Goal: Information Seeking & Learning: Learn about a topic

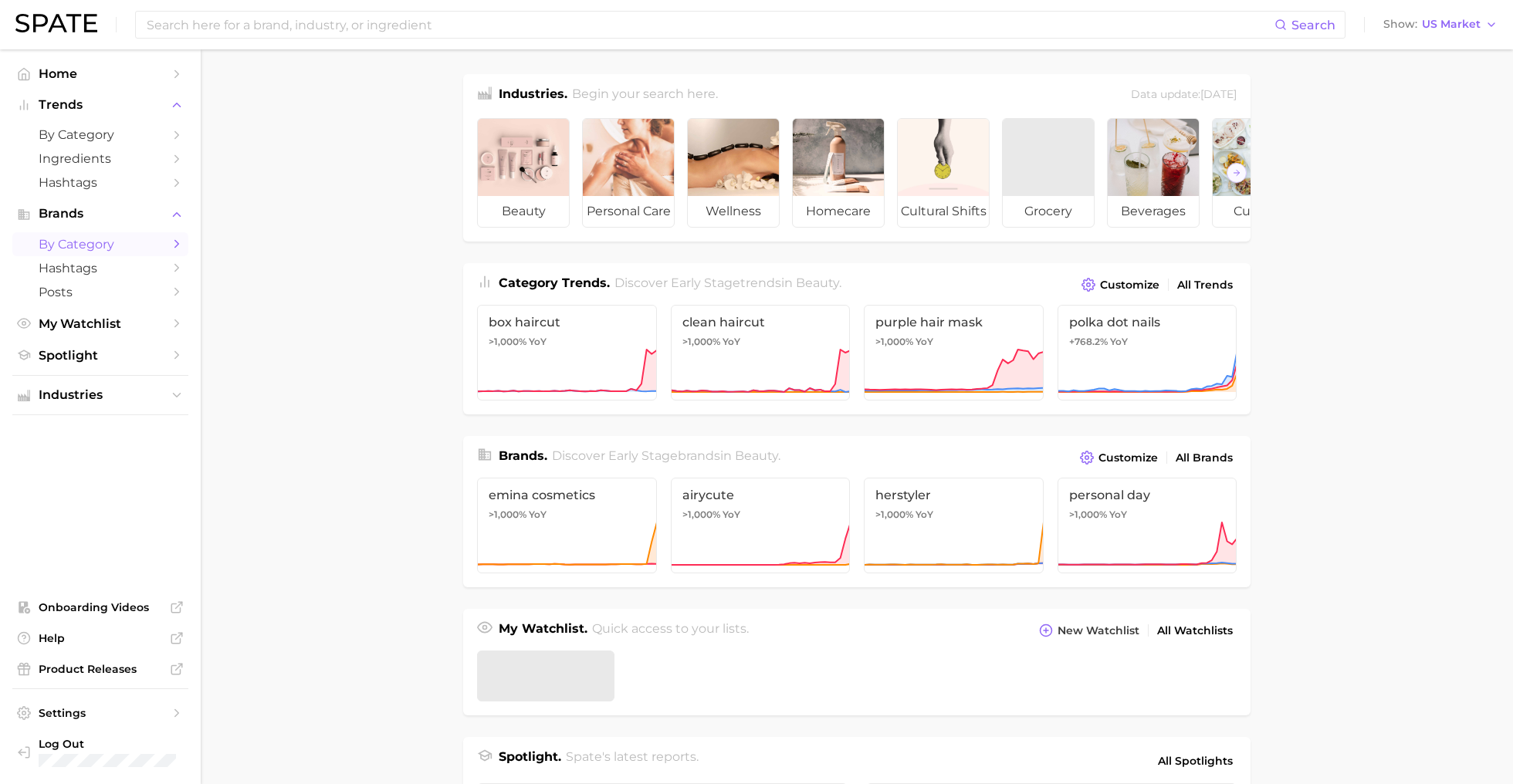
click at [69, 244] on span "by Category" at bounding box center [100, 243] width 124 height 14
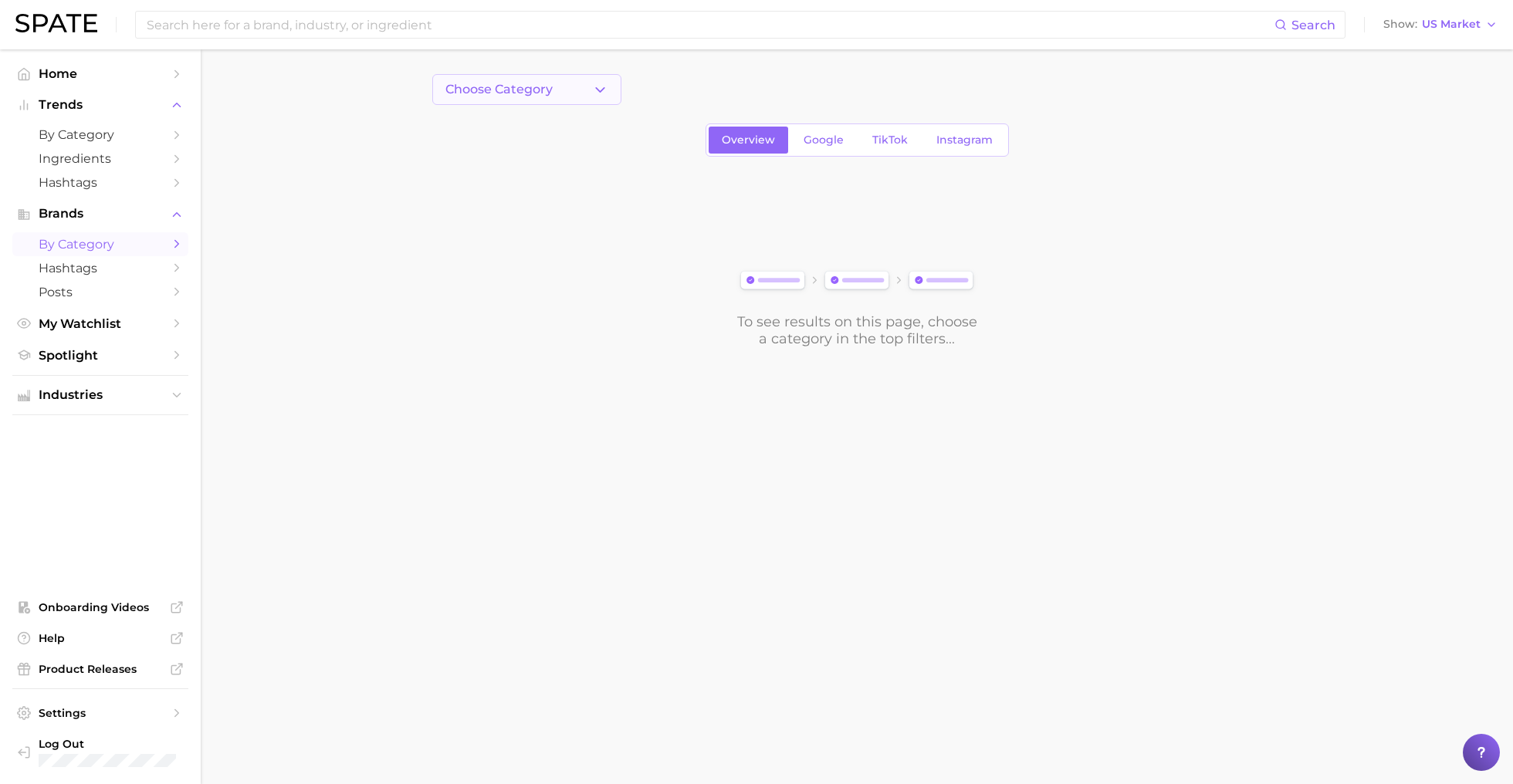
click at [580, 100] on button "Choose Category" at bounding box center [527, 89] width 189 height 31
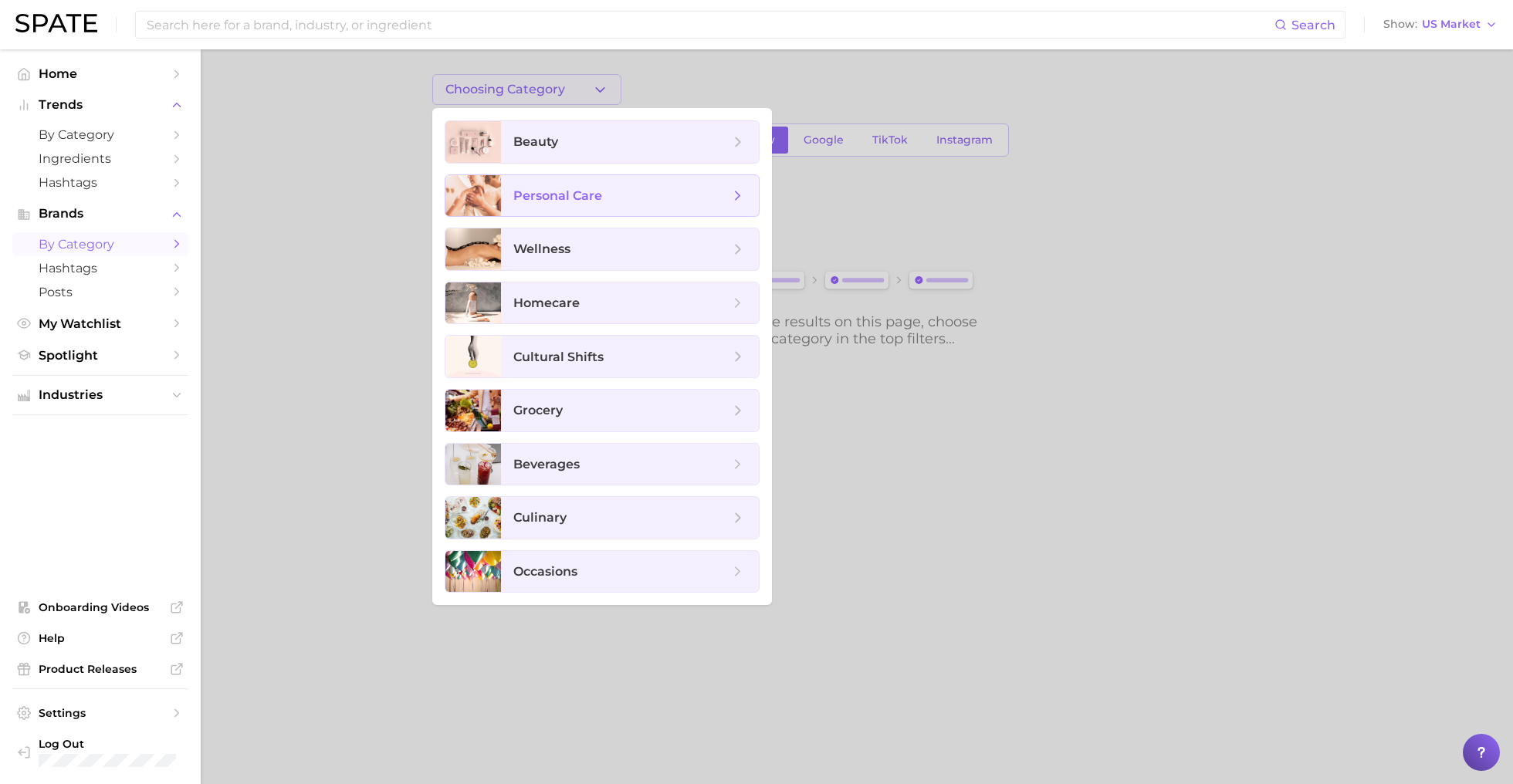
click at [562, 203] on span "personal care" at bounding box center [630, 195] width 258 height 41
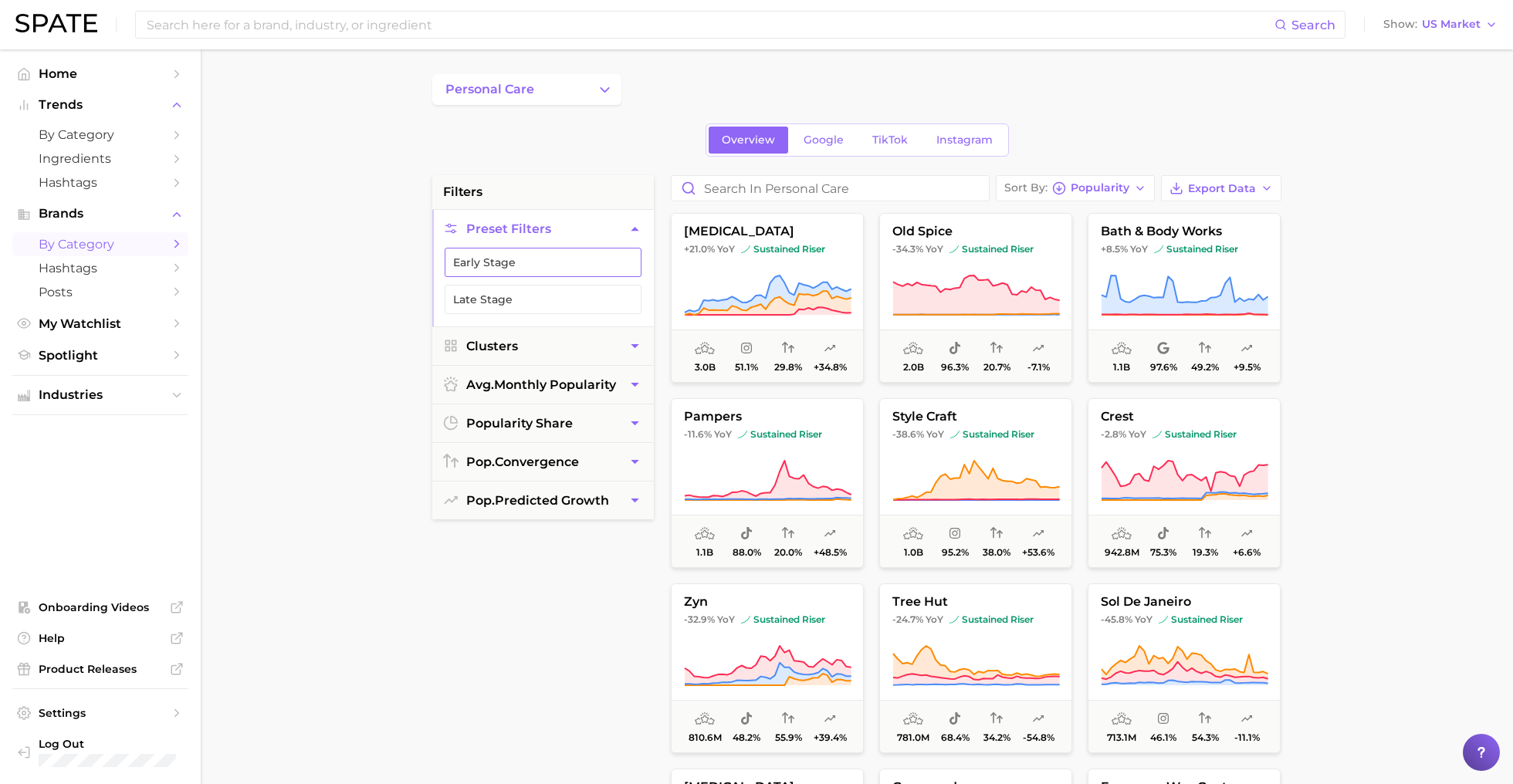
click at [507, 258] on button "Early Stage" at bounding box center [543, 262] width 197 height 29
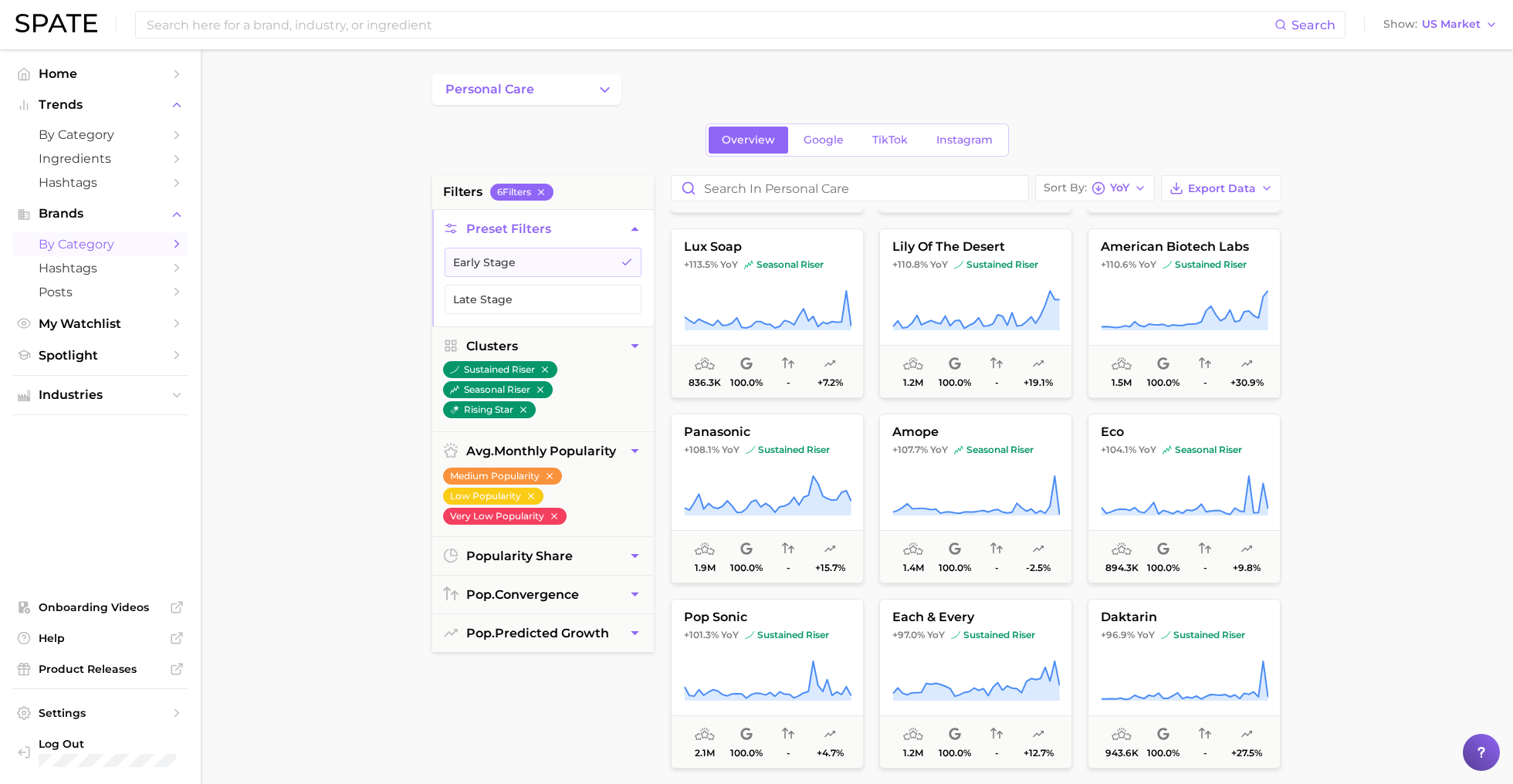
scroll to position [1652, 0]
click at [604, 98] on button "personal care" at bounding box center [527, 89] width 189 height 31
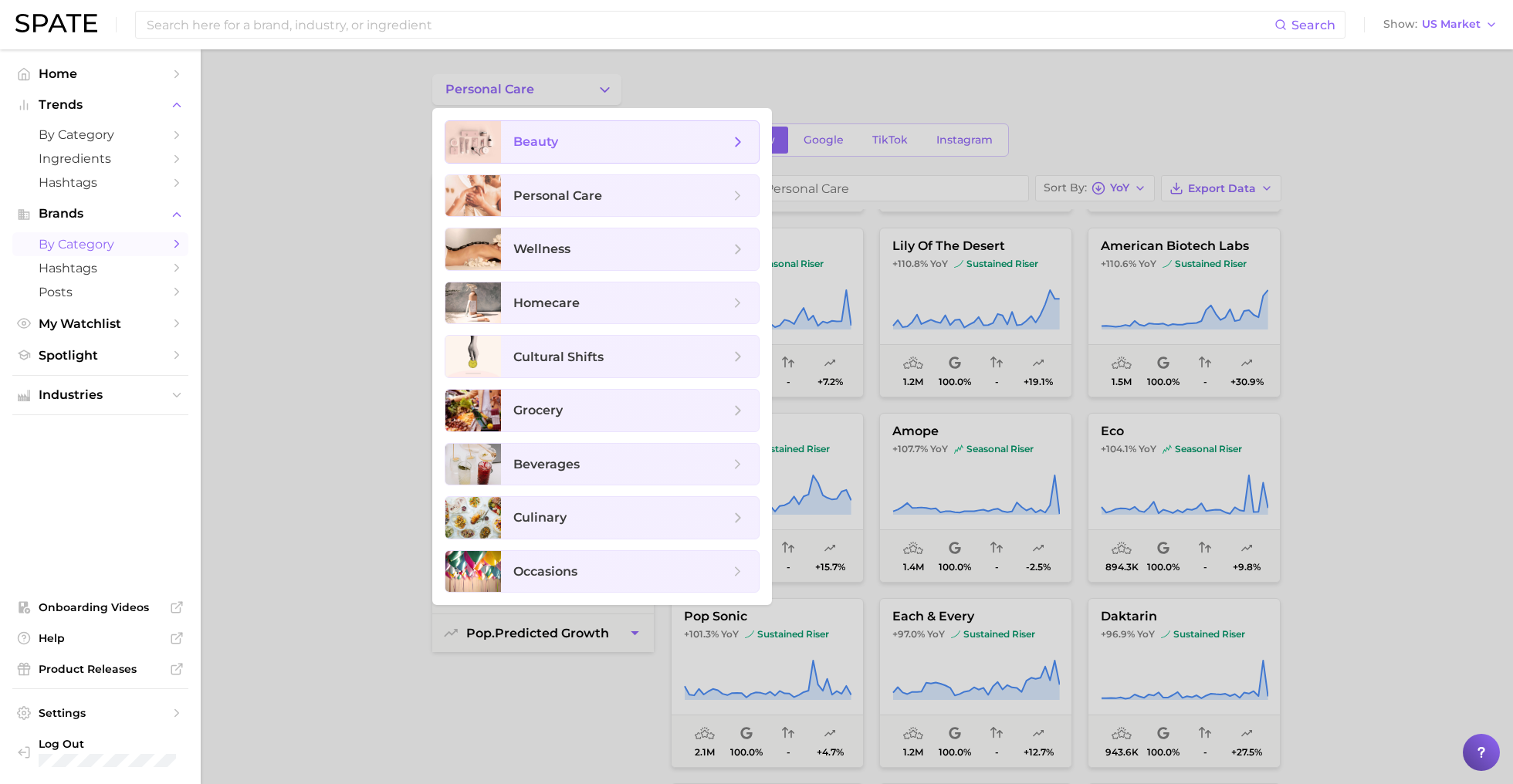
click at [597, 145] on span "beauty" at bounding box center [621, 142] width 217 height 17
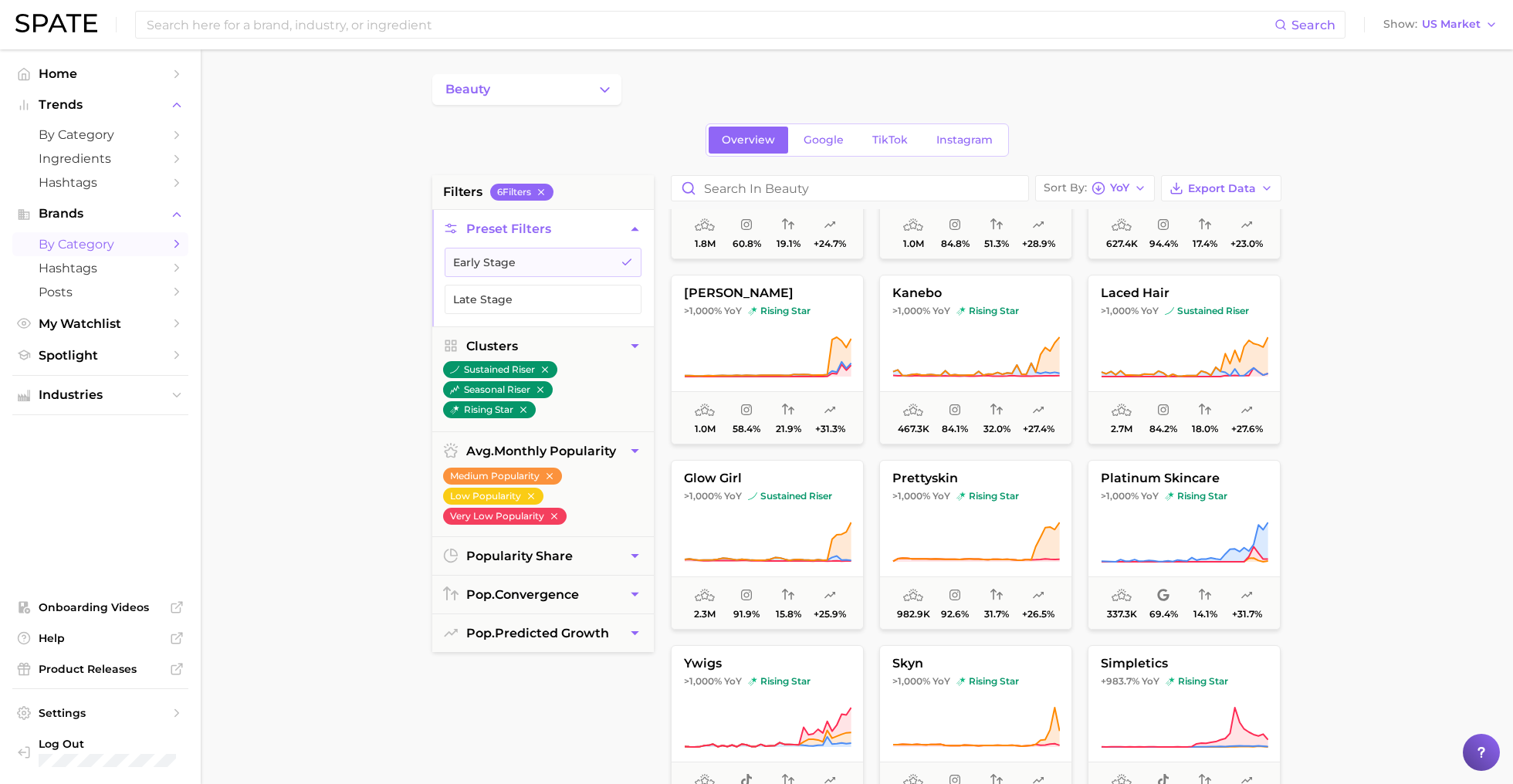
scroll to position [877, 0]
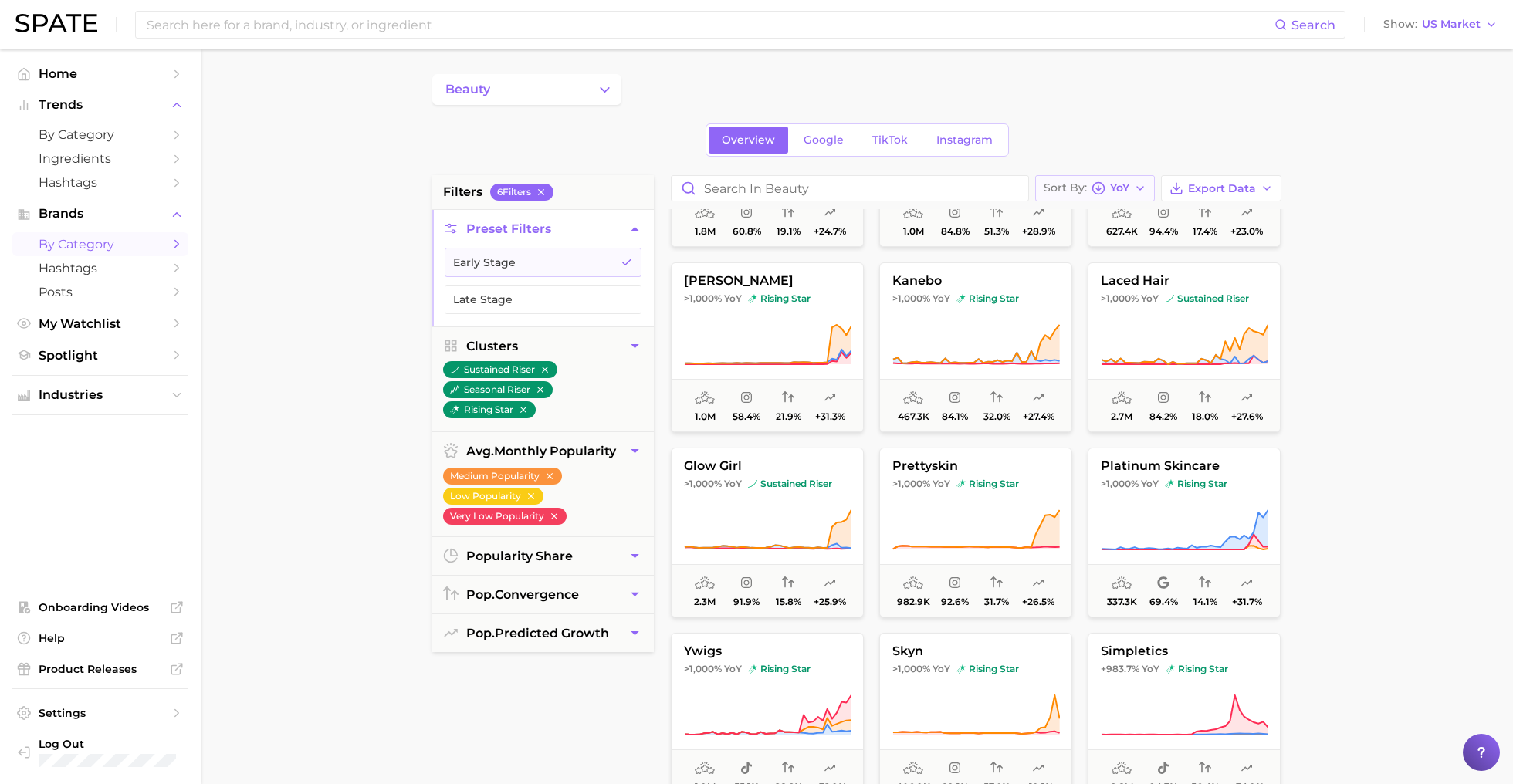
click at [1117, 179] on button "Sort By [PERSON_NAME]" at bounding box center [1095, 188] width 120 height 26
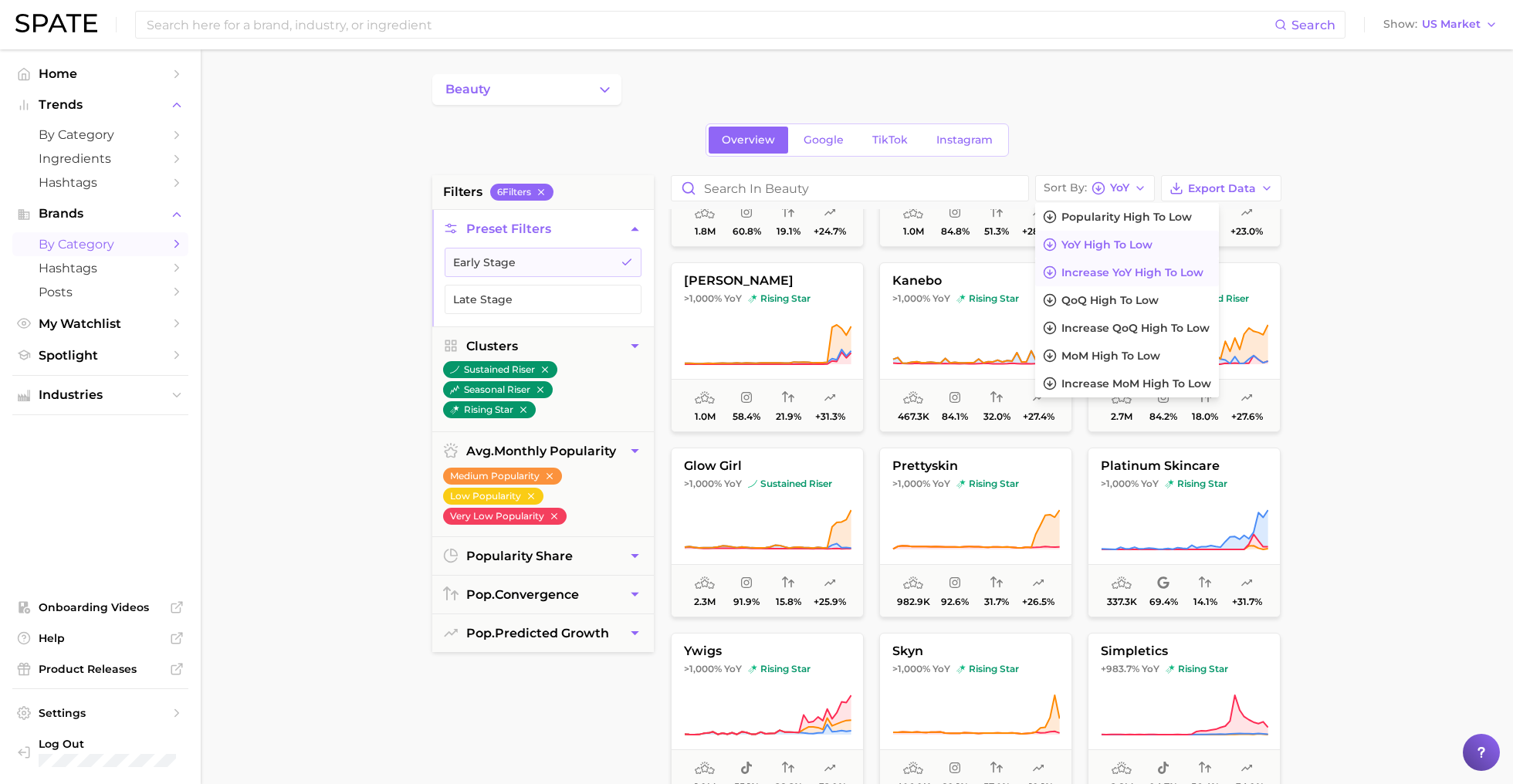
click at [1136, 279] on button "Increase YoY high to low" at bounding box center [1127, 272] width 184 height 28
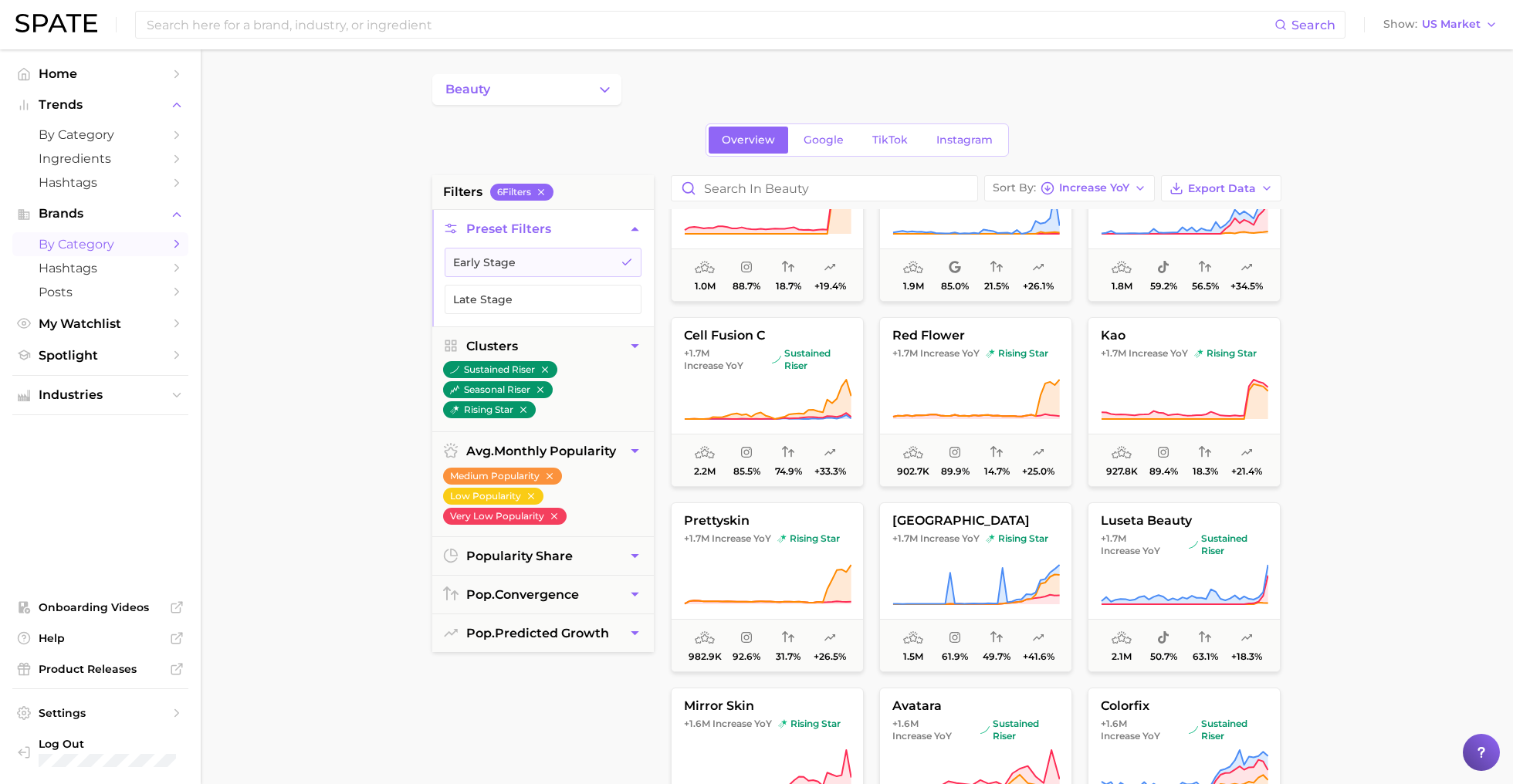
scroll to position [2867, 0]
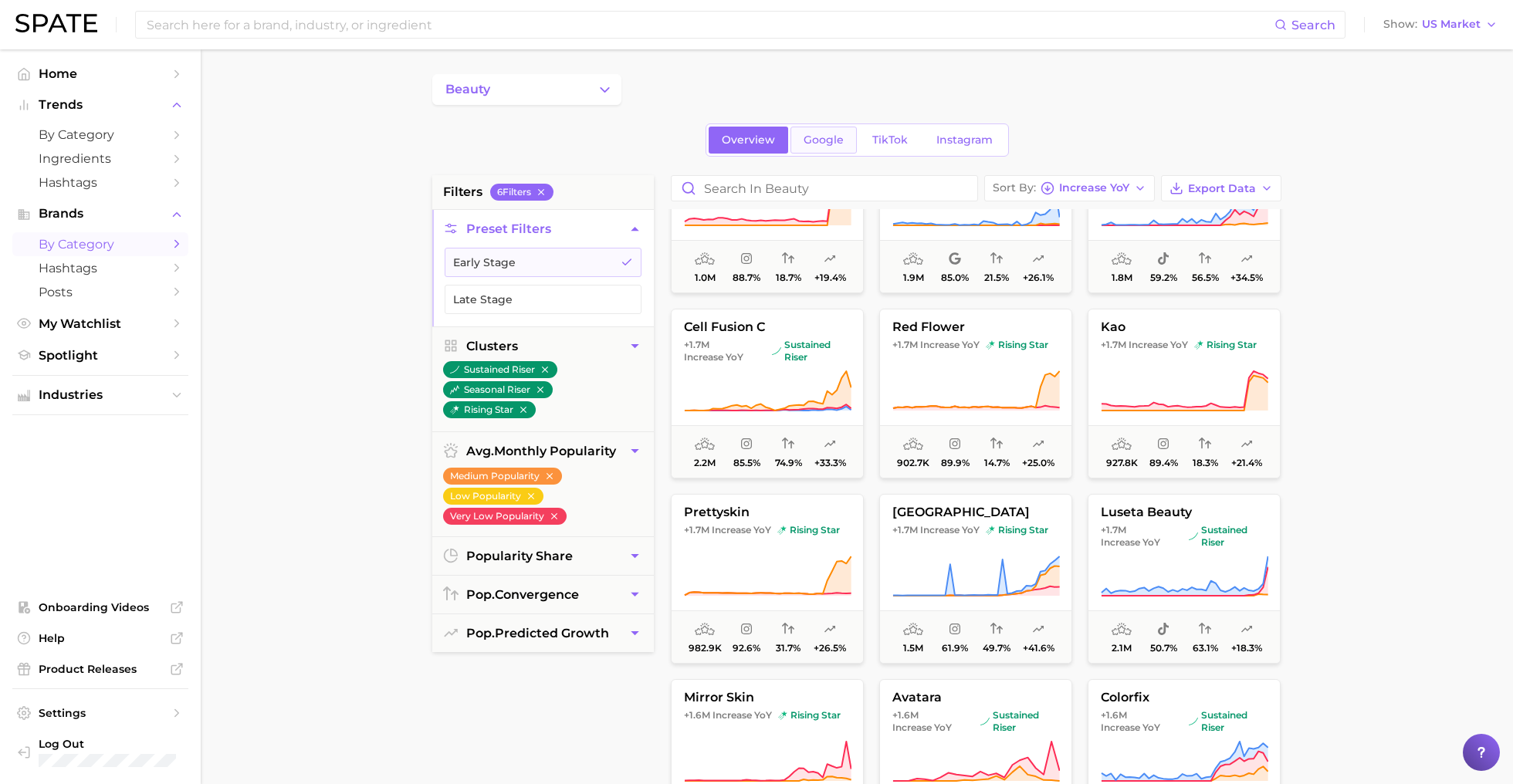
click at [842, 152] on link "Google" at bounding box center [823, 140] width 67 height 27
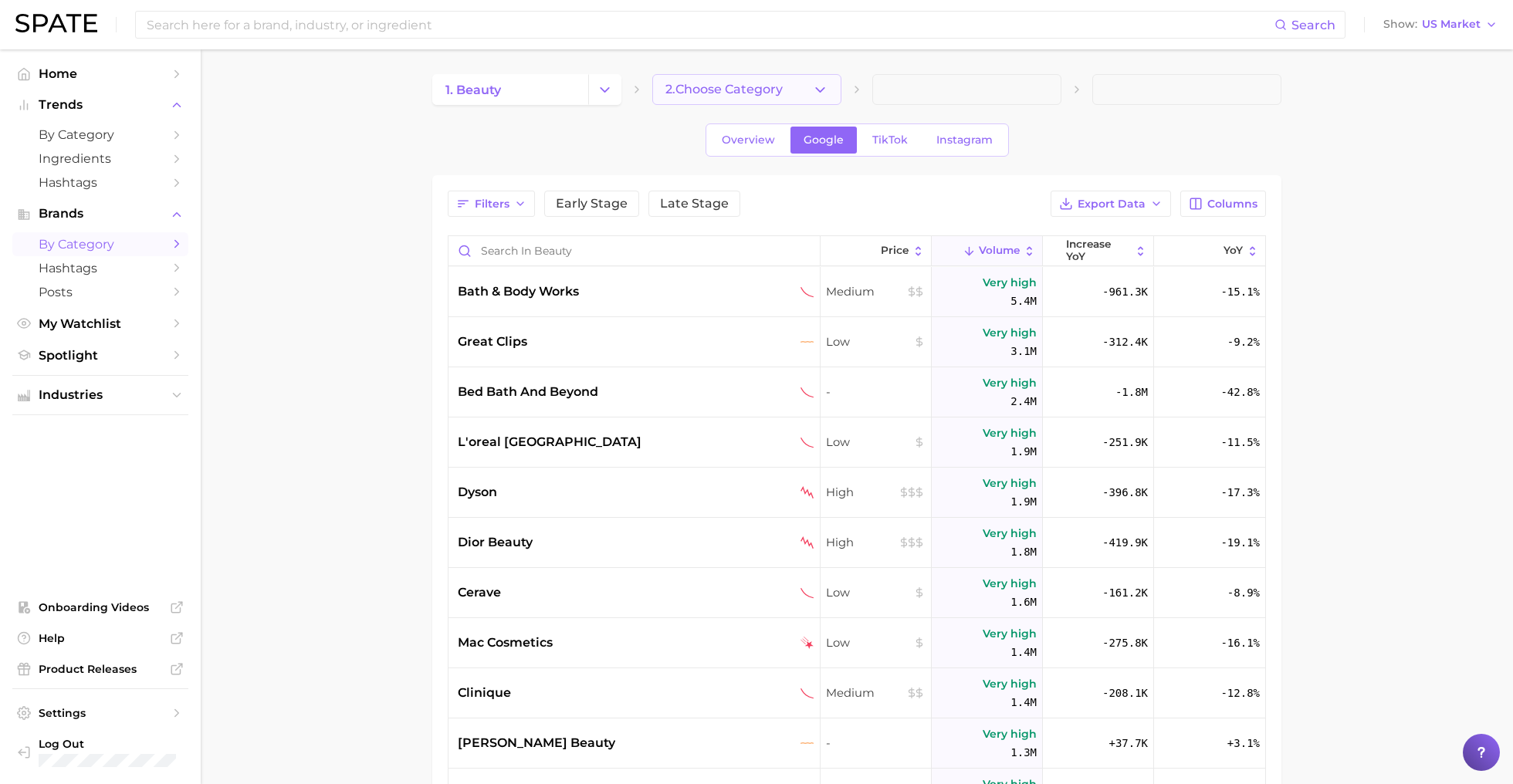
click at [761, 85] on span "2. Choose Category" at bounding box center [724, 89] width 117 height 13
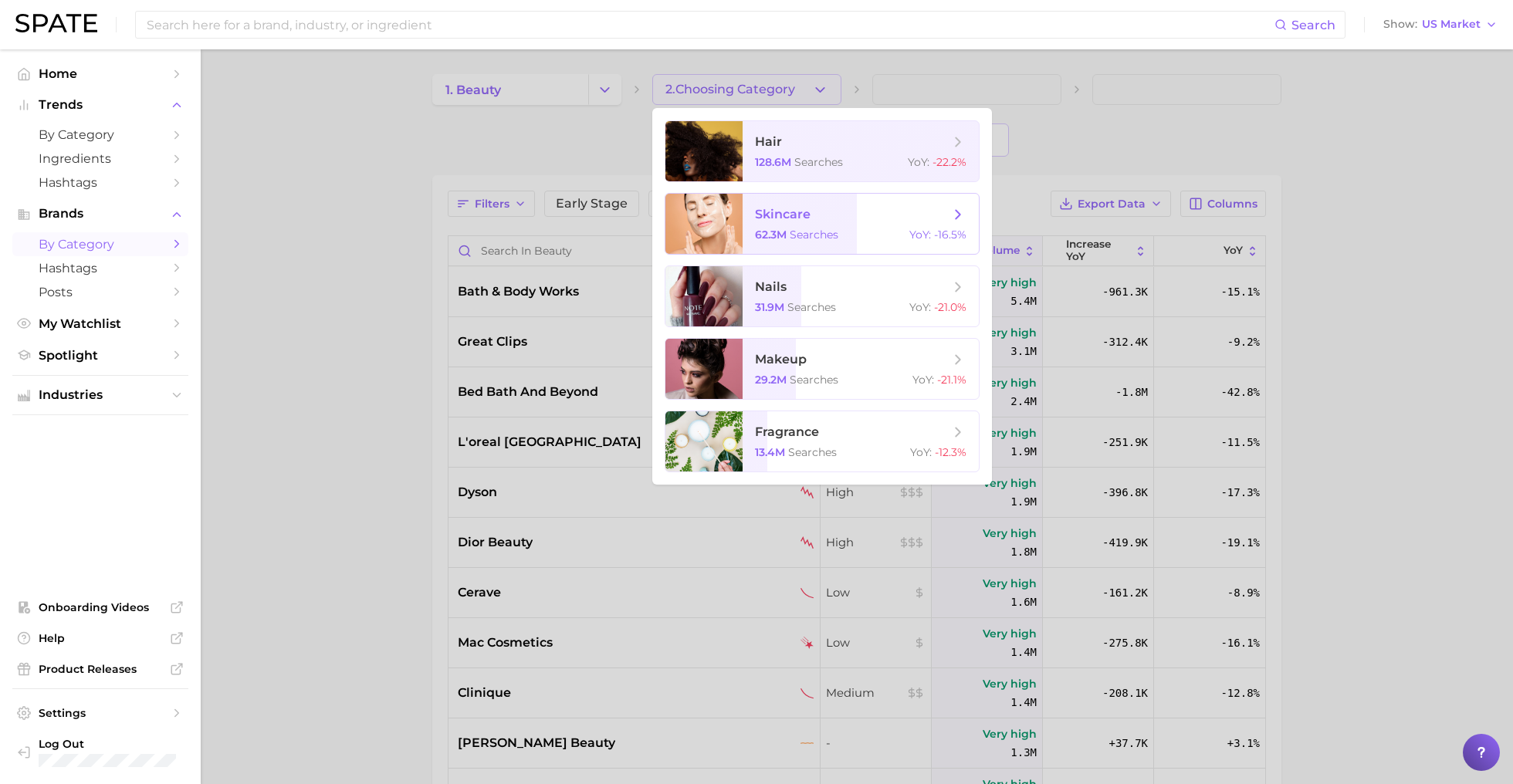
click at [830, 215] on span "skincare" at bounding box center [852, 215] width 195 height 17
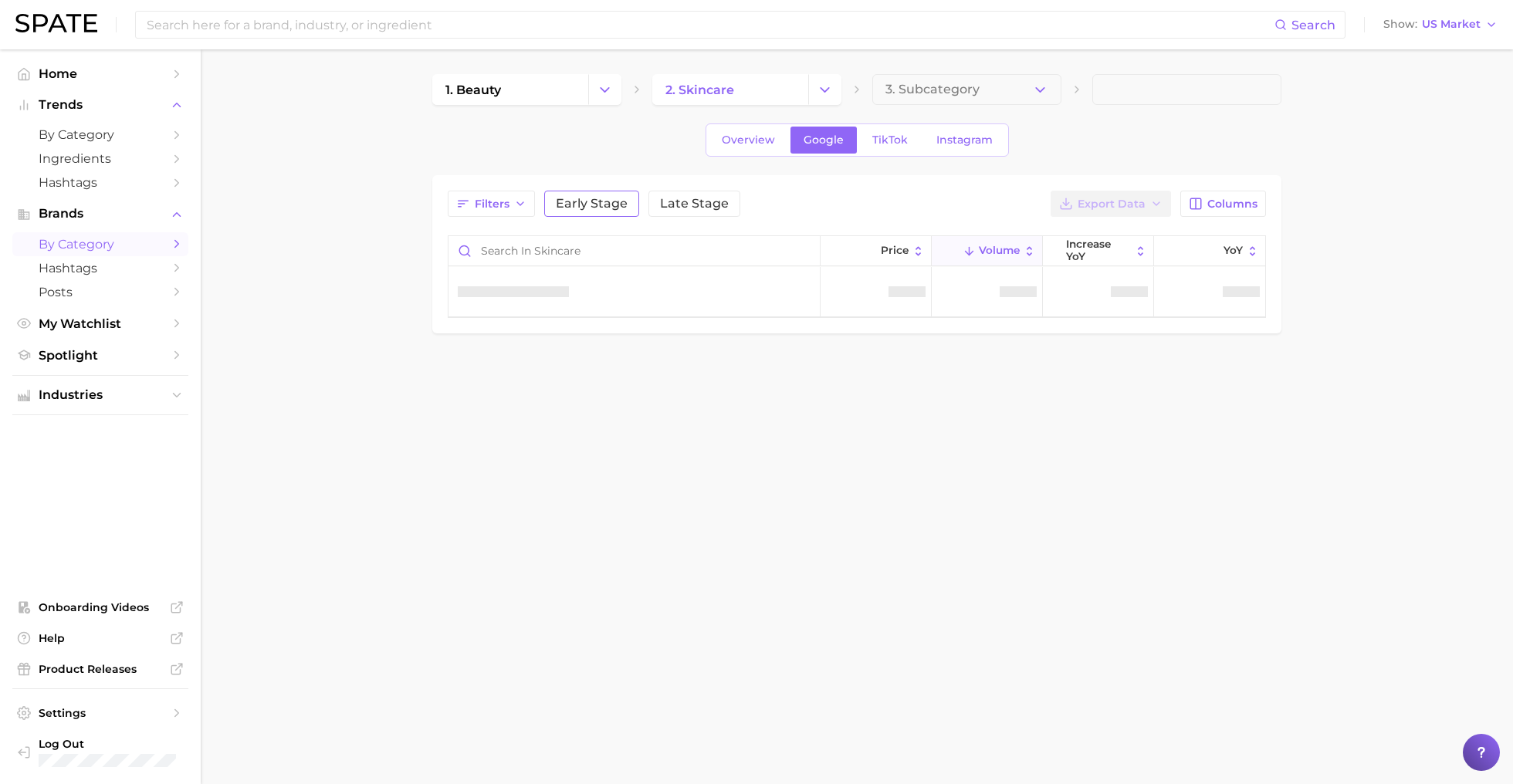
click at [604, 203] on span "Early Stage" at bounding box center [591, 204] width 72 height 13
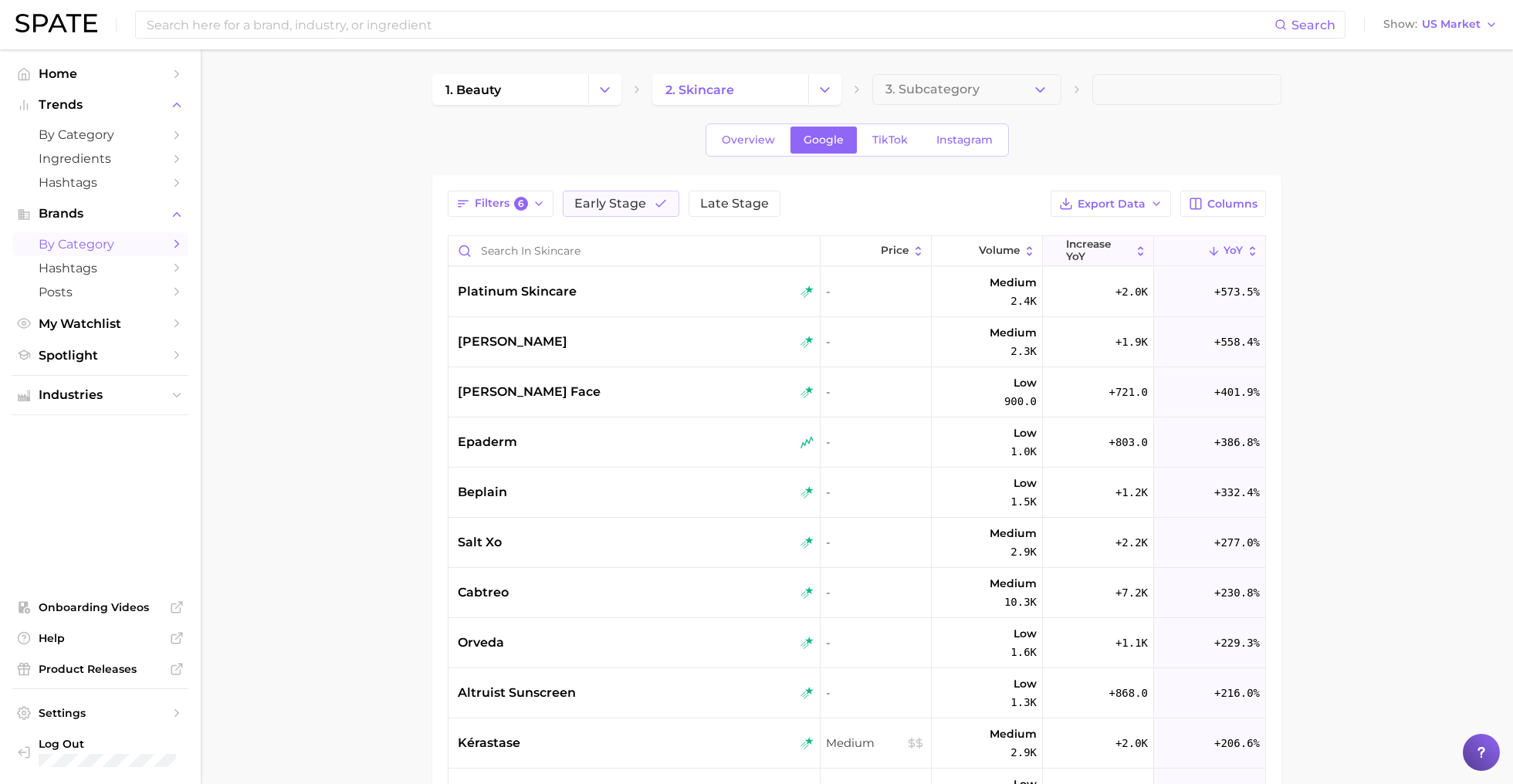
click at [1098, 263] on button "increase YoY" at bounding box center [1099, 251] width 111 height 30
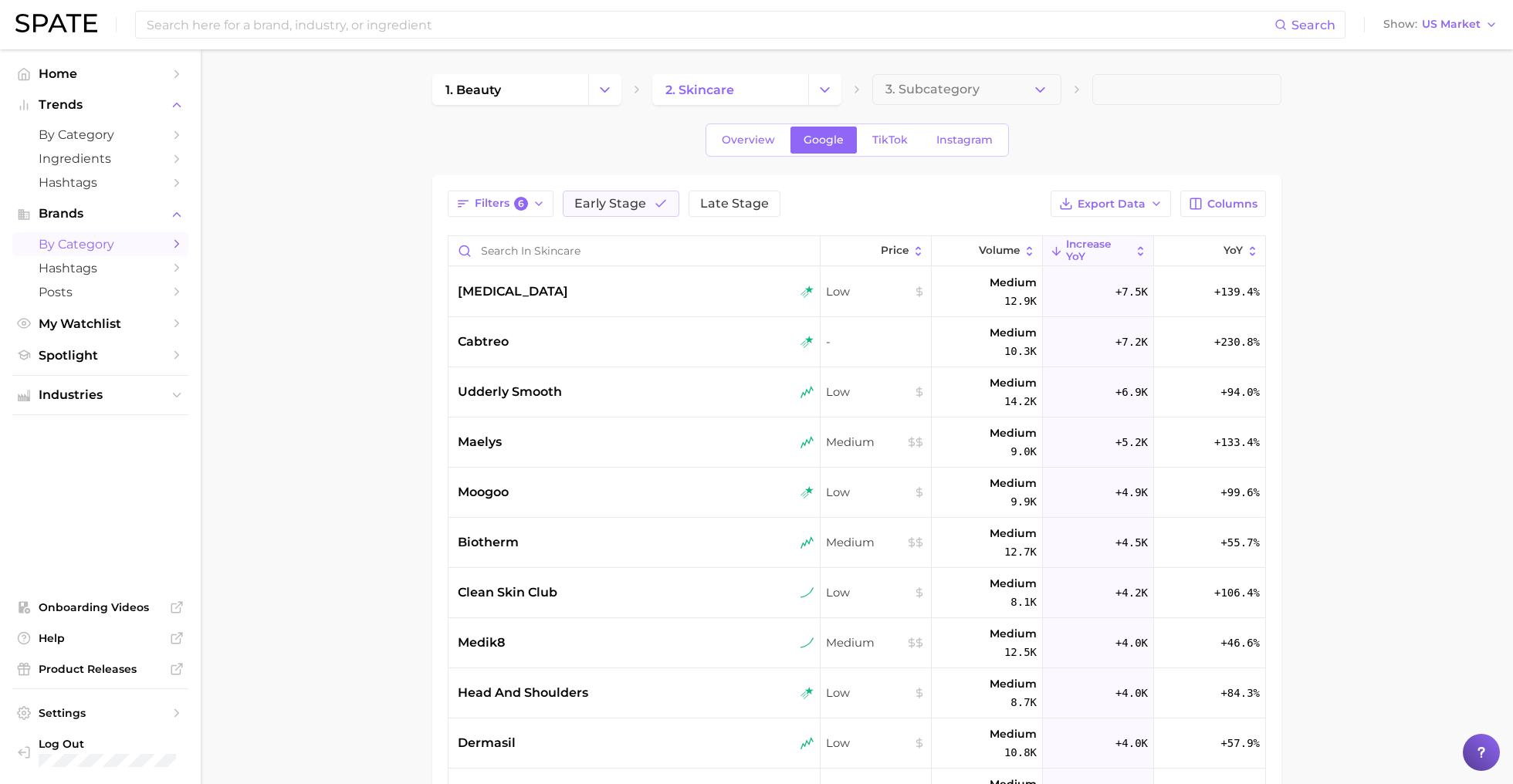
click at [369, 509] on main "1. beauty 2. skincare 3. Subcategory Overview Google TikTok Instagram Filters 6…" at bounding box center [857, 581] width 1313 height 1063
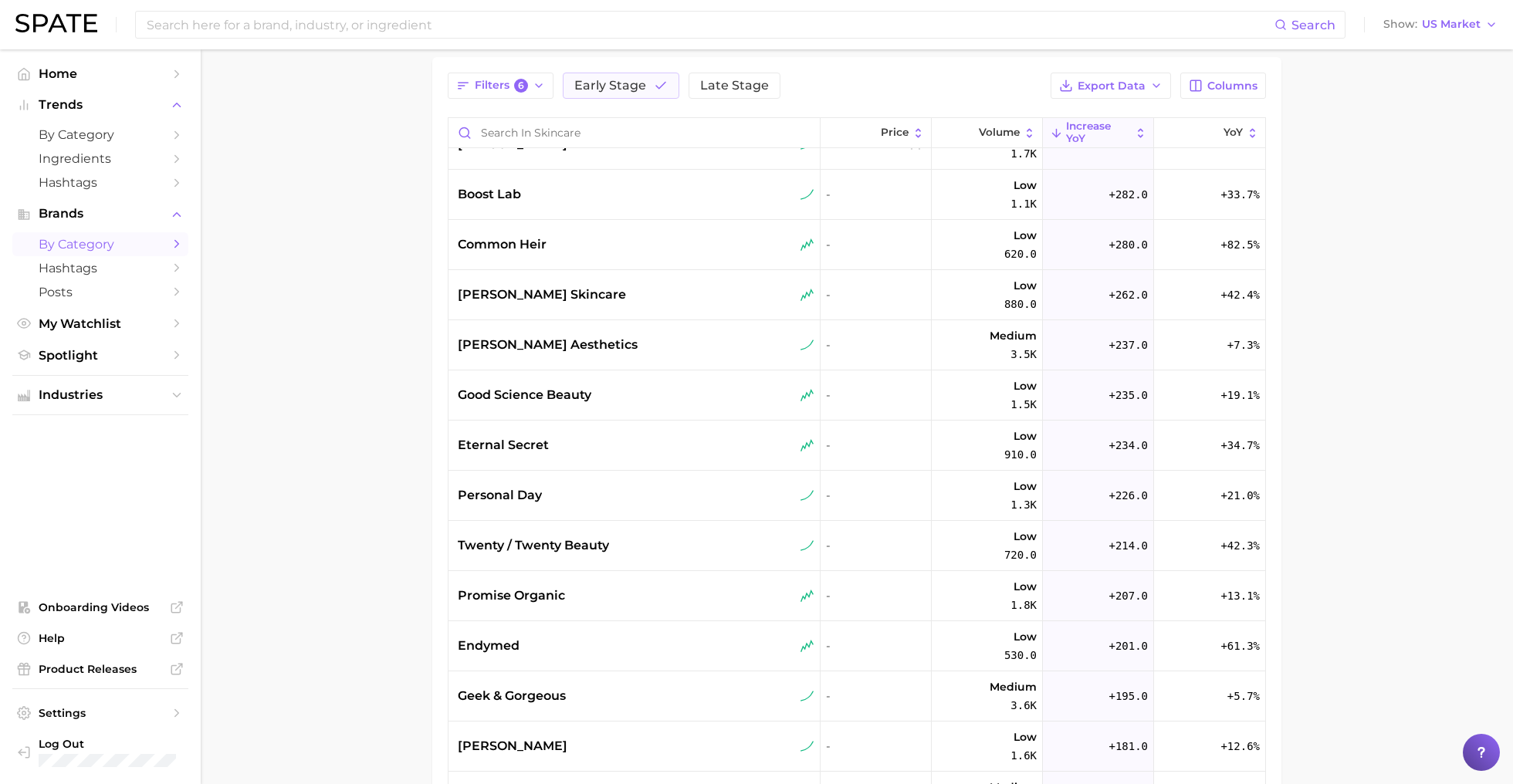
scroll to position [6552, 0]
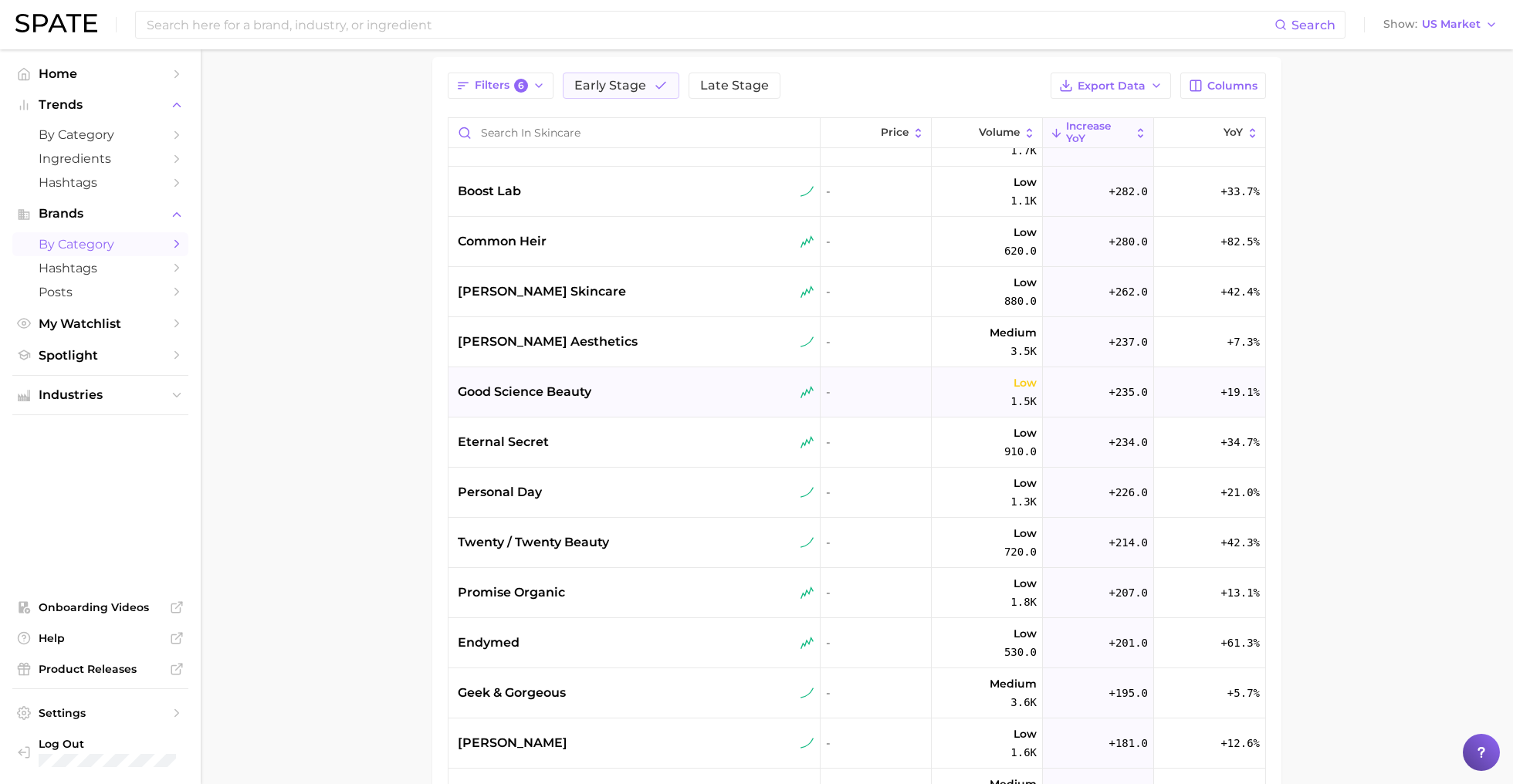
click at [585, 383] on span "good science beauty" at bounding box center [524, 392] width 134 height 19
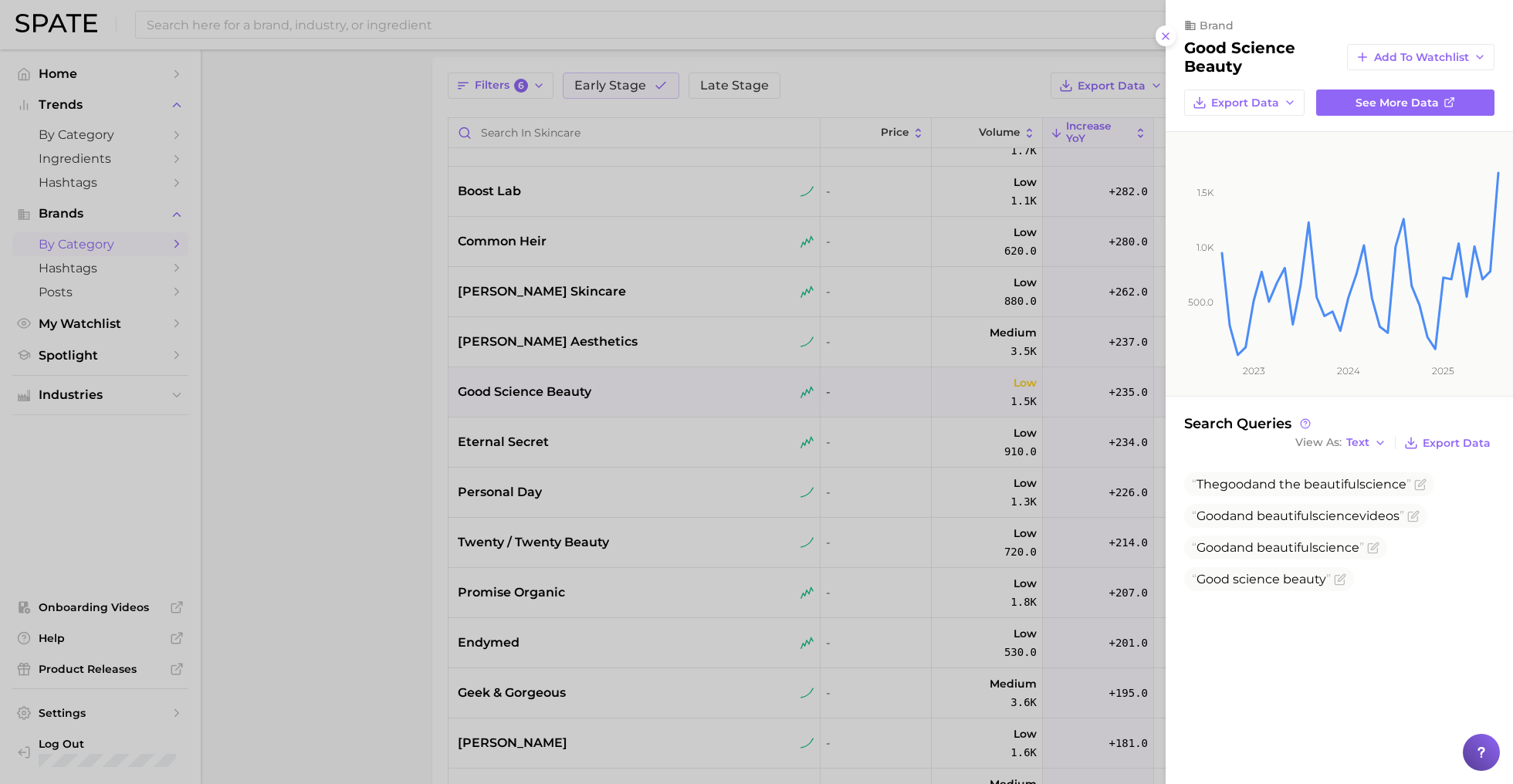
click at [586, 387] on div at bounding box center [756, 392] width 1513 height 784
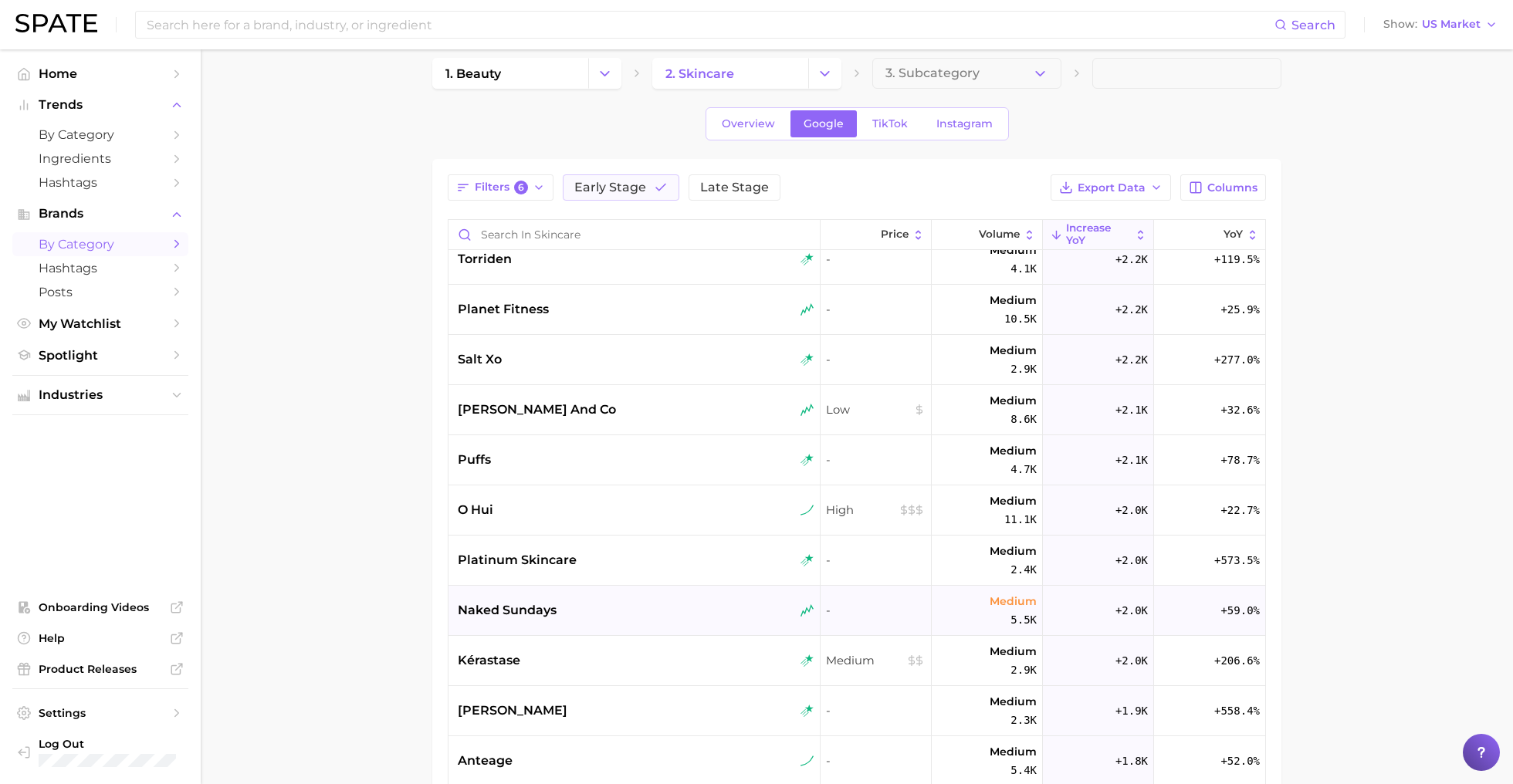
scroll to position [1171, 0]
click at [748, 613] on div "naked sundays" at bounding box center [635, 609] width 356 height 19
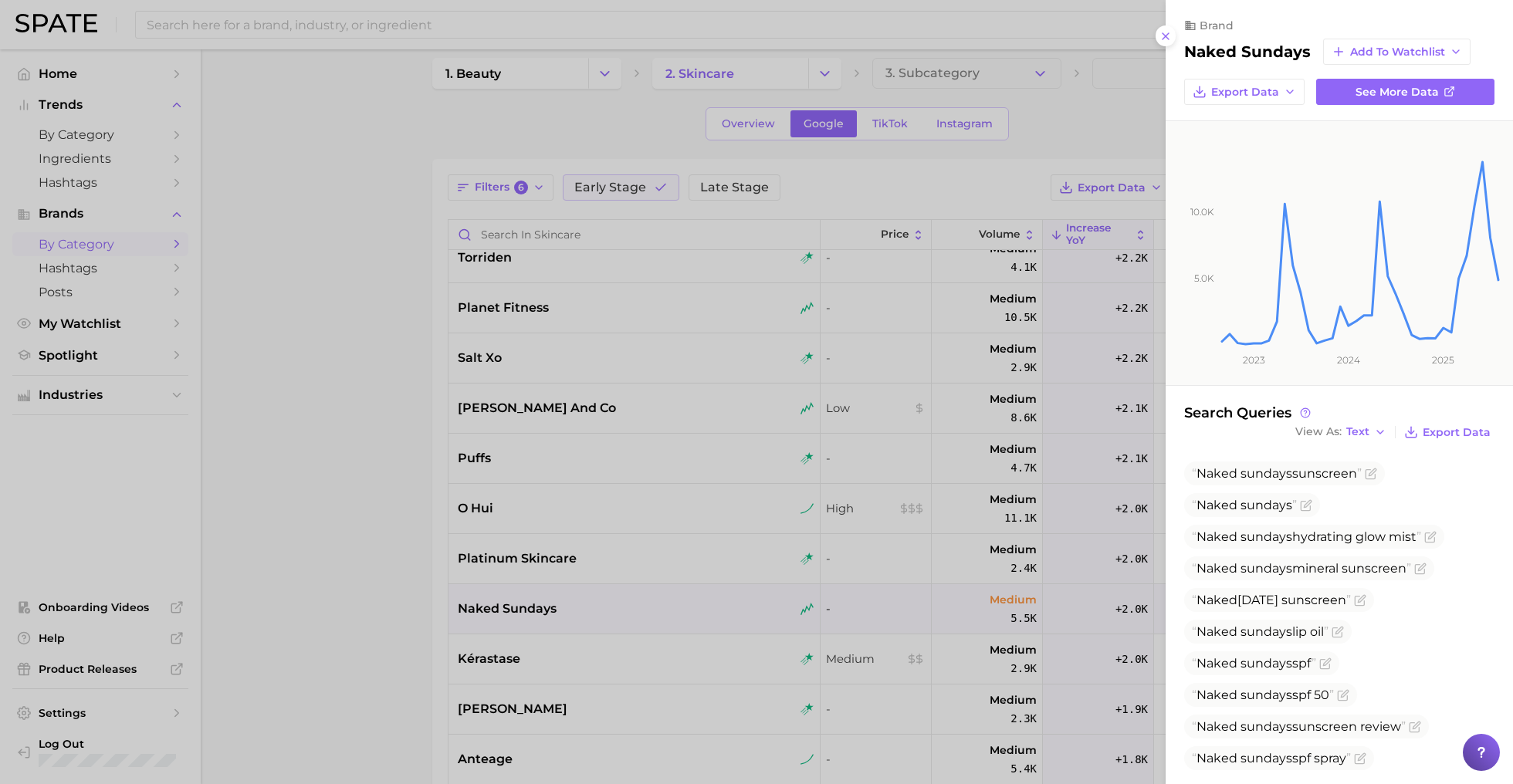
click at [949, 526] on div at bounding box center [756, 392] width 1513 height 784
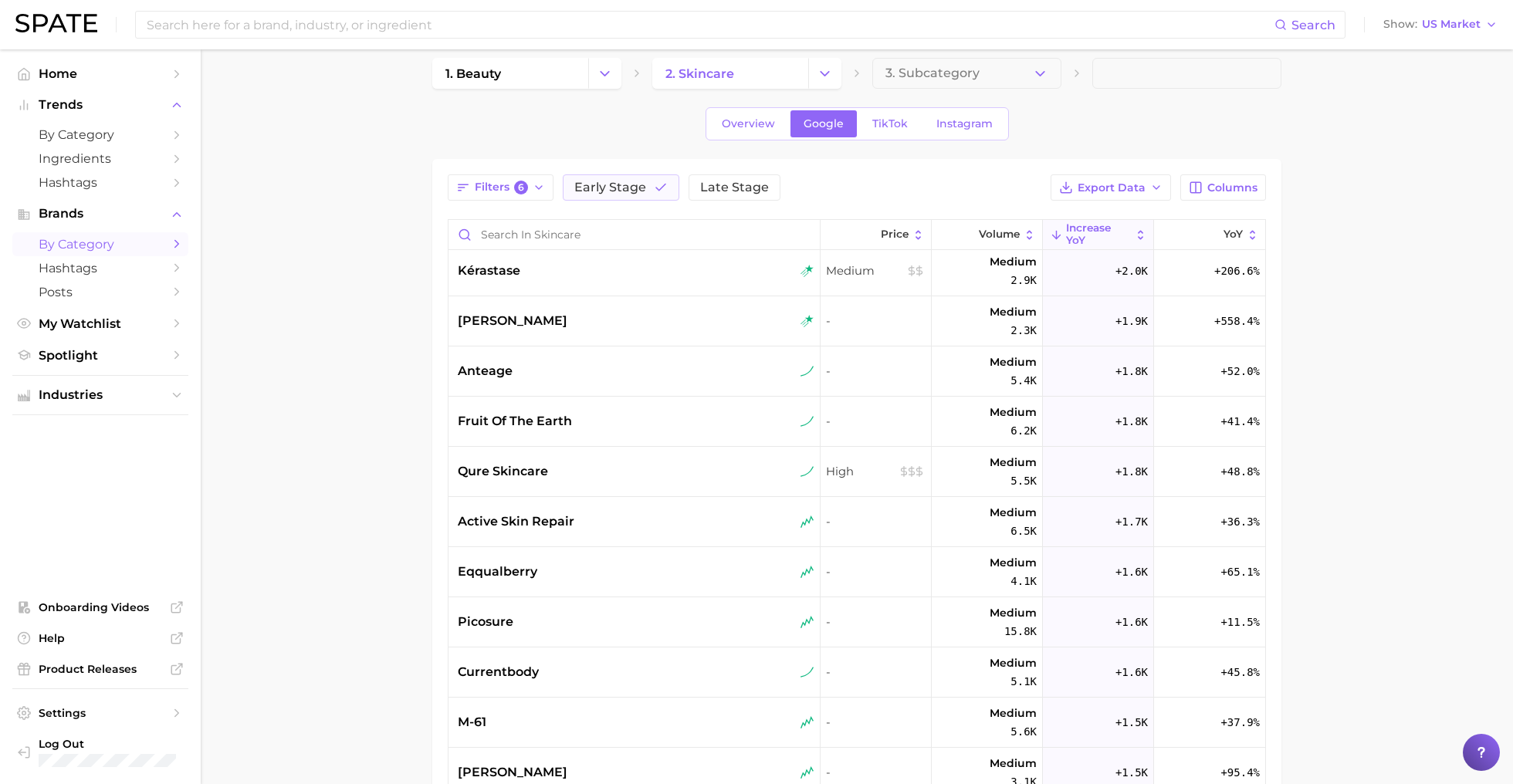
scroll to position [1562, 0]
click at [740, 604] on div "picosure" at bounding box center [634, 620] width 372 height 51
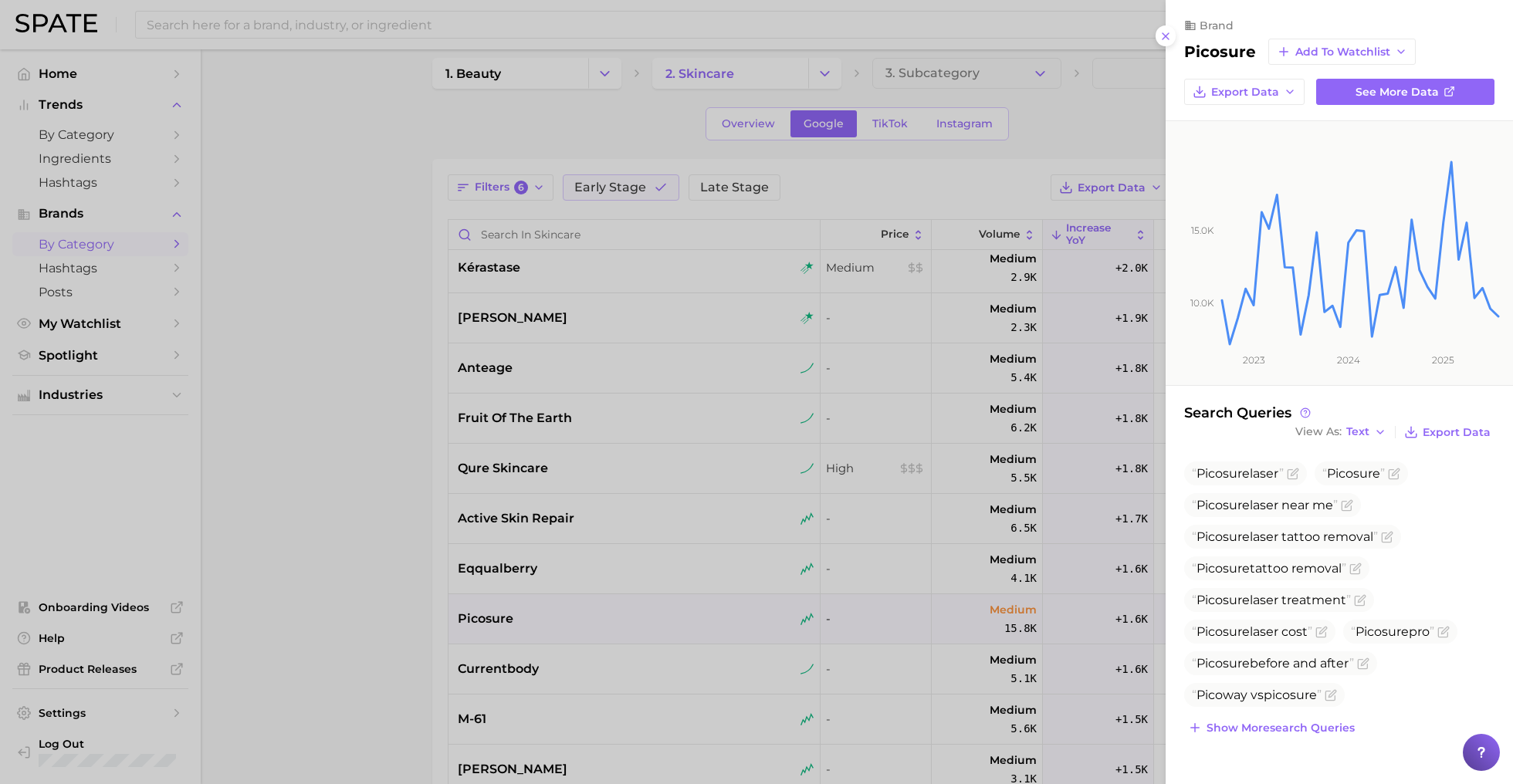
click at [746, 574] on div at bounding box center [756, 392] width 1513 height 784
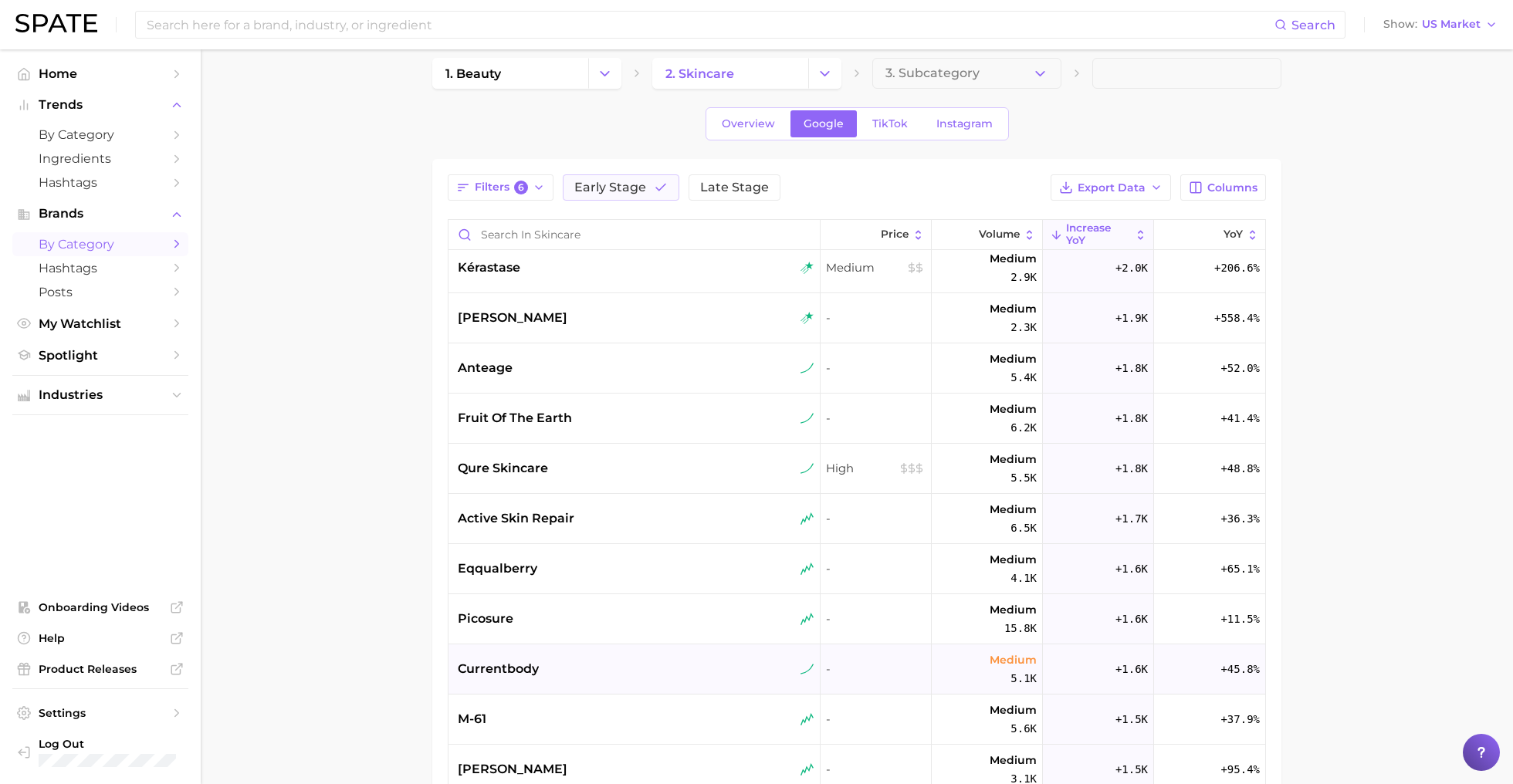
click at [657, 671] on div "currentbody" at bounding box center [635, 669] width 356 height 19
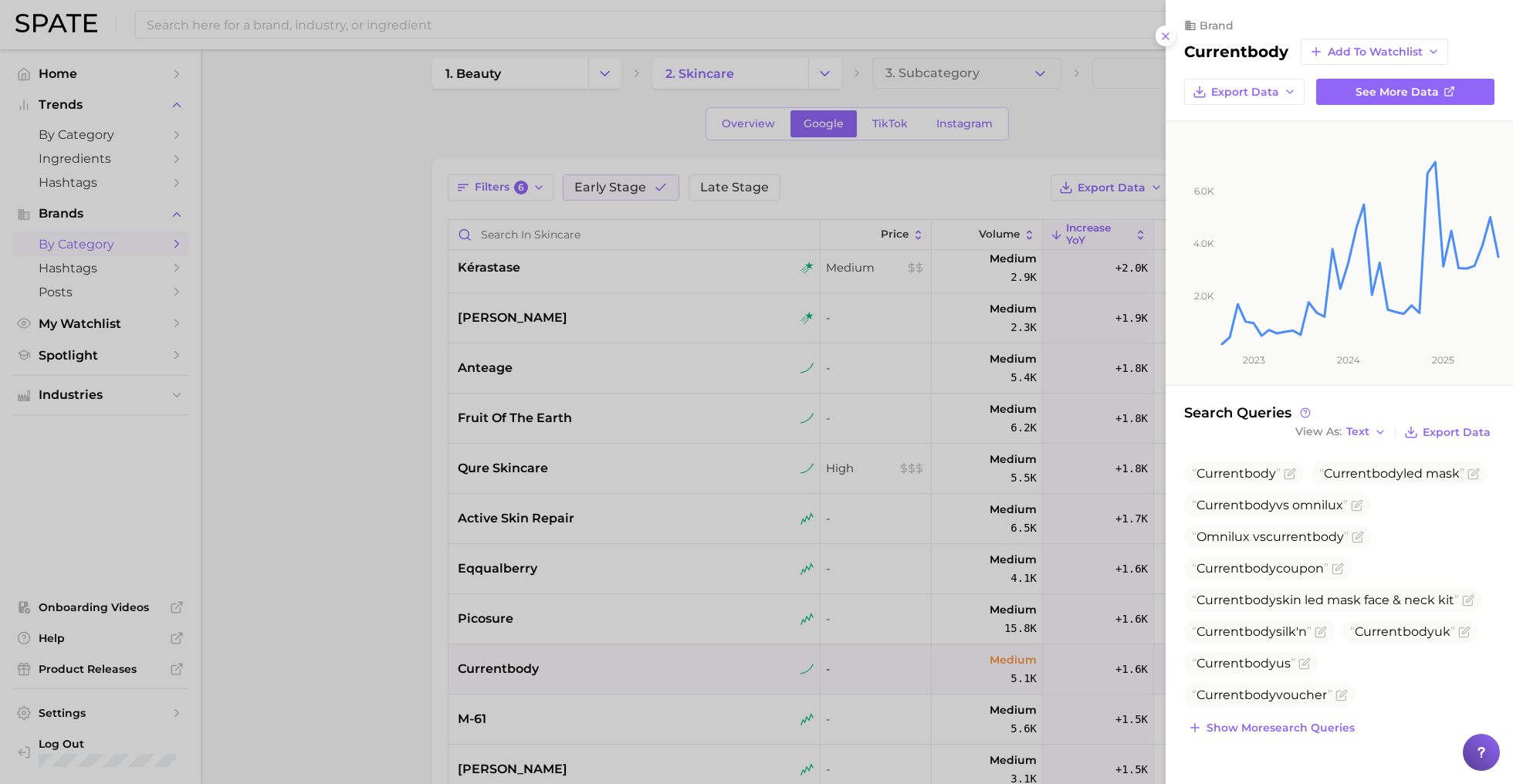
click at [1007, 436] on div at bounding box center [756, 392] width 1513 height 784
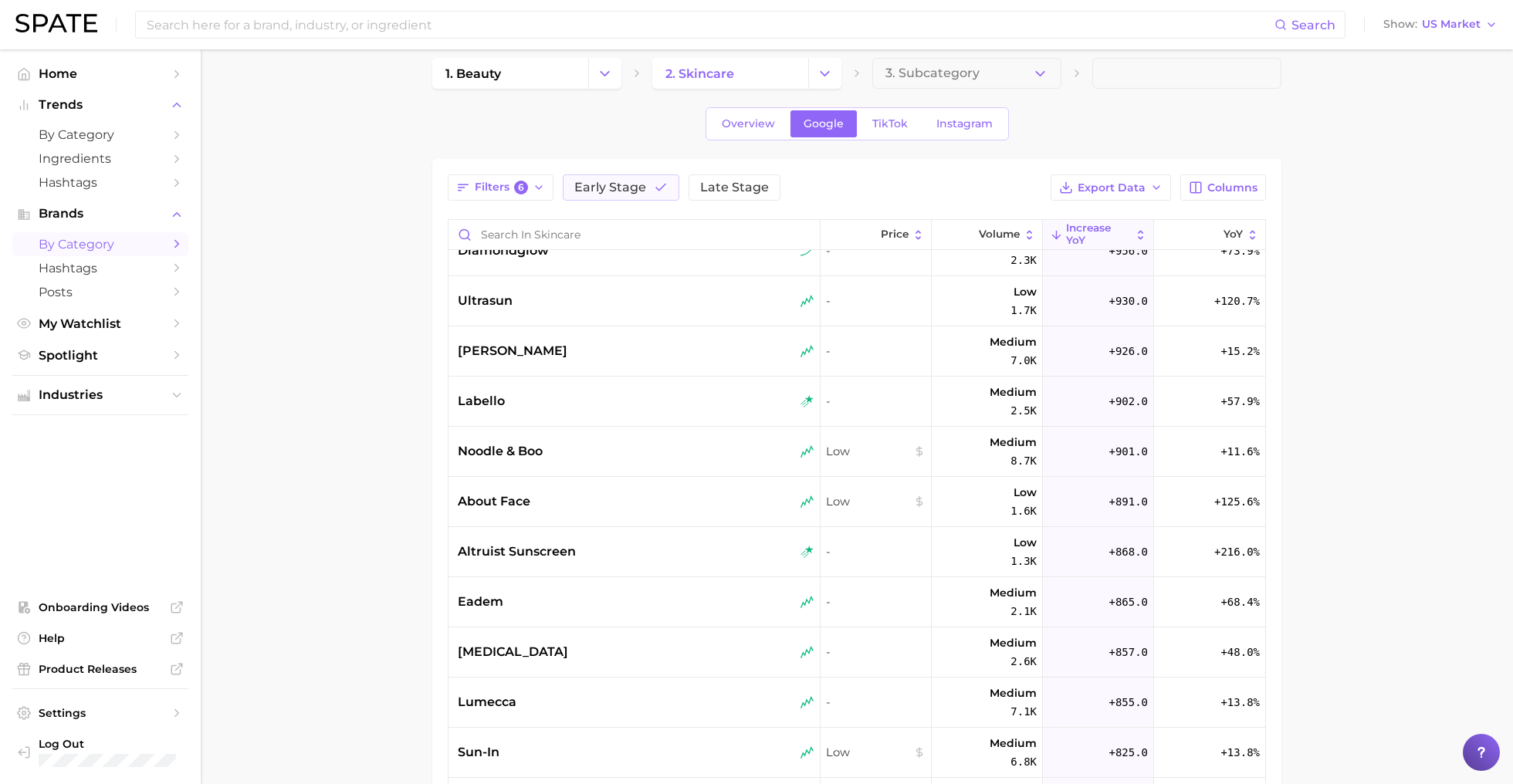
scroll to position [3241, 0]
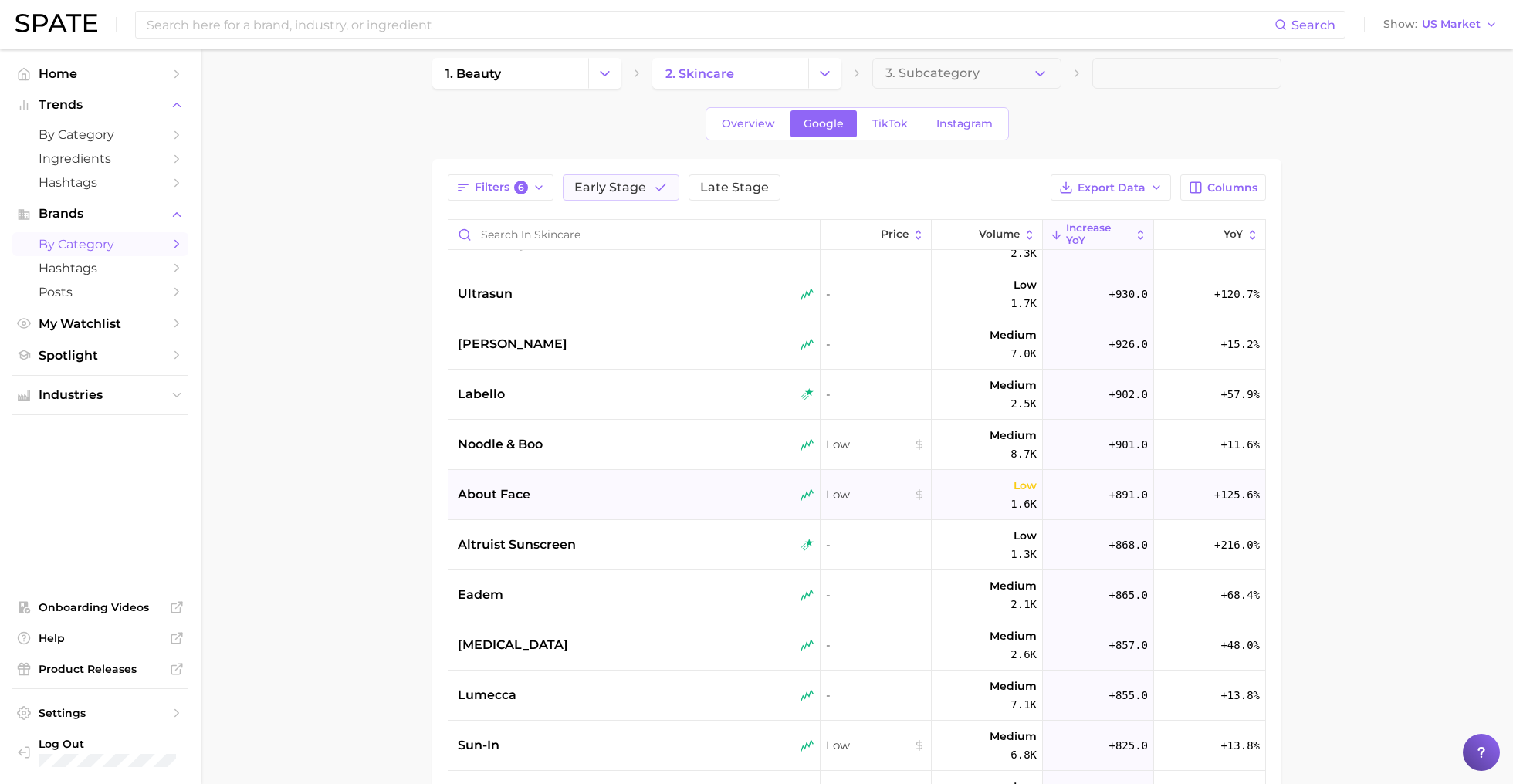
click at [821, 485] on div "Low" at bounding box center [876, 495] width 111 height 51
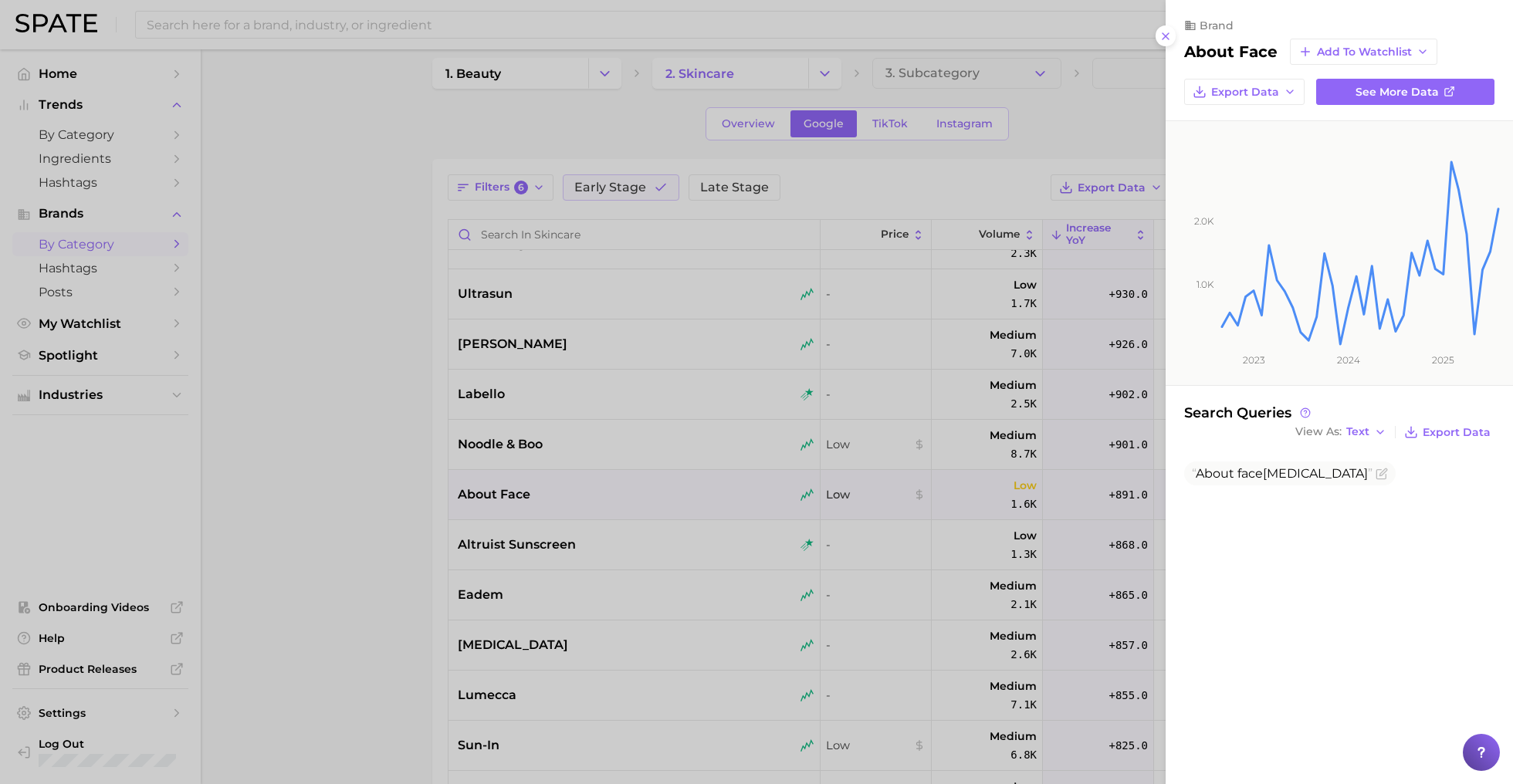
click at [710, 628] on div at bounding box center [756, 392] width 1513 height 784
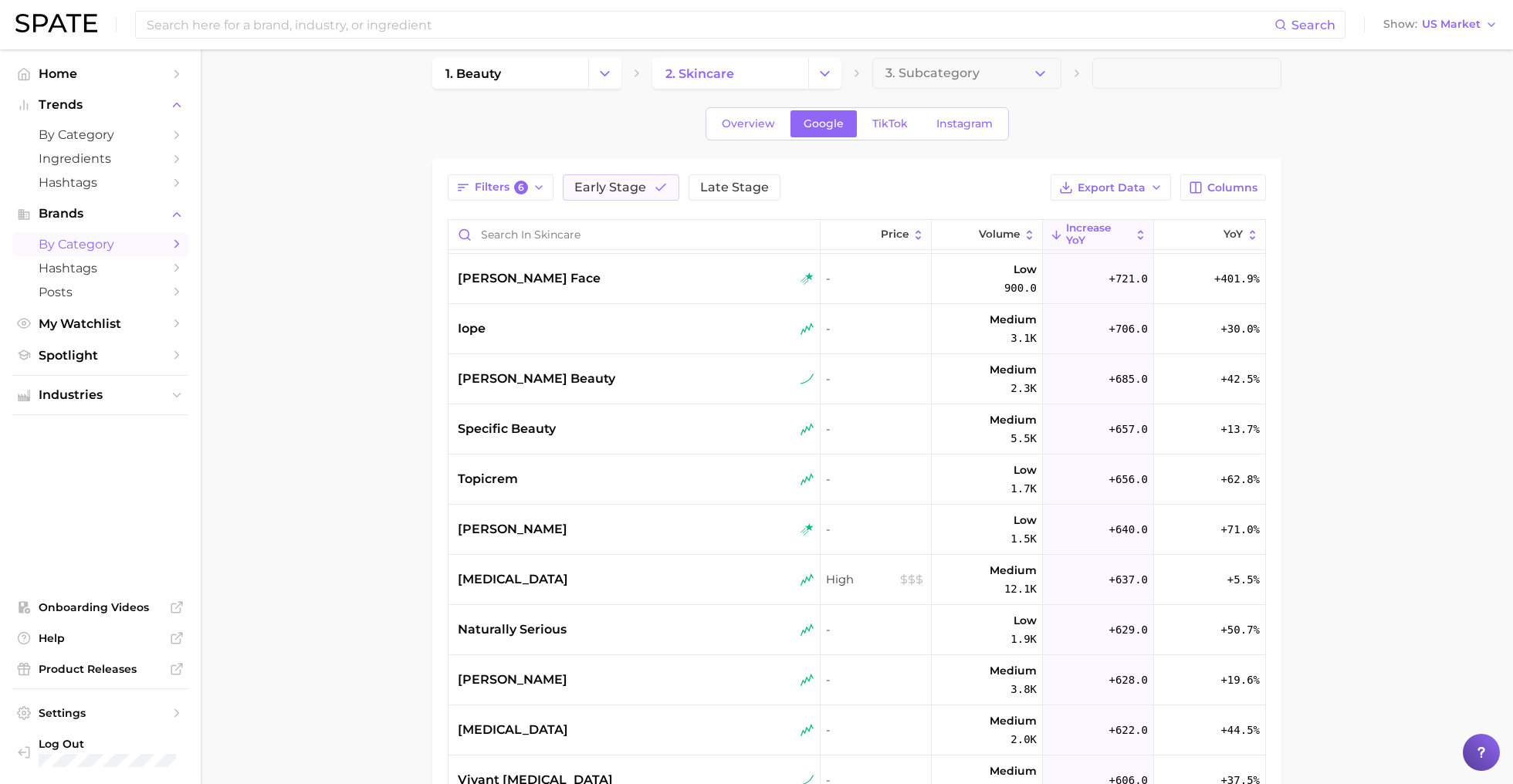
scroll to position [4072, 0]
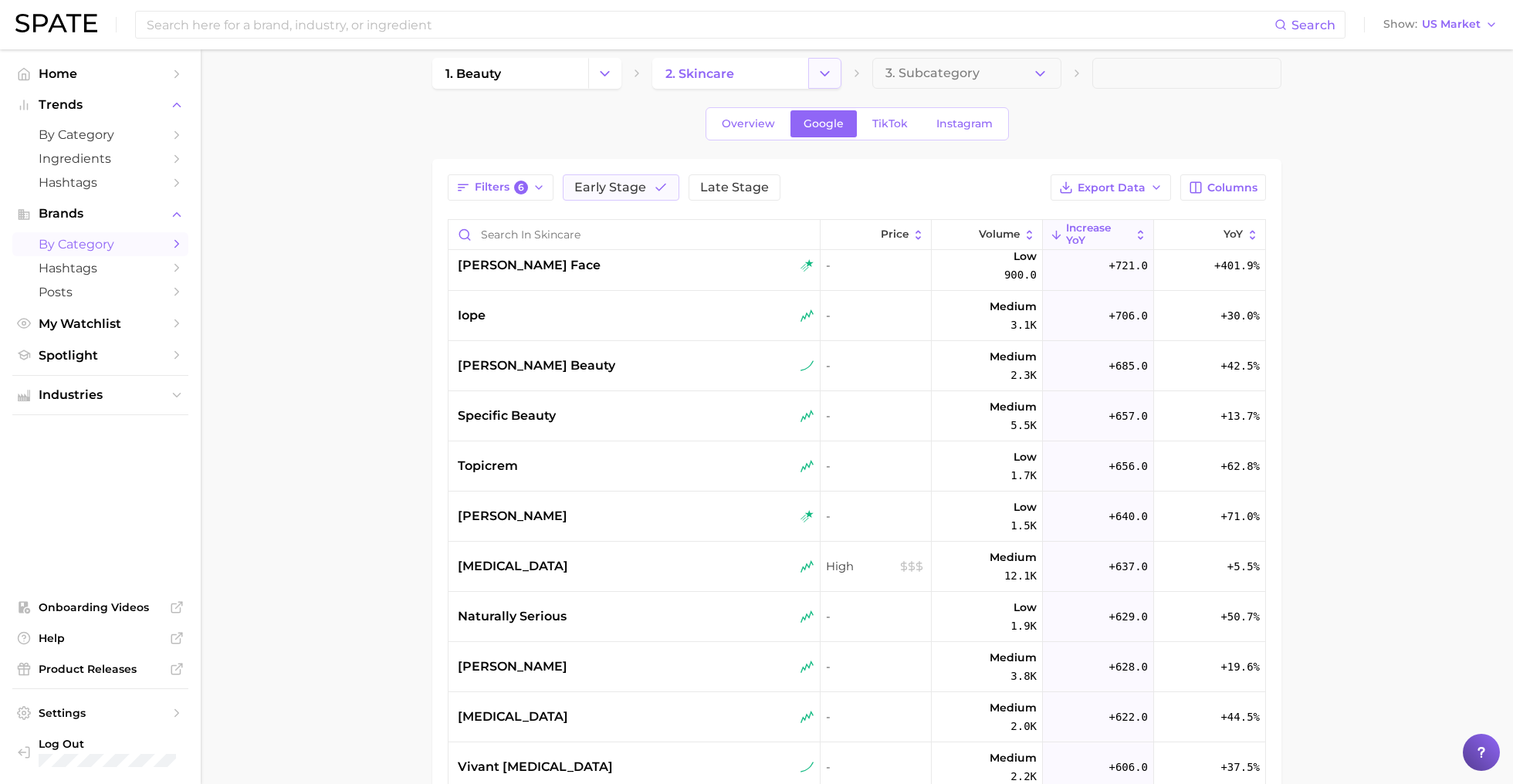
click at [815, 77] on button "Change Category" at bounding box center [824, 73] width 33 height 31
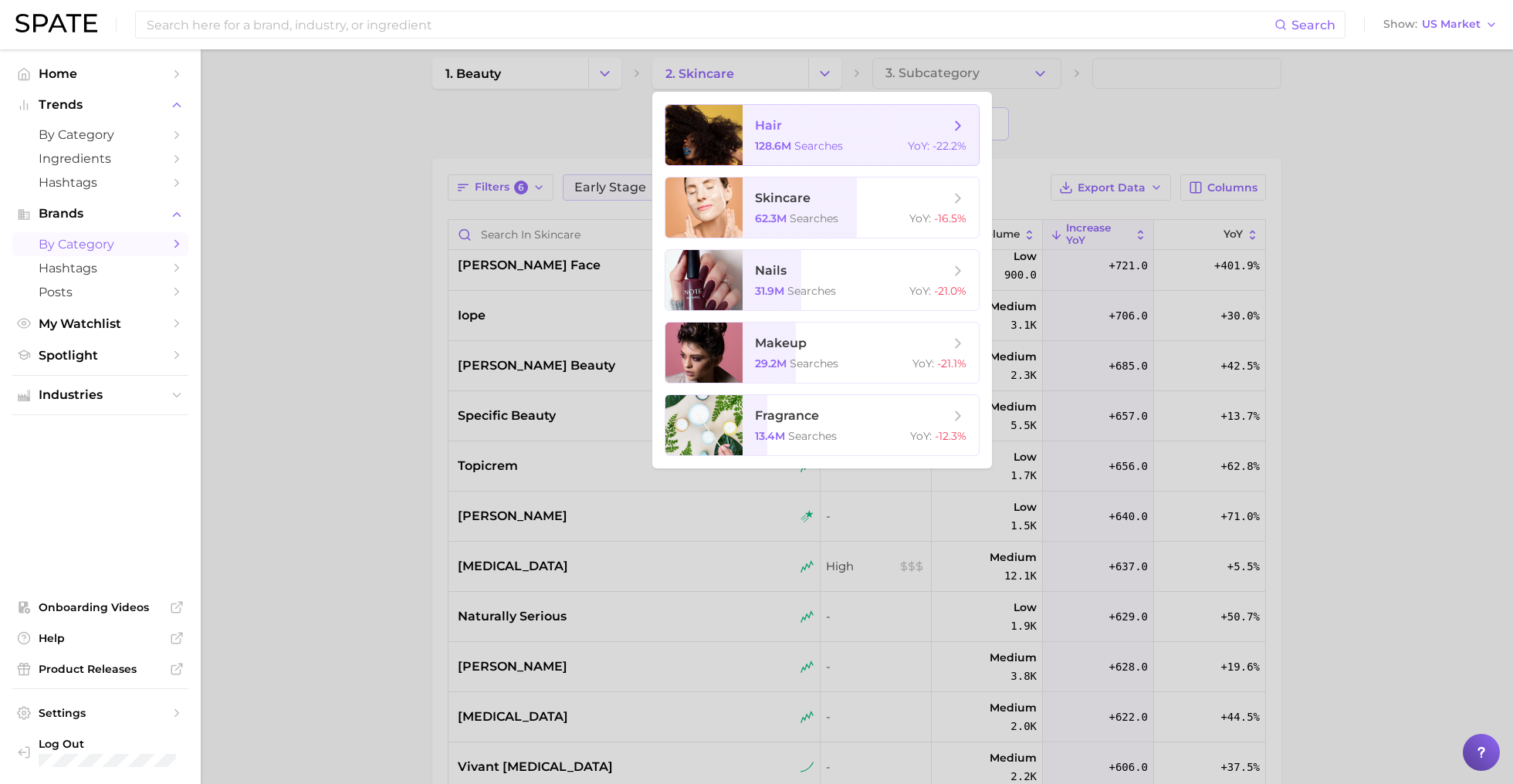
click at [815, 153] on span "hair 128.6m searches YoY : -22.2%" at bounding box center [860, 135] width 236 height 60
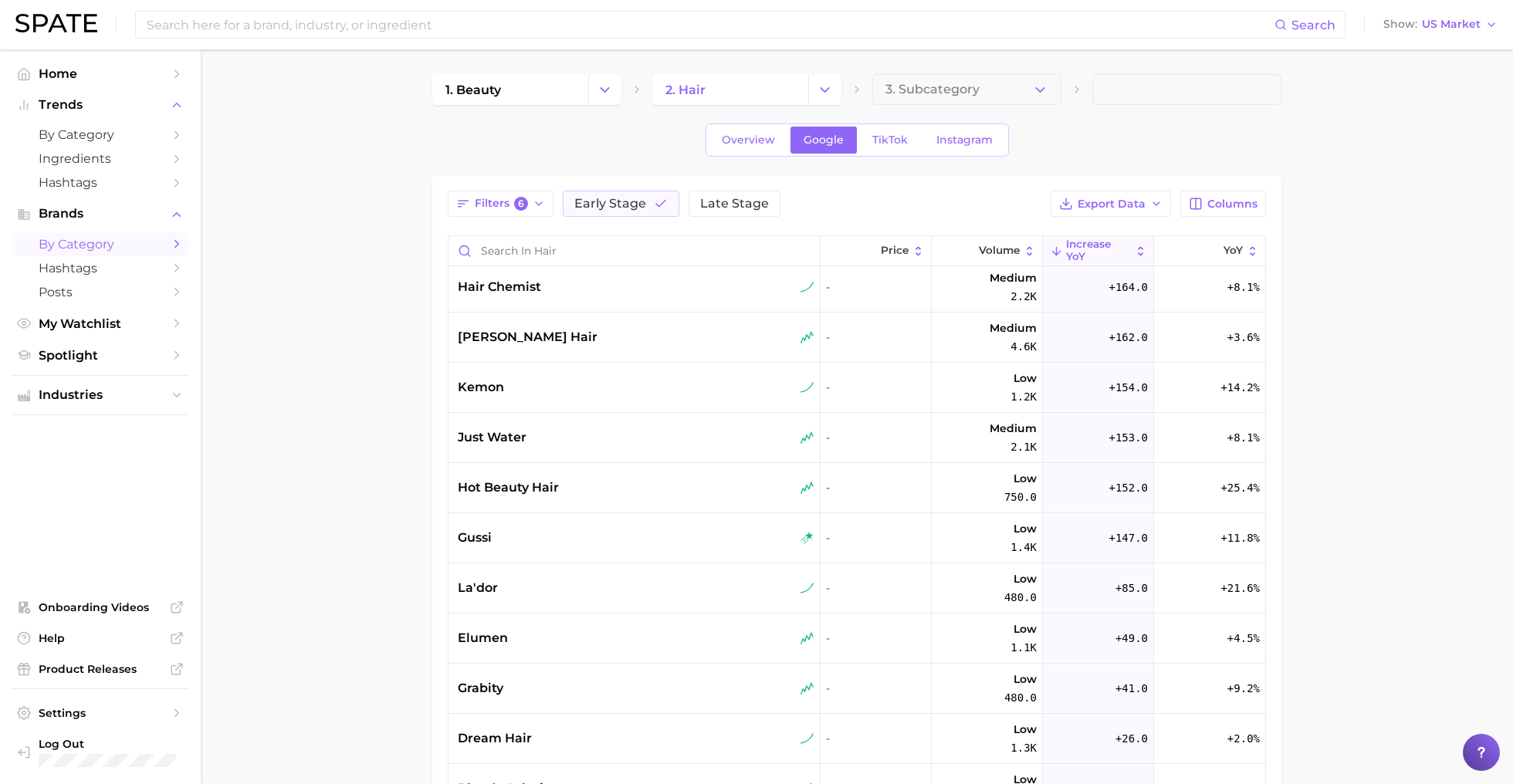
scroll to position [6026, 0]
click at [890, 143] on span "TikTok" at bounding box center [890, 141] width 35 height 13
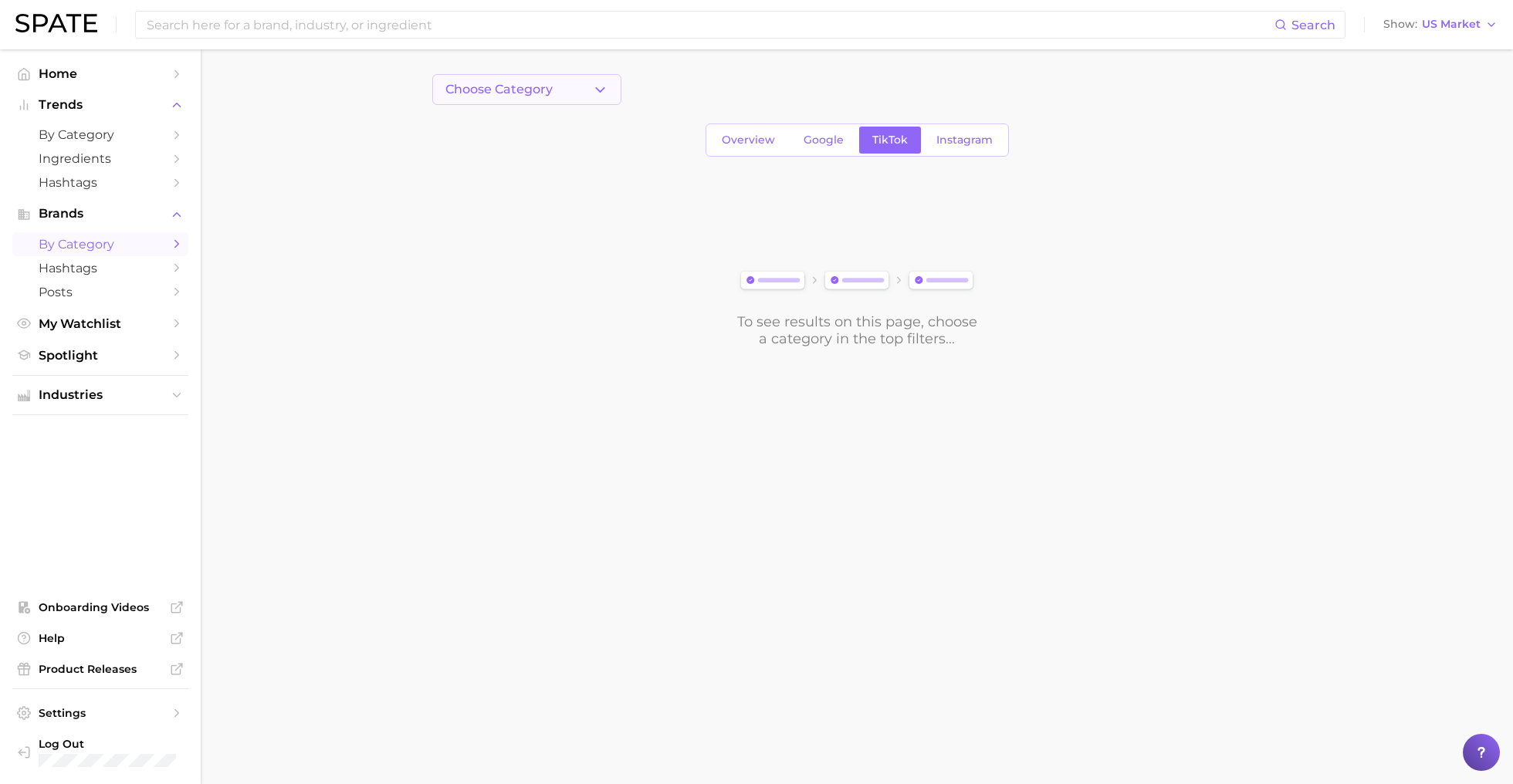
click at [506, 93] on span "Choose Category" at bounding box center [499, 89] width 107 height 13
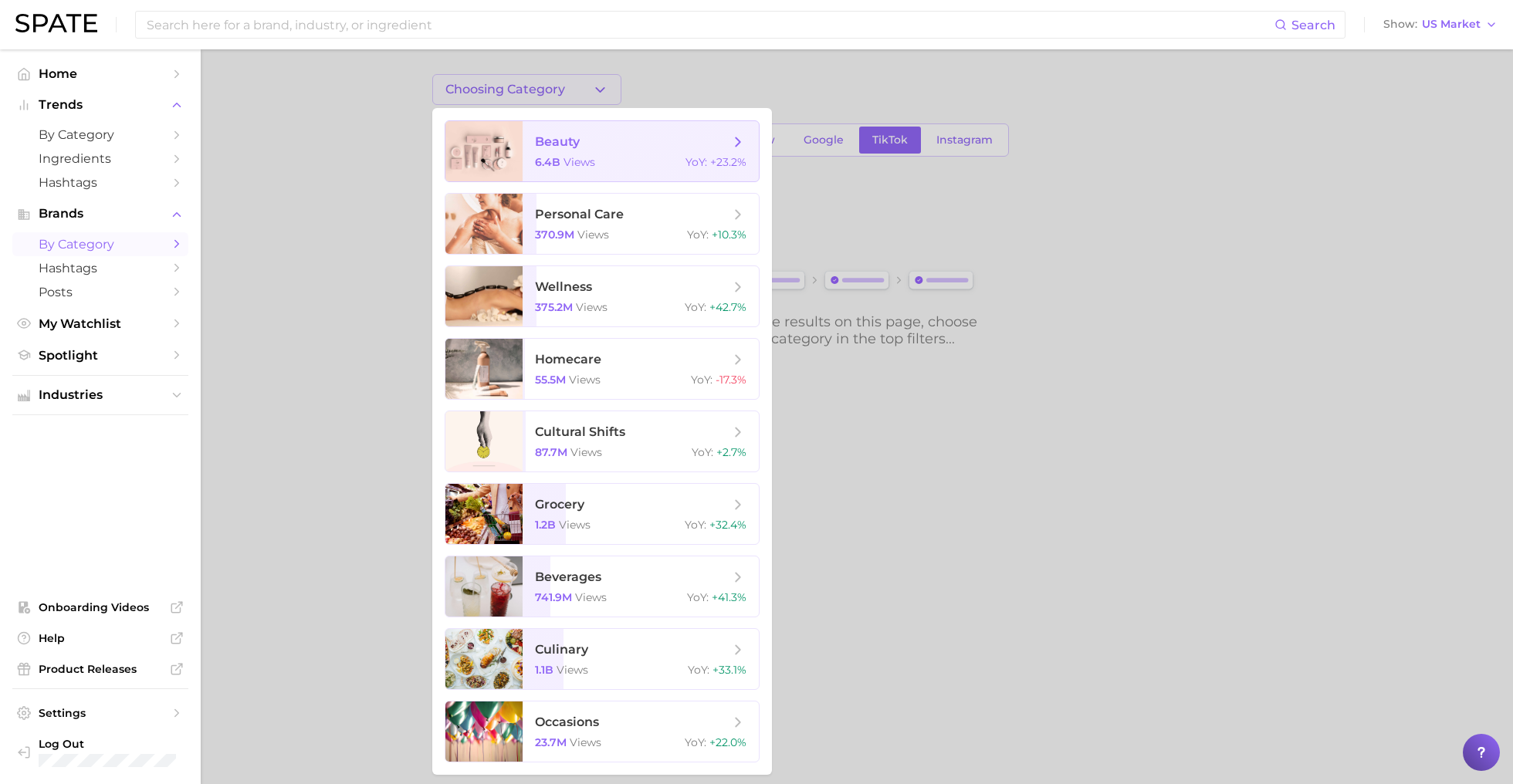
click at [532, 161] on span "beauty 6.4b views YoY : +23.2%" at bounding box center [640, 151] width 236 height 60
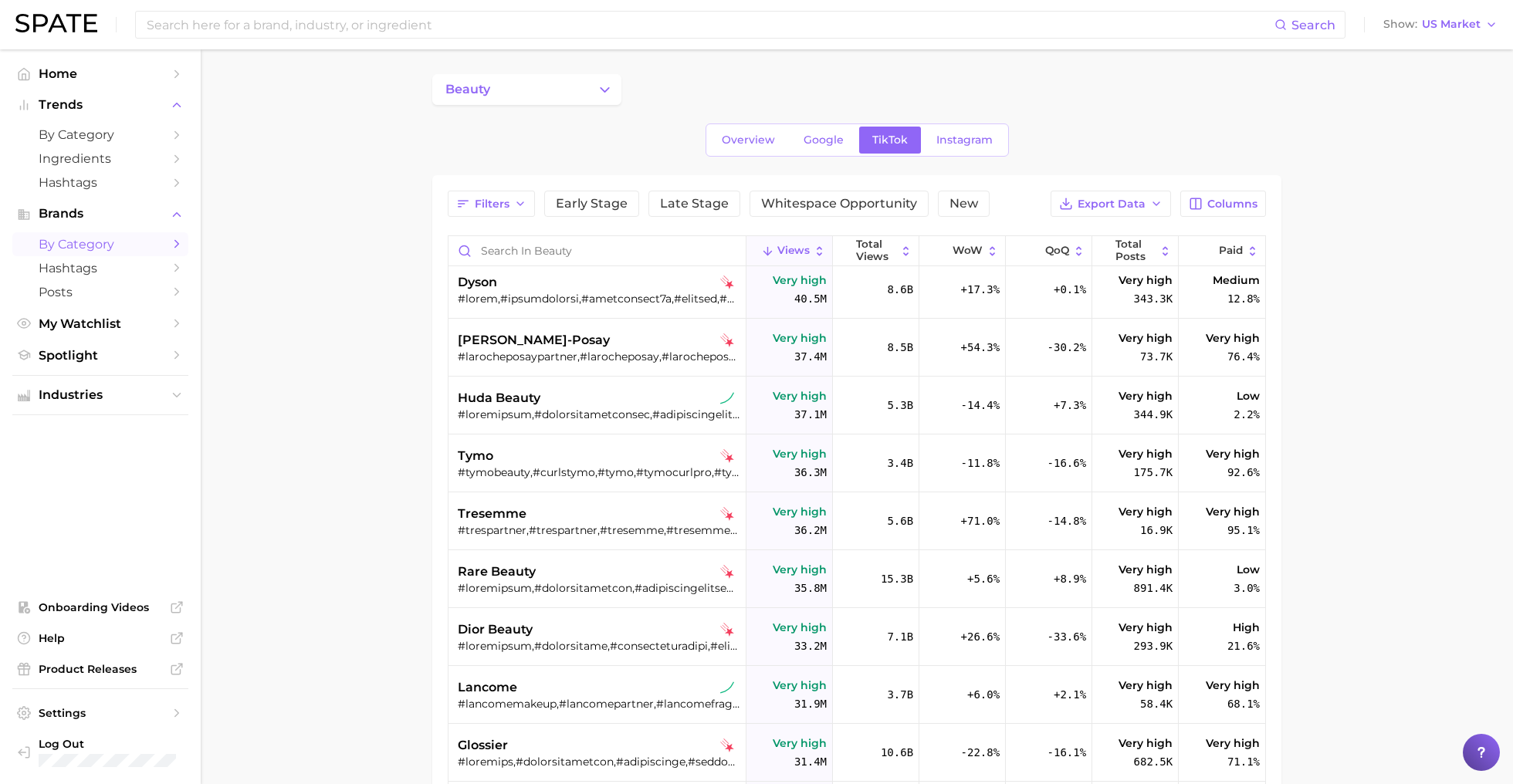
scroll to position [1730, 0]
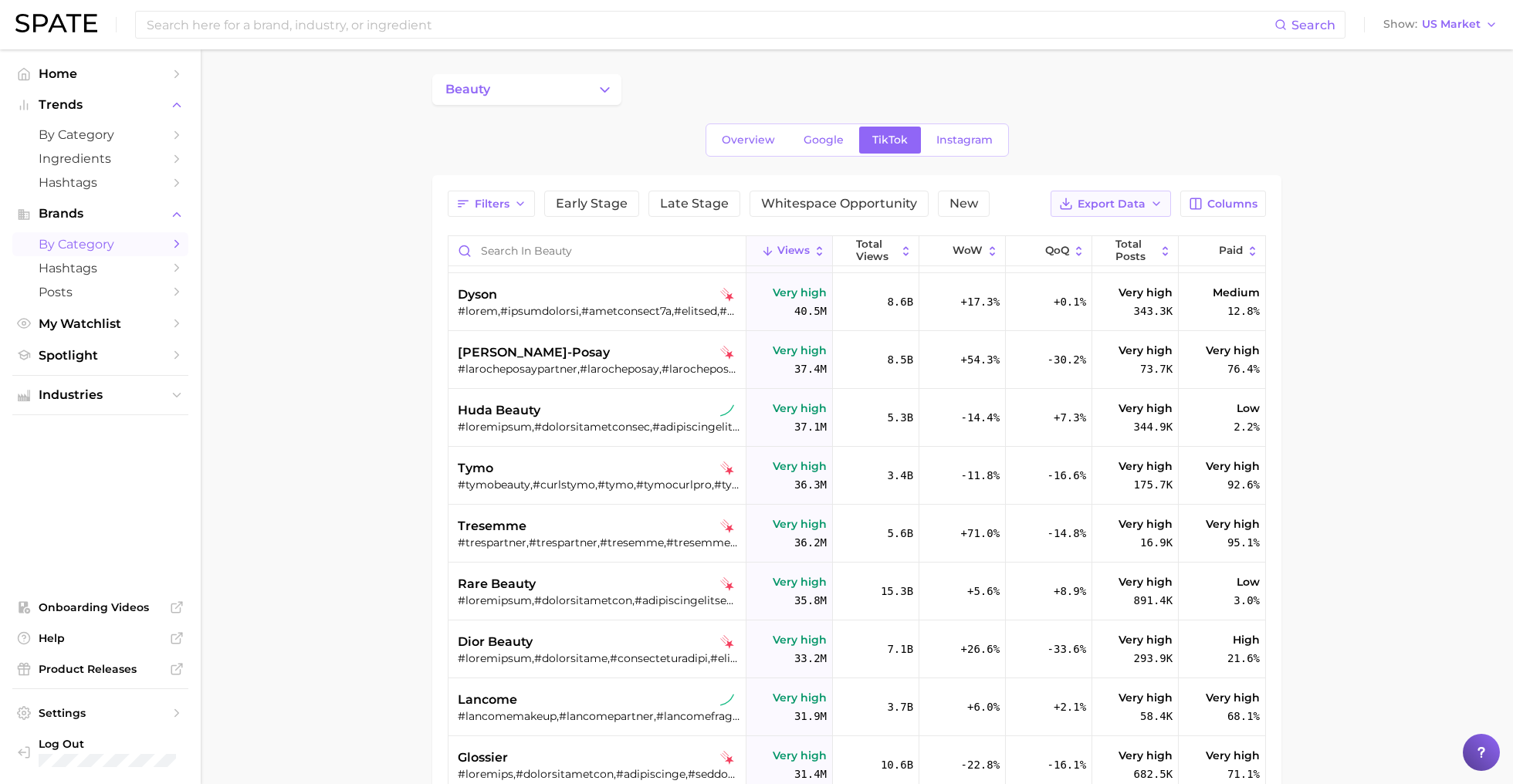
click at [1135, 205] on span "Export Data" at bounding box center [1111, 205] width 68 height 13
click at [1238, 201] on span "Columns" at bounding box center [1232, 205] width 51 height 13
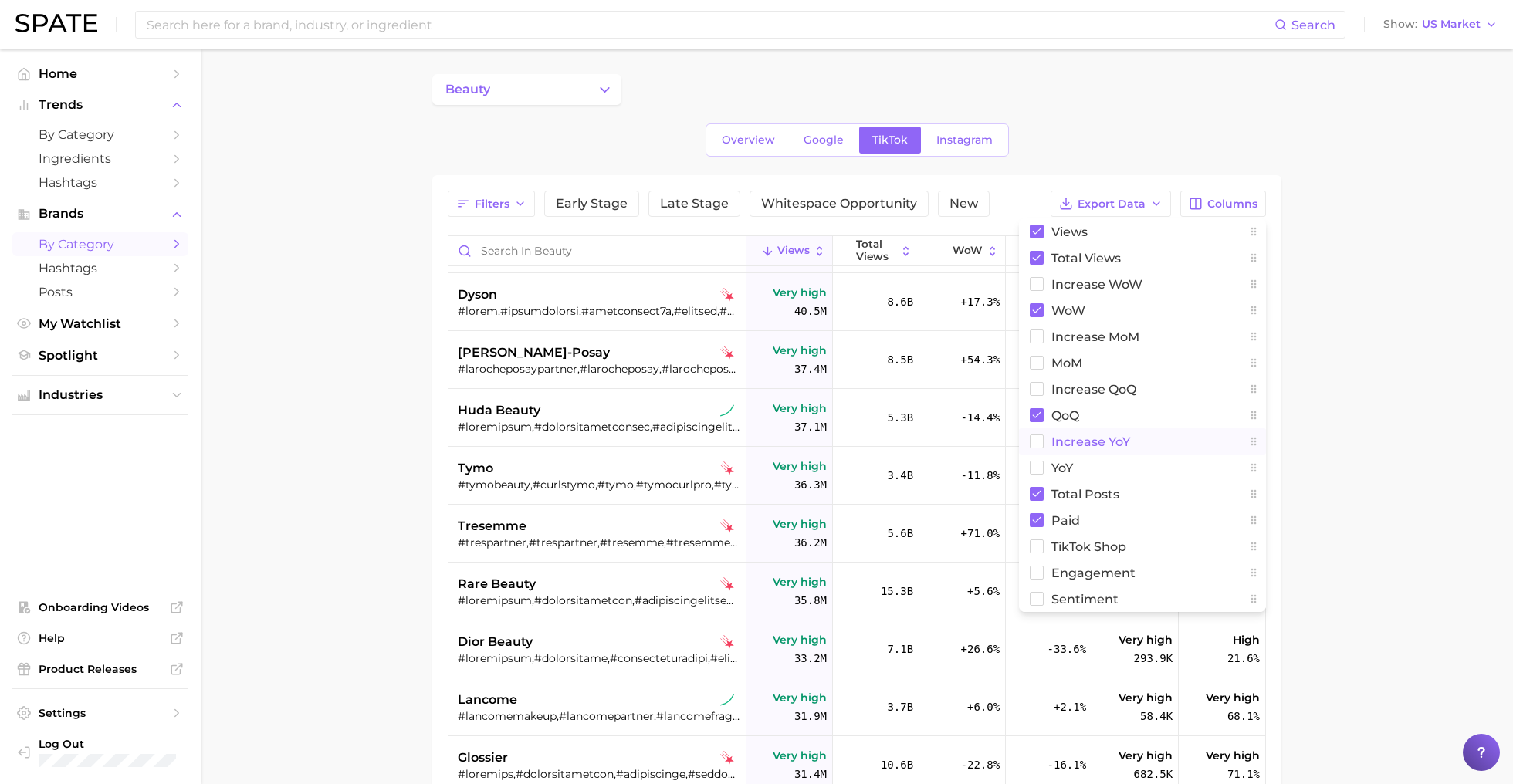
click at [1147, 444] on button "increase YoY" at bounding box center [1141, 441] width 247 height 26
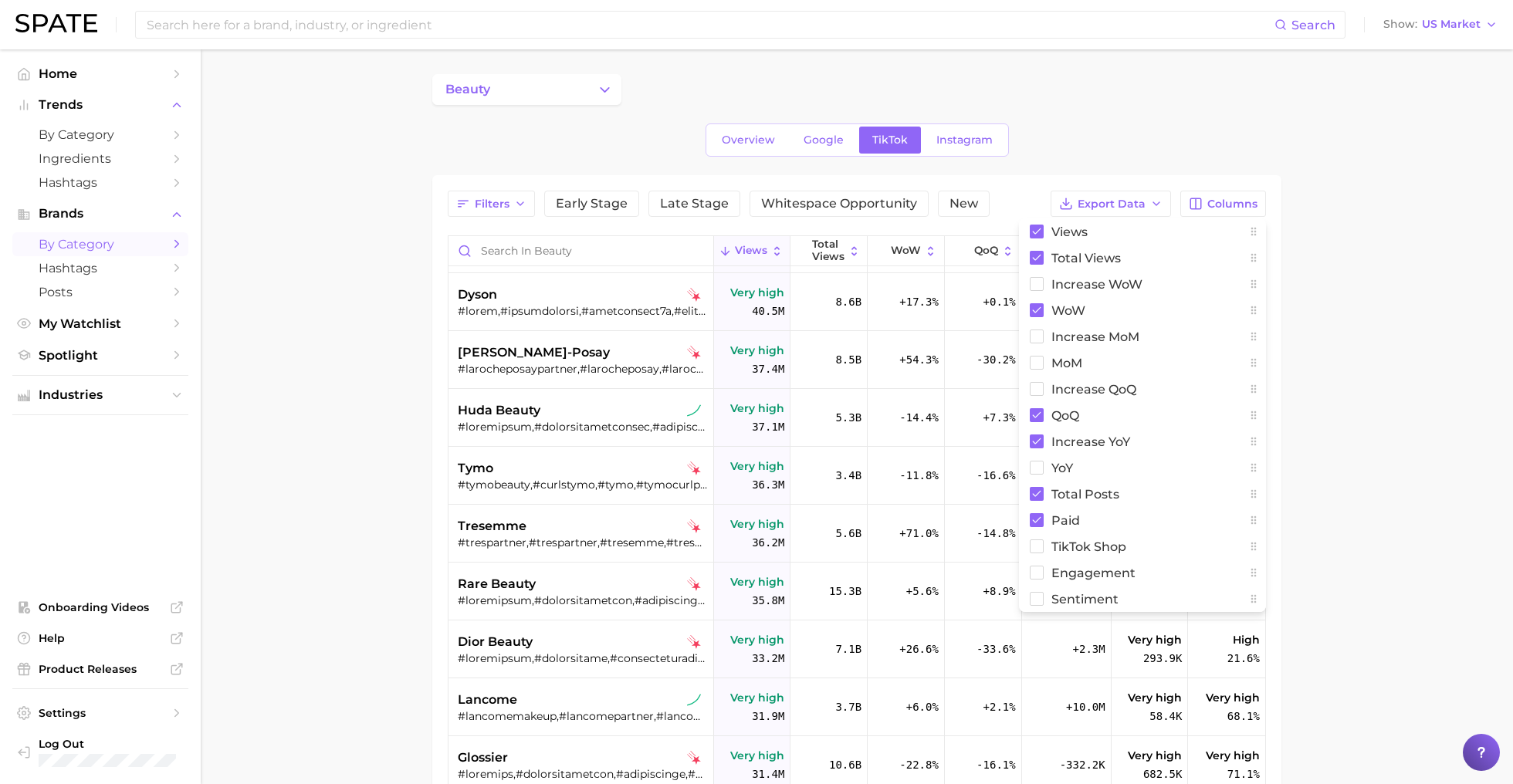
click at [1422, 437] on main "beauty Overview Google TikTok Instagram Filters Early Stage Late Stage Whitespa…" at bounding box center [857, 581] width 1313 height 1063
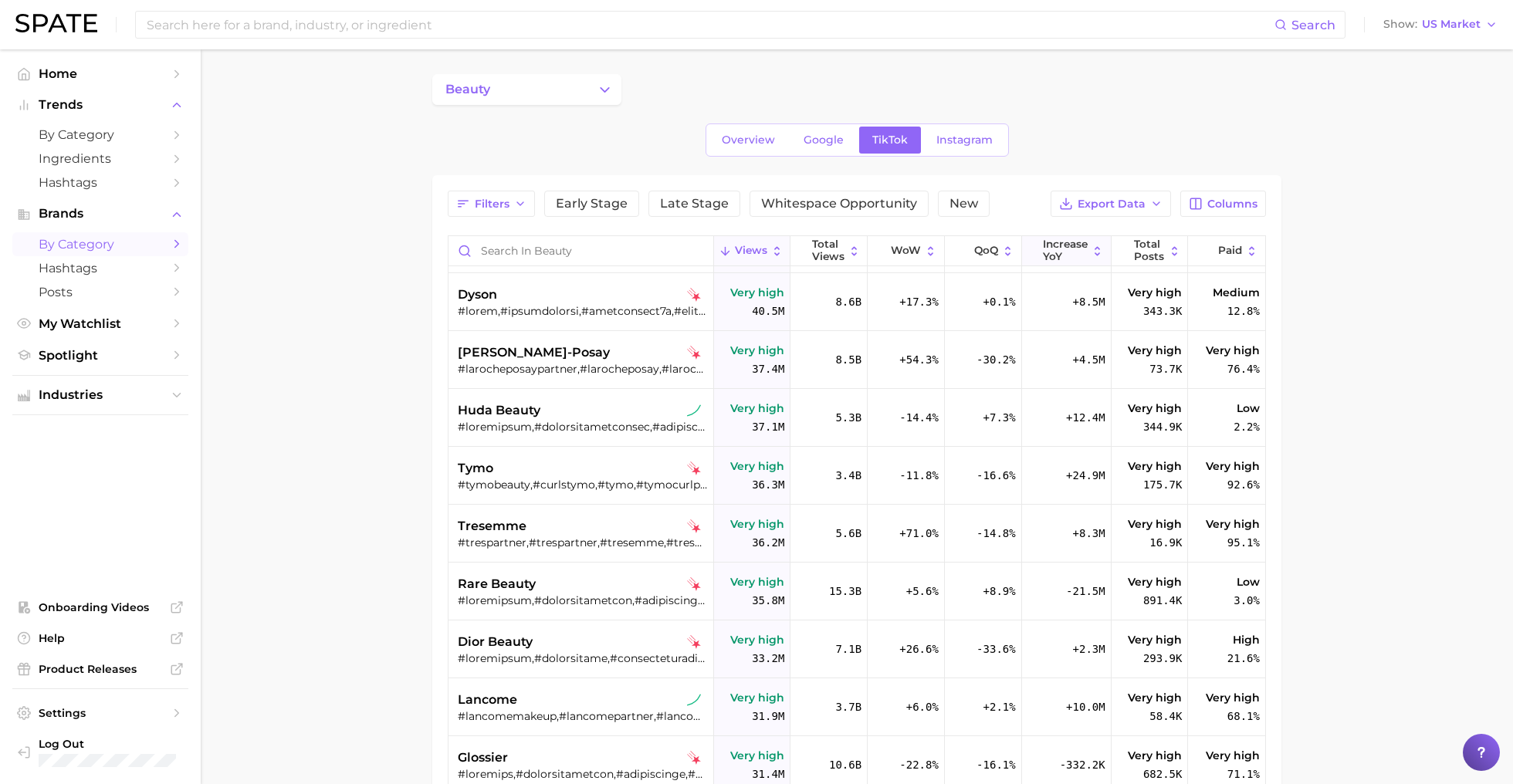
click at [1041, 257] on button "increase YoY" at bounding box center [1067, 251] width 89 height 30
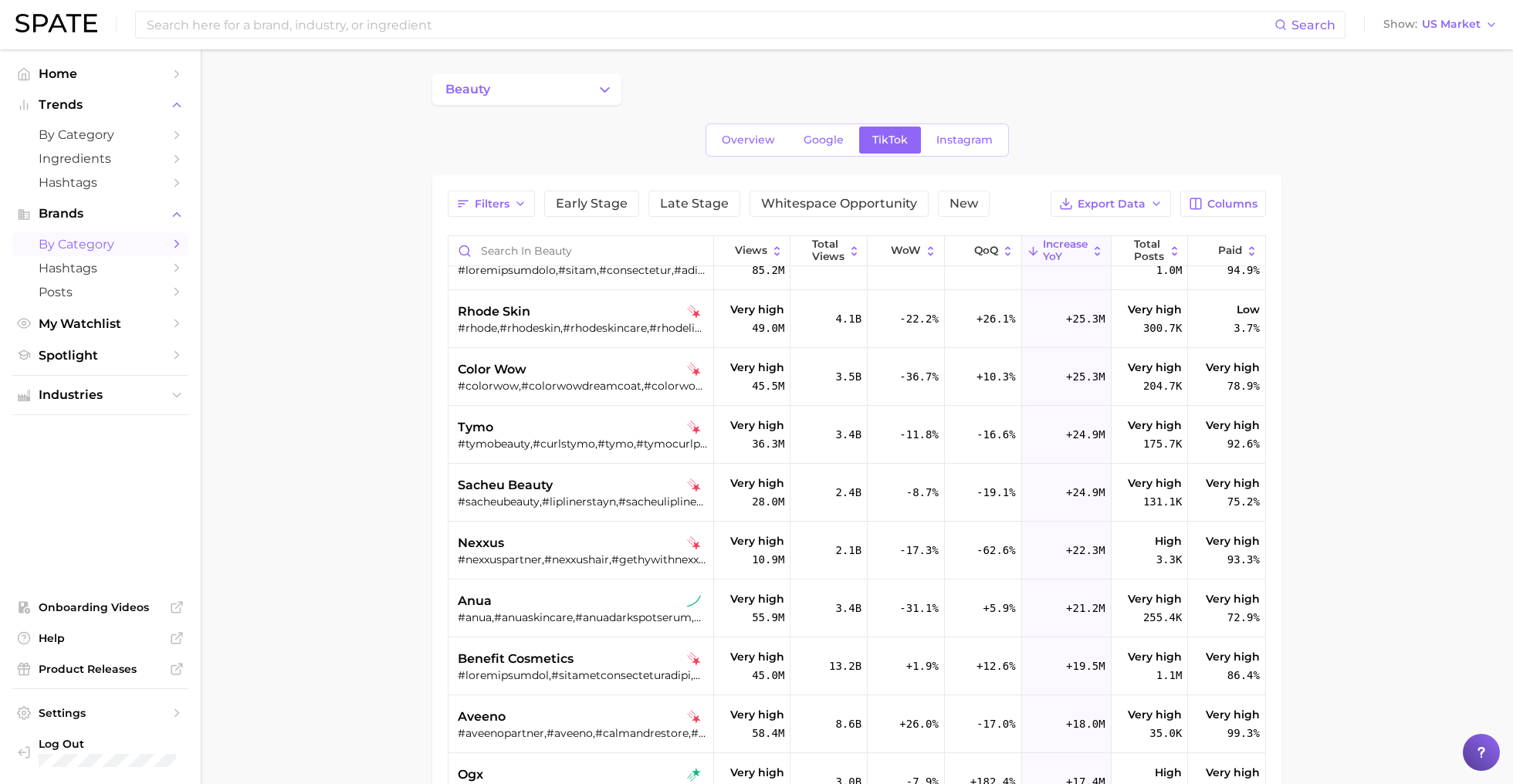
scroll to position [728, 0]
click at [484, 499] on div "#sacheubeauty,#liplinerstayn,#sacheulipliner,#sacheubeautylipstain,#contourstay…" at bounding box center [582, 502] width 249 height 13
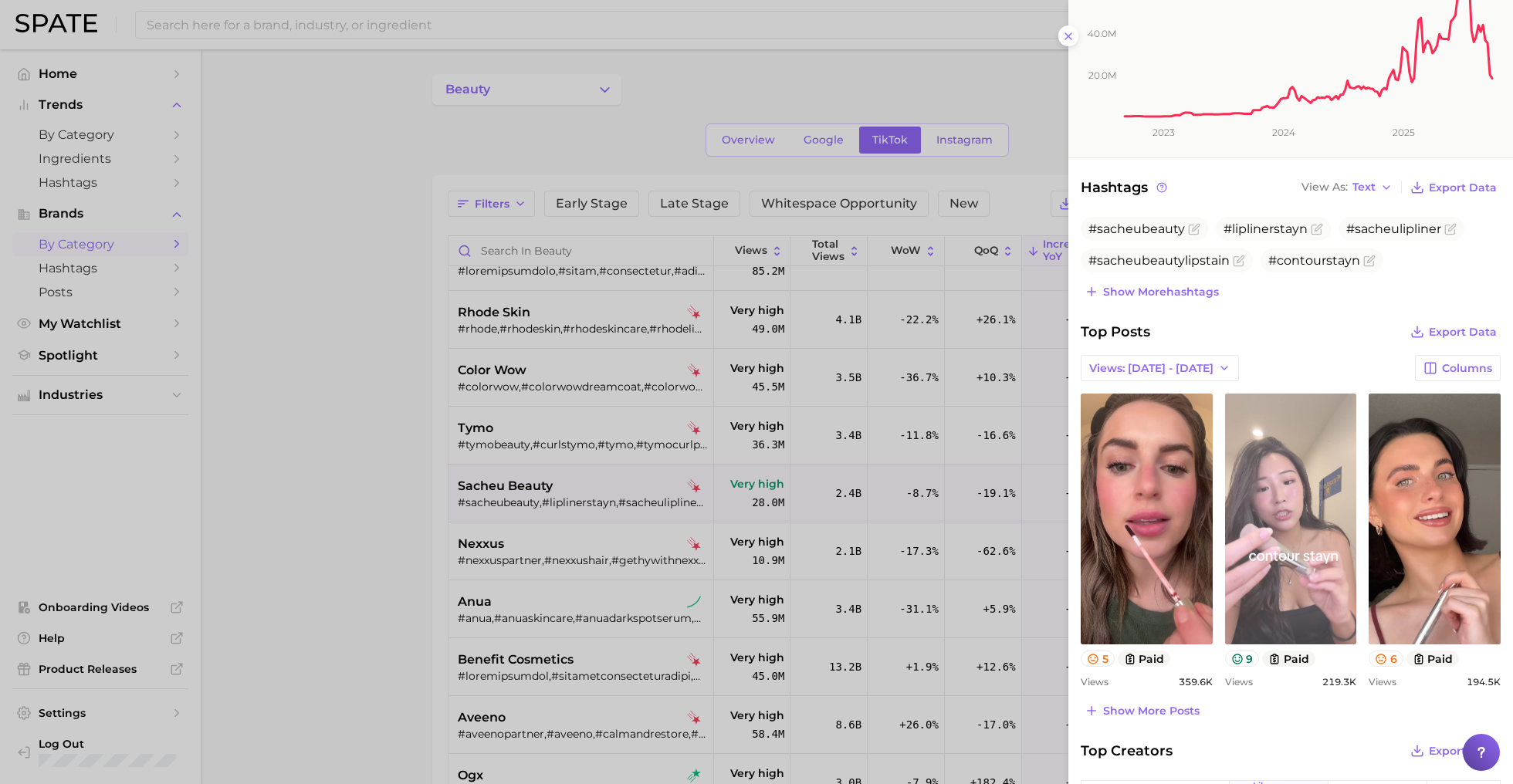
scroll to position [270, 0]
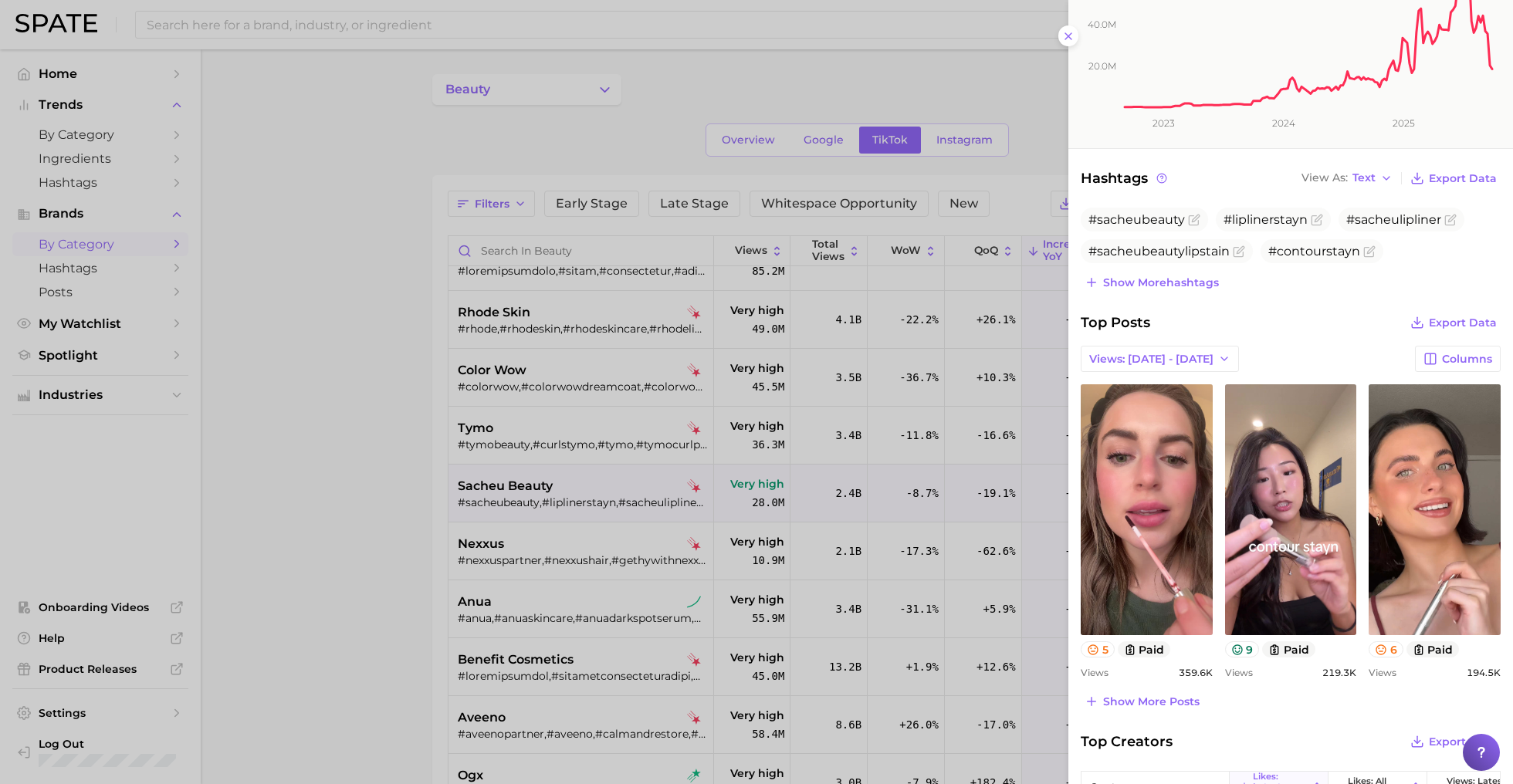
click at [291, 534] on div at bounding box center [756, 392] width 1513 height 784
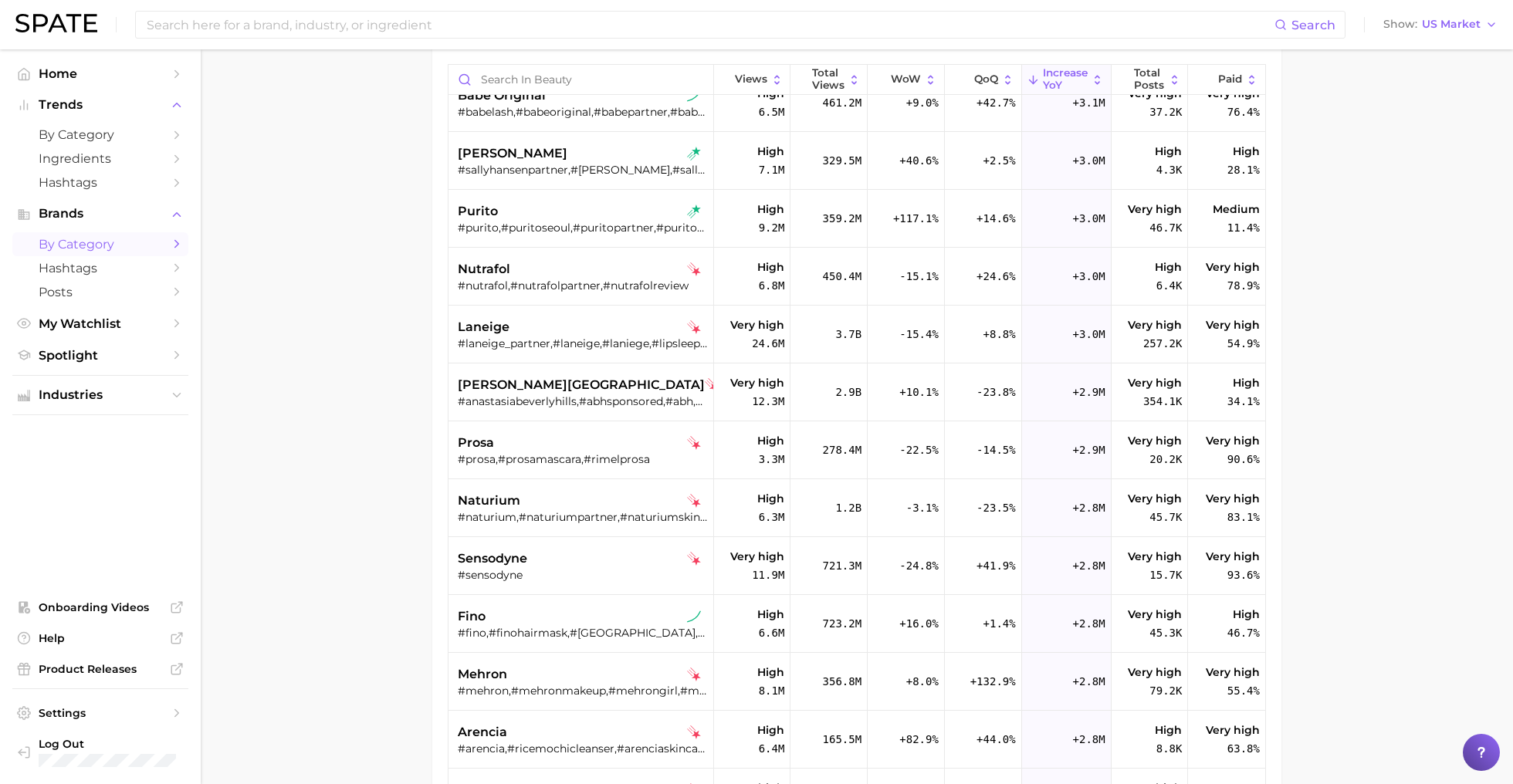
scroll to position [8996, 0]
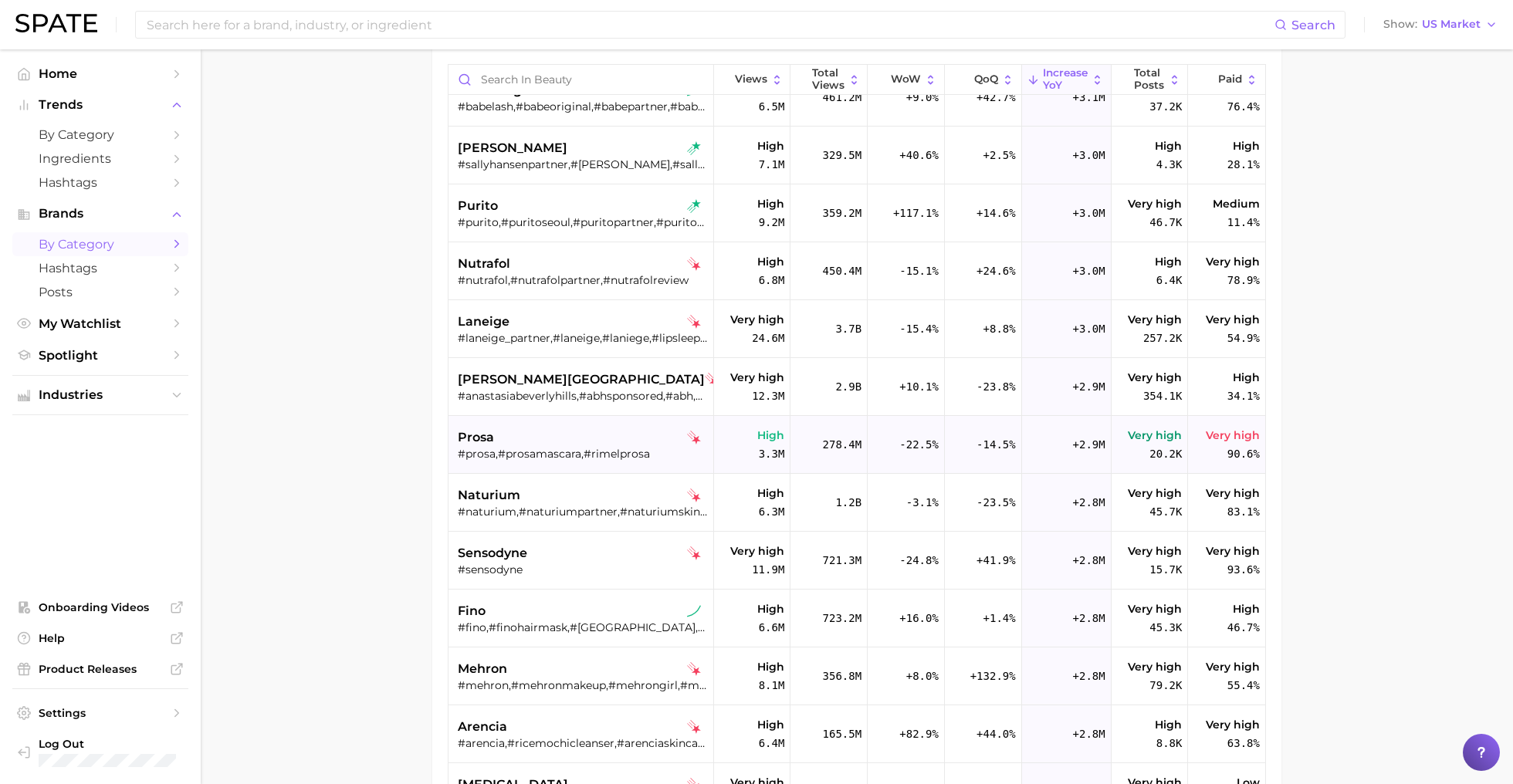
click at [543, 436] on div "prosa" at bounding box center [582, 438] width 249 height 19
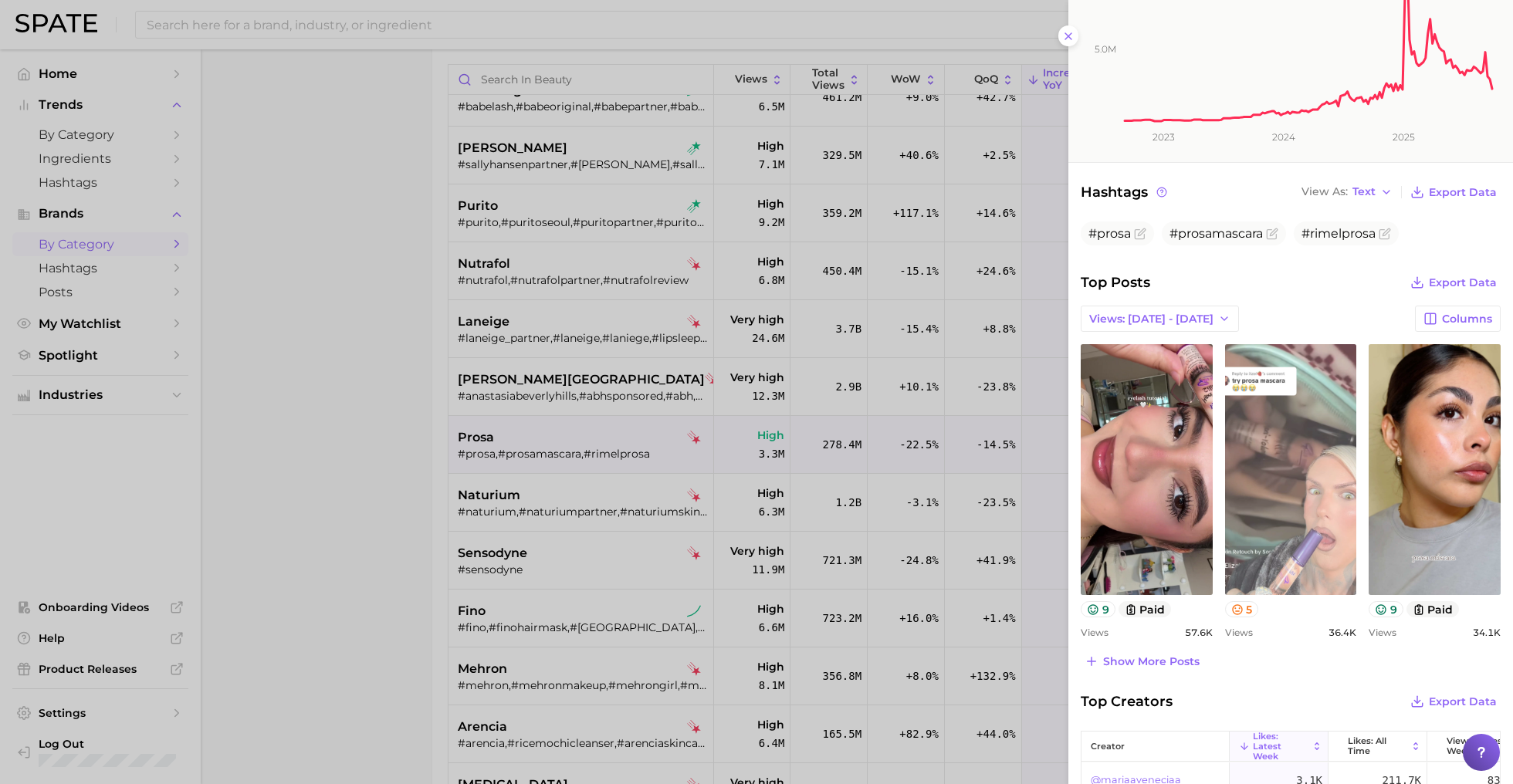
scroll to position [288, 0]
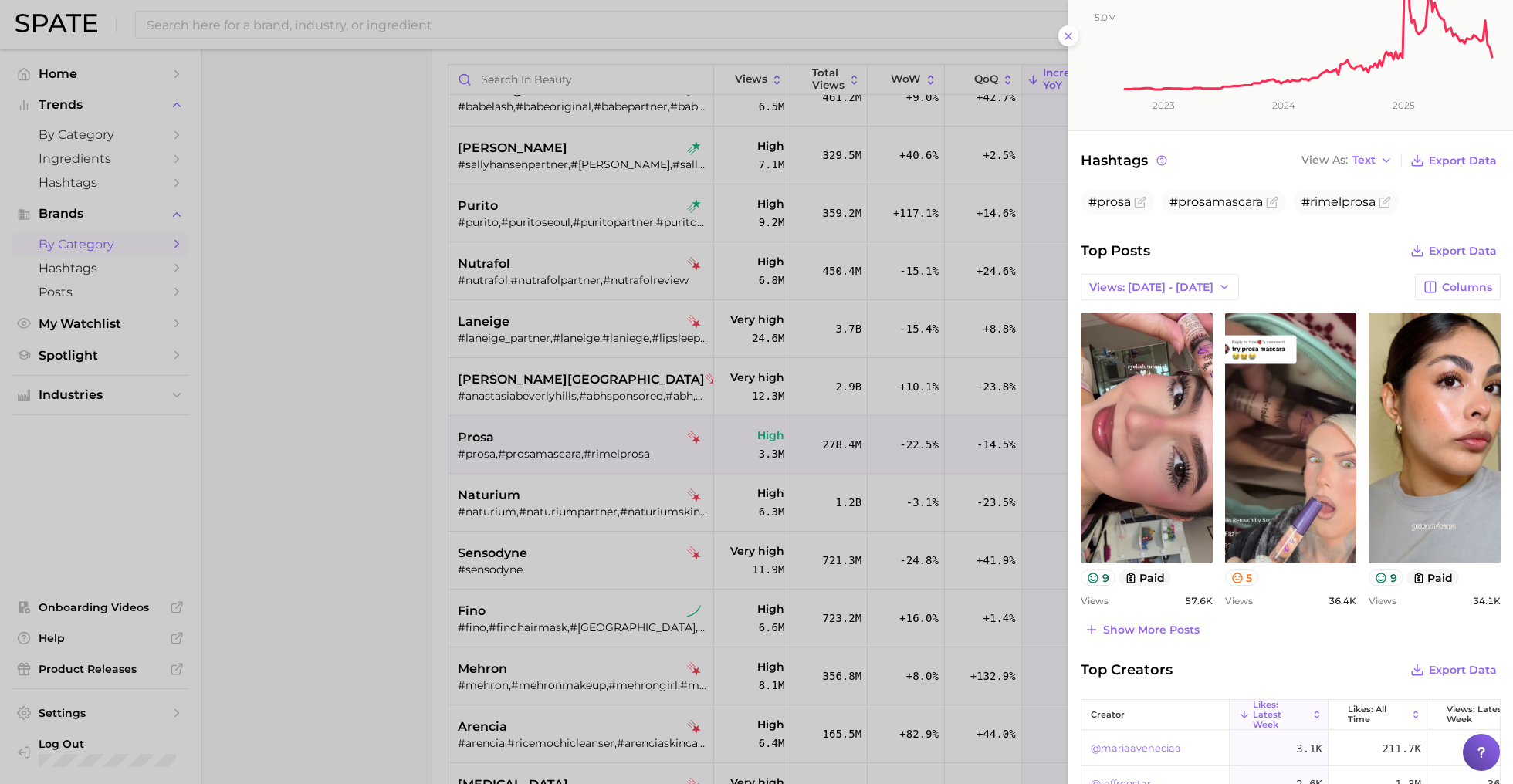
click at [607, 636] on div at bounding box center [756, 392] width 1513 height 784
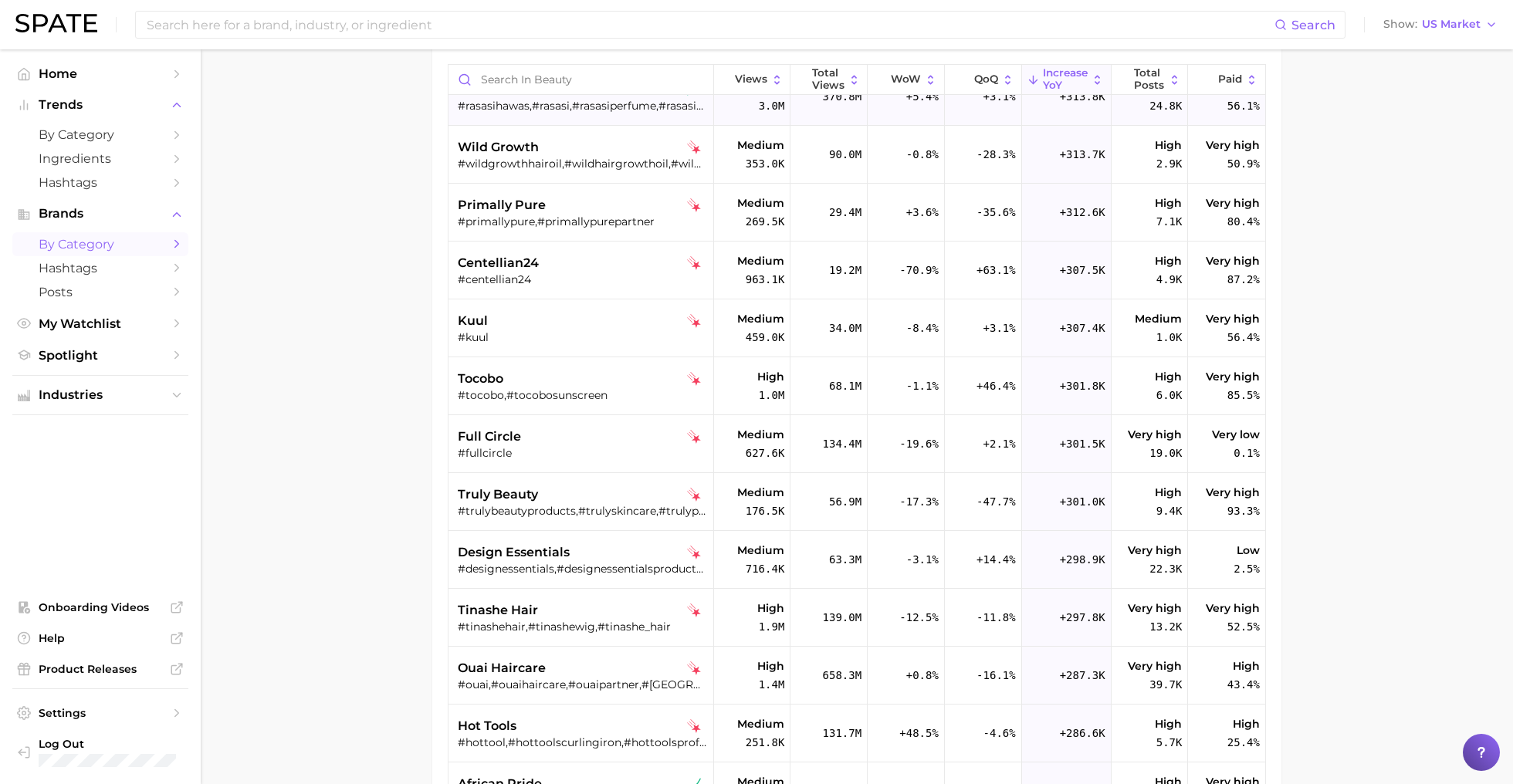
scroll to position [28673, 0]
click at [617, 436] on div "full circle" at bounding box center [582, 436] width 249 height 19
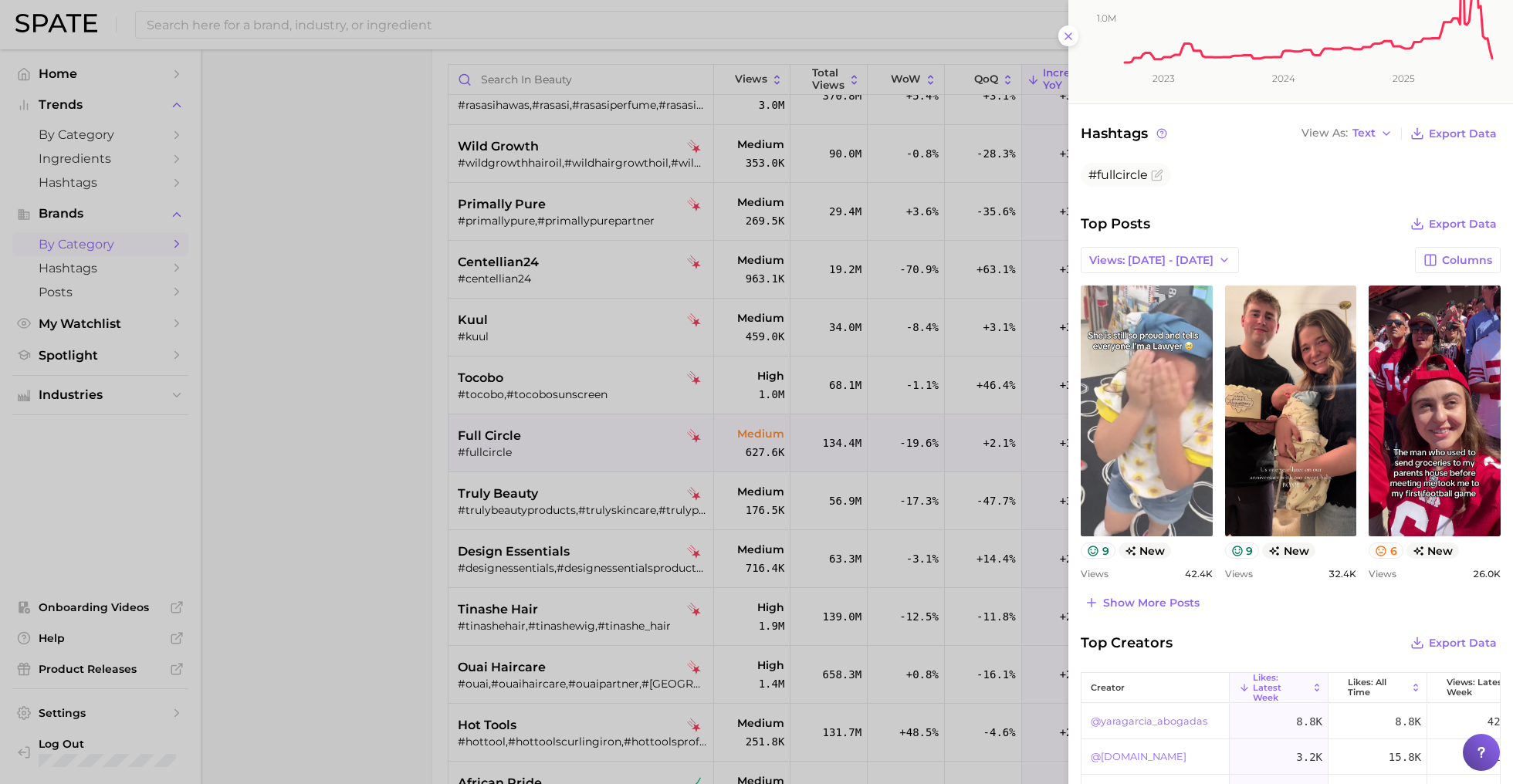
scroll to position [318, 0]
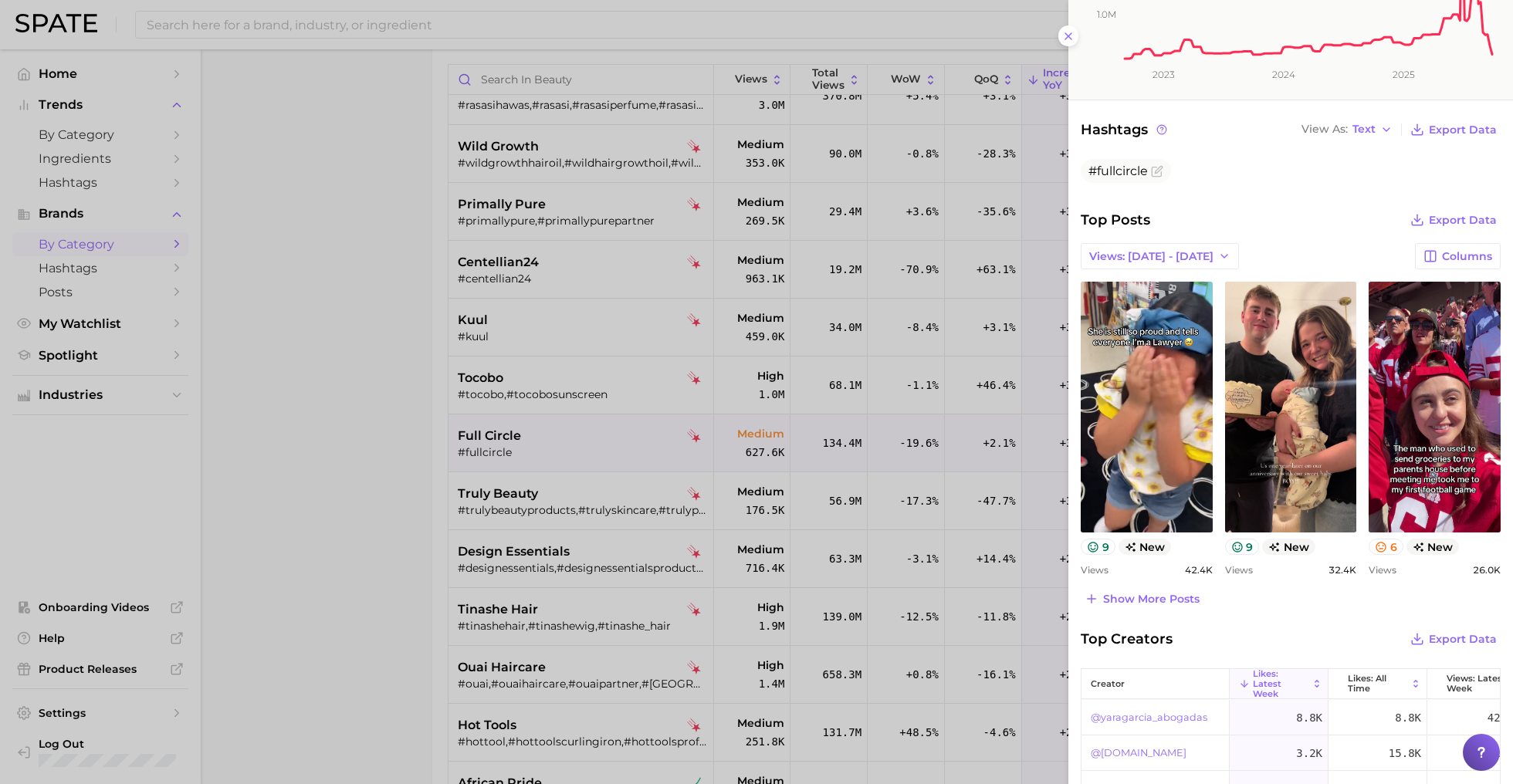
click at [695, 669] on div at bounding box center [756, 392] width 1513 height 784
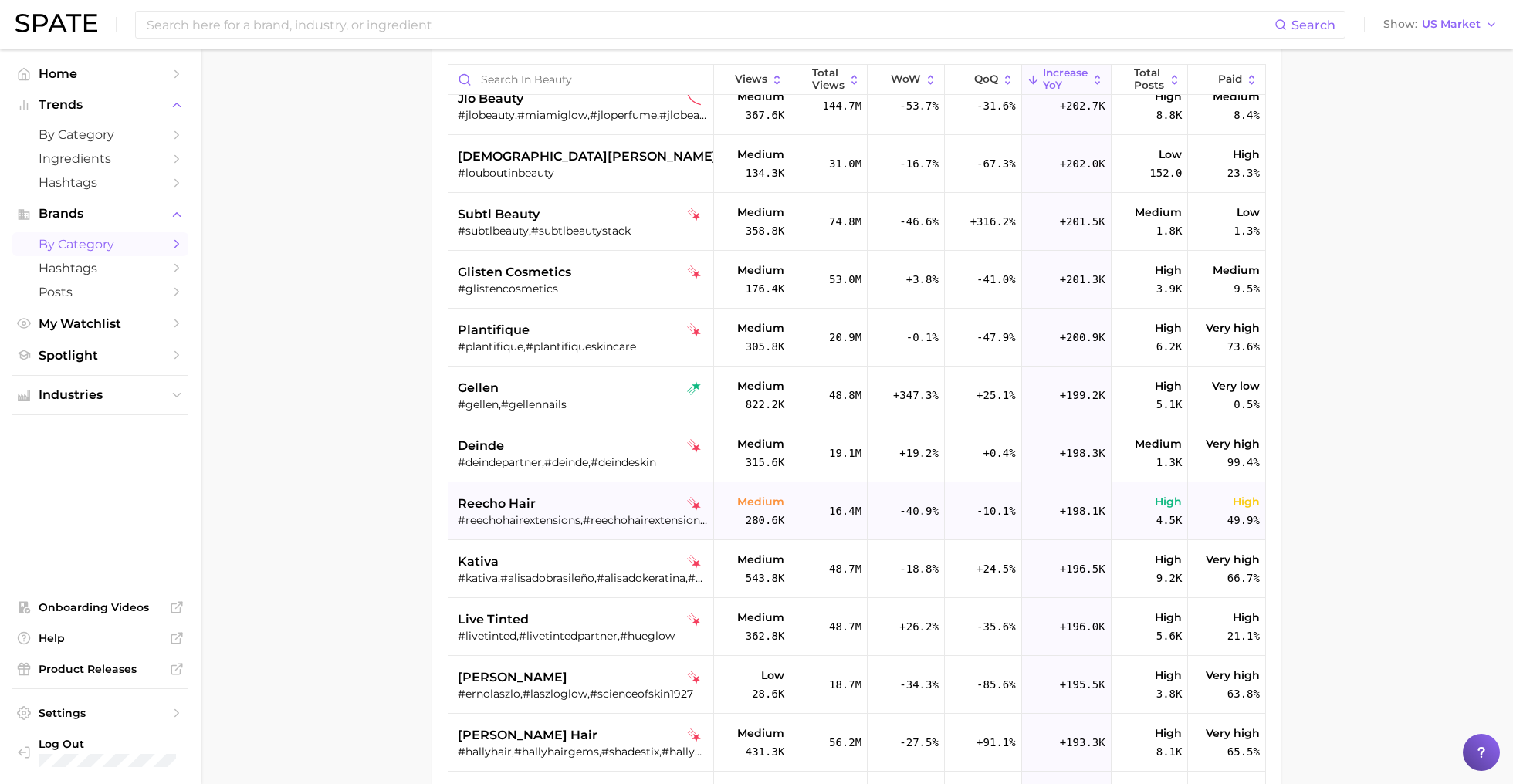
scroll to position [33675, 0]
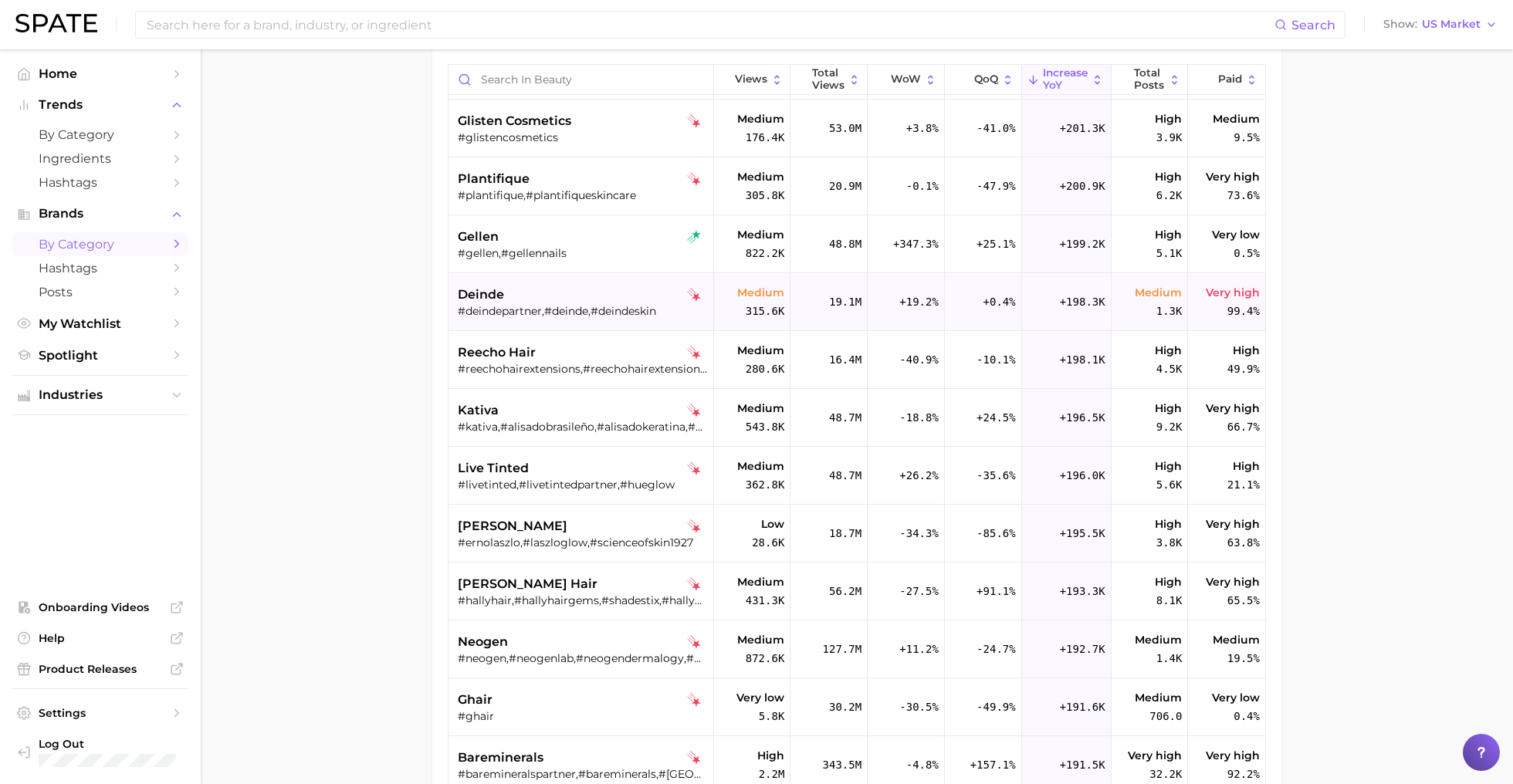
click at [951, 312] on div "+0.4%" at bounding box center [983, 301] width 78 height 58
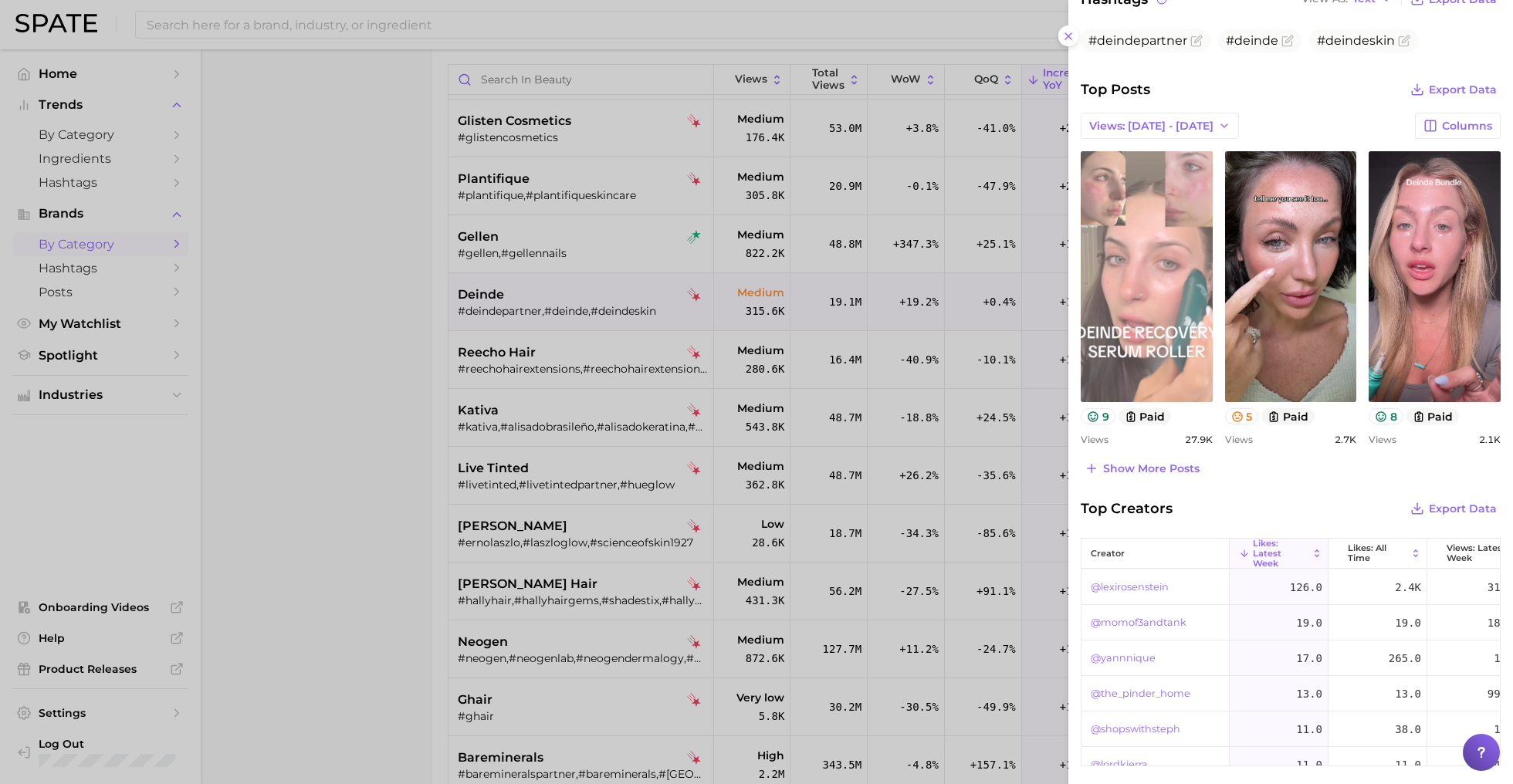
scroll to position [29, 0]
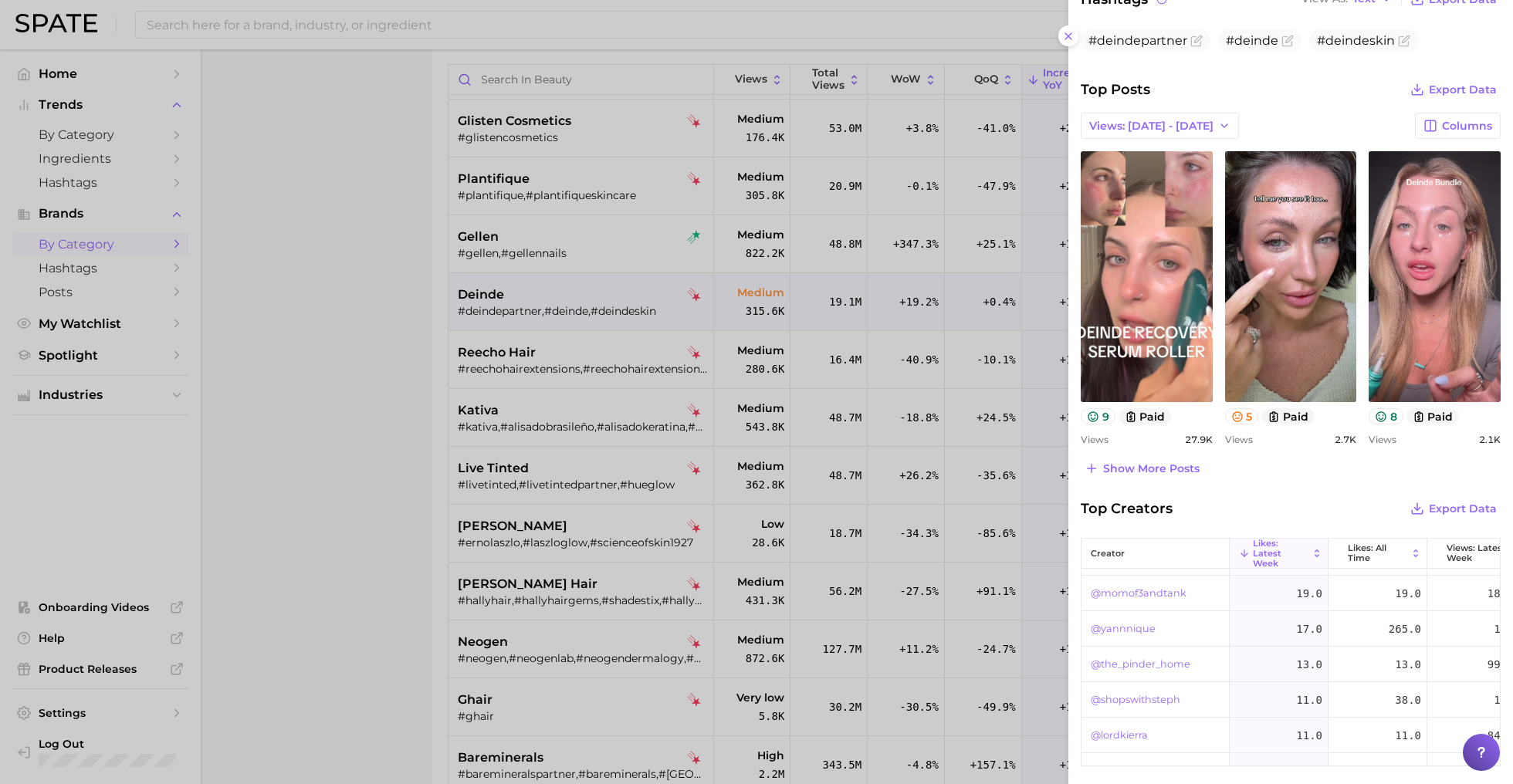
click at [914, 601] on div at bounding box center [756, 392] width 1513 height 784
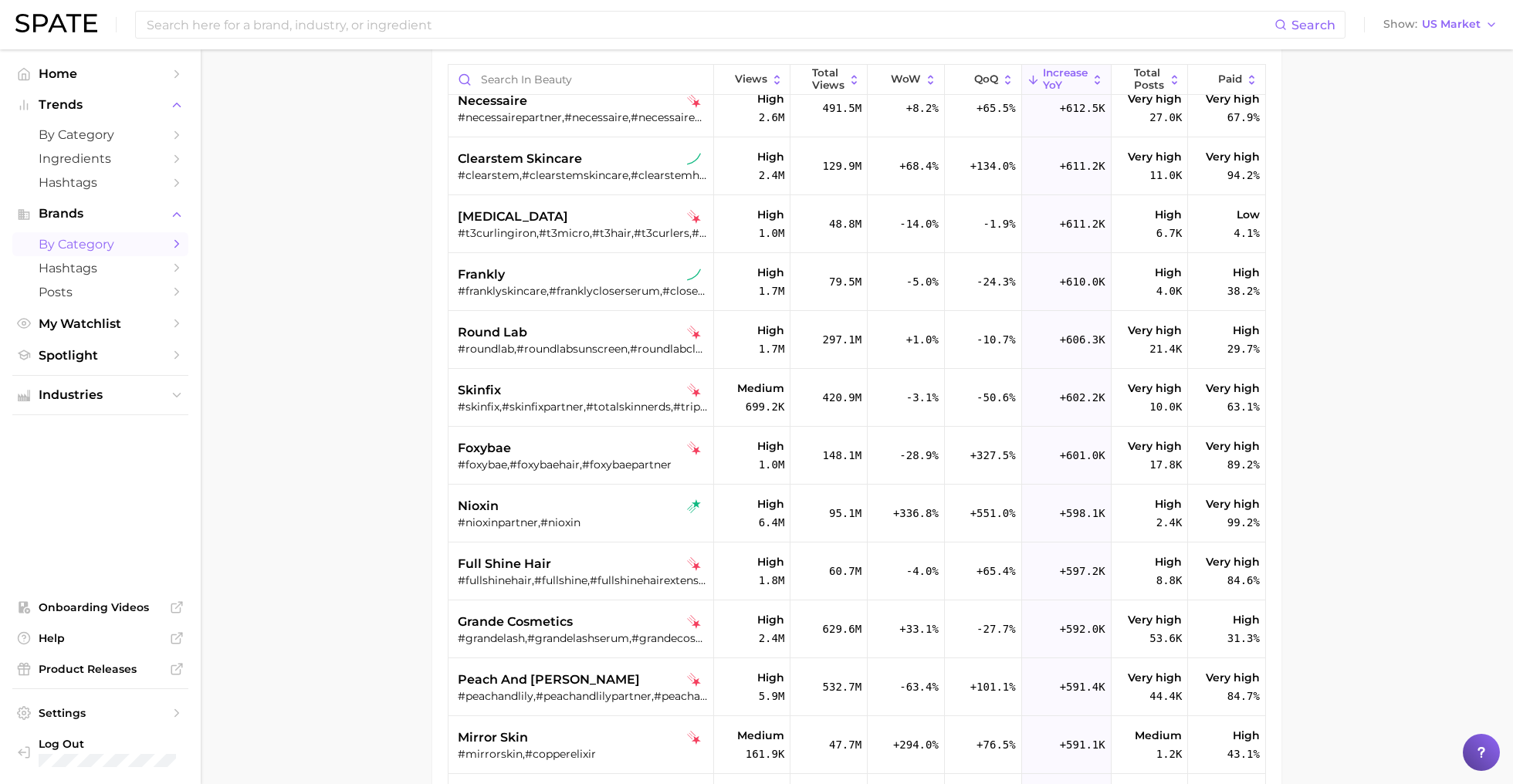
scroll to position [18051, 0]
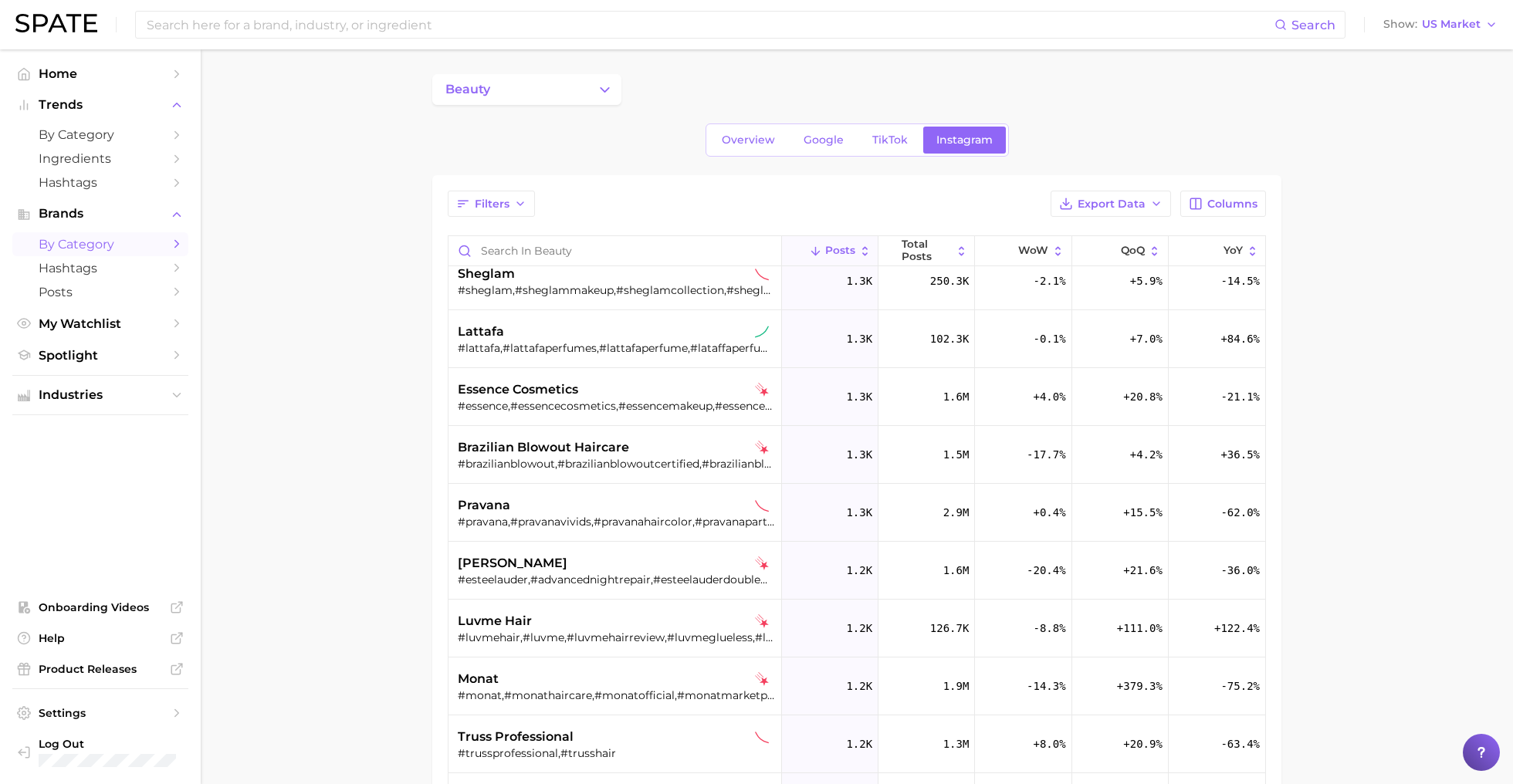
scroll to position [3837, 0]
click at [561, 253] on input "Search in beauty" at bounding box center [614, 250] width 333 height 29
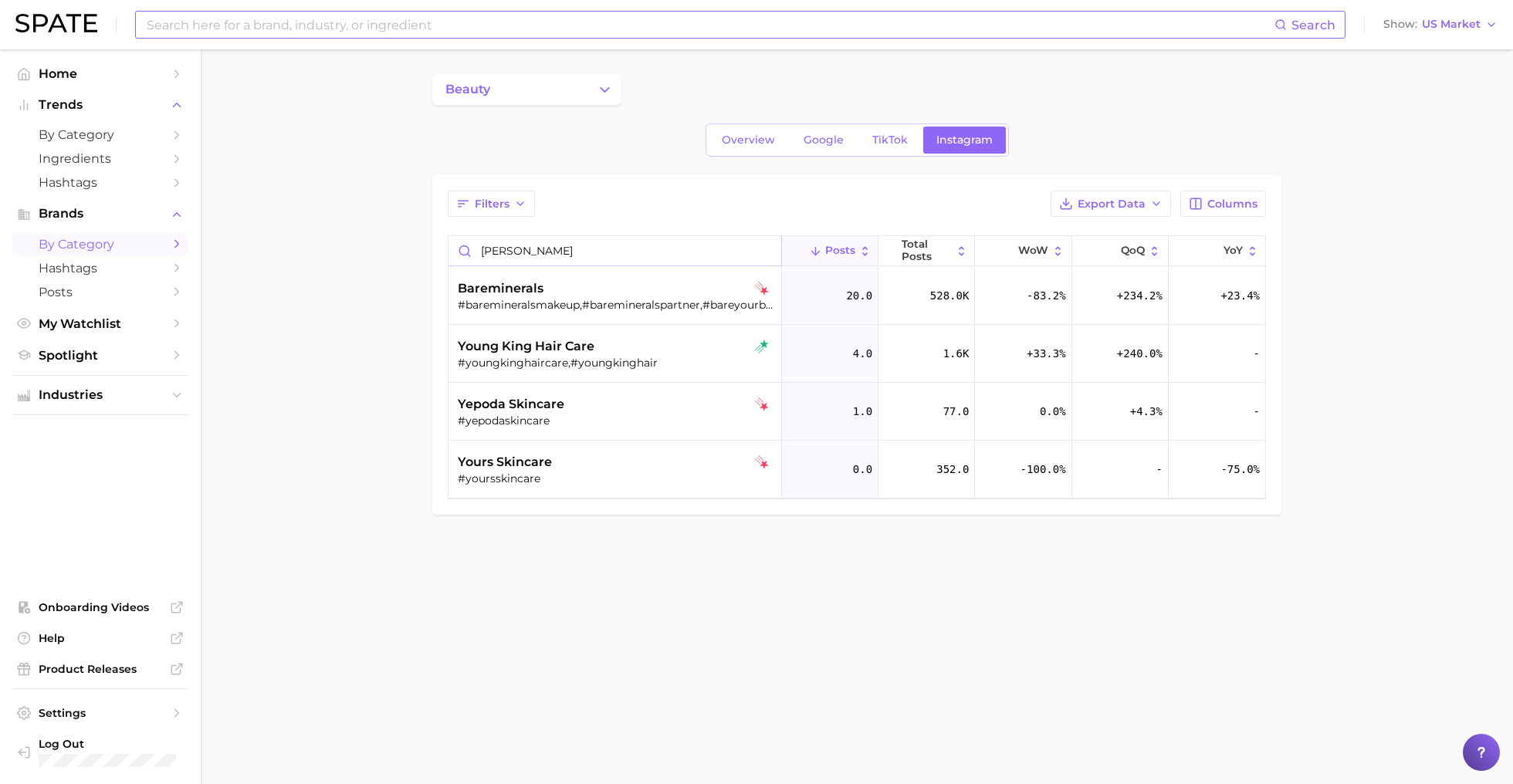
type input "[PERSON_NAME]"
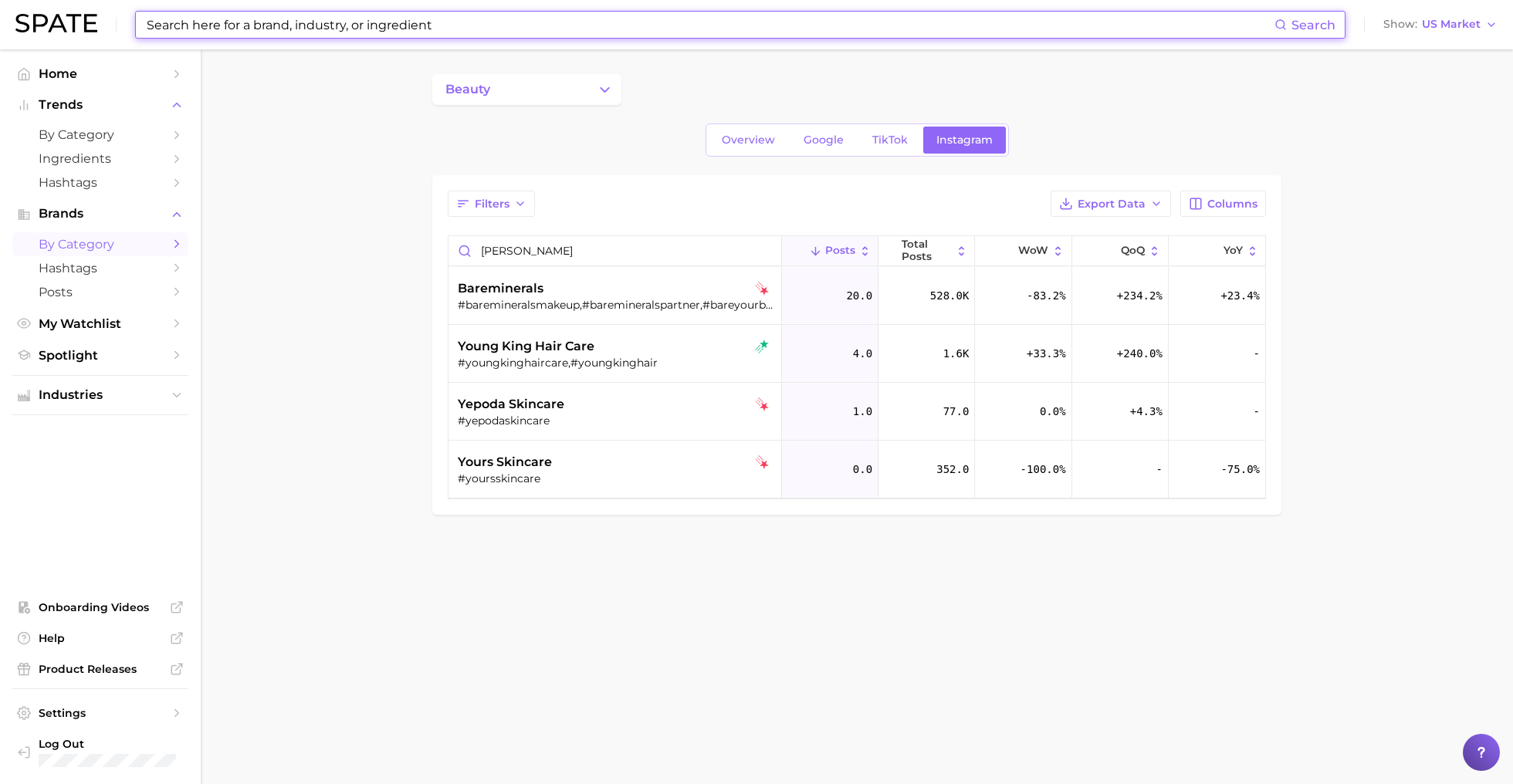
click at [400, 19] on input at bounding box center [709, 24] width 1129 height 26
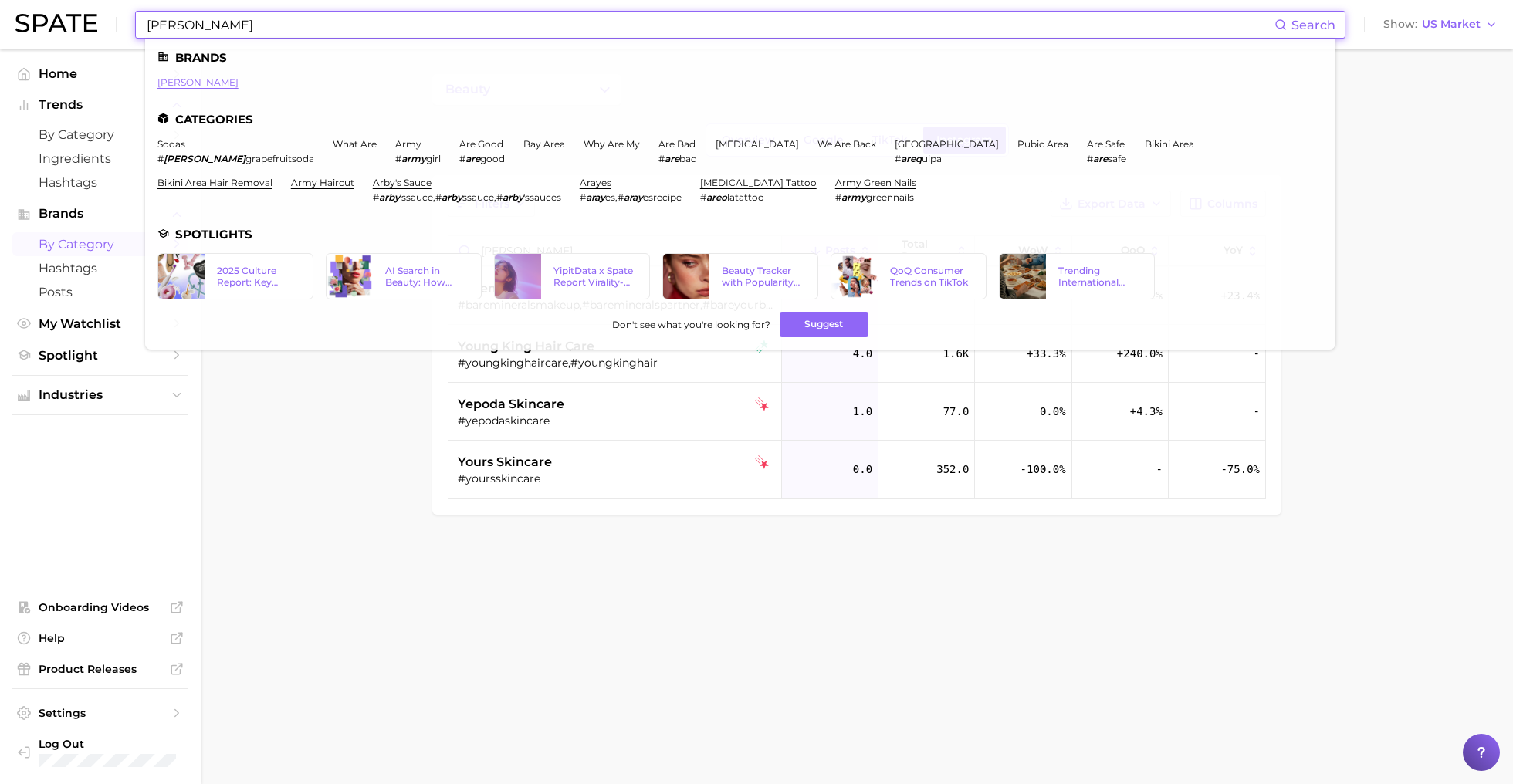
type input "arey"
click at [167, 80] on link "arey" at bounding box center [198, 83] width 81 height 12
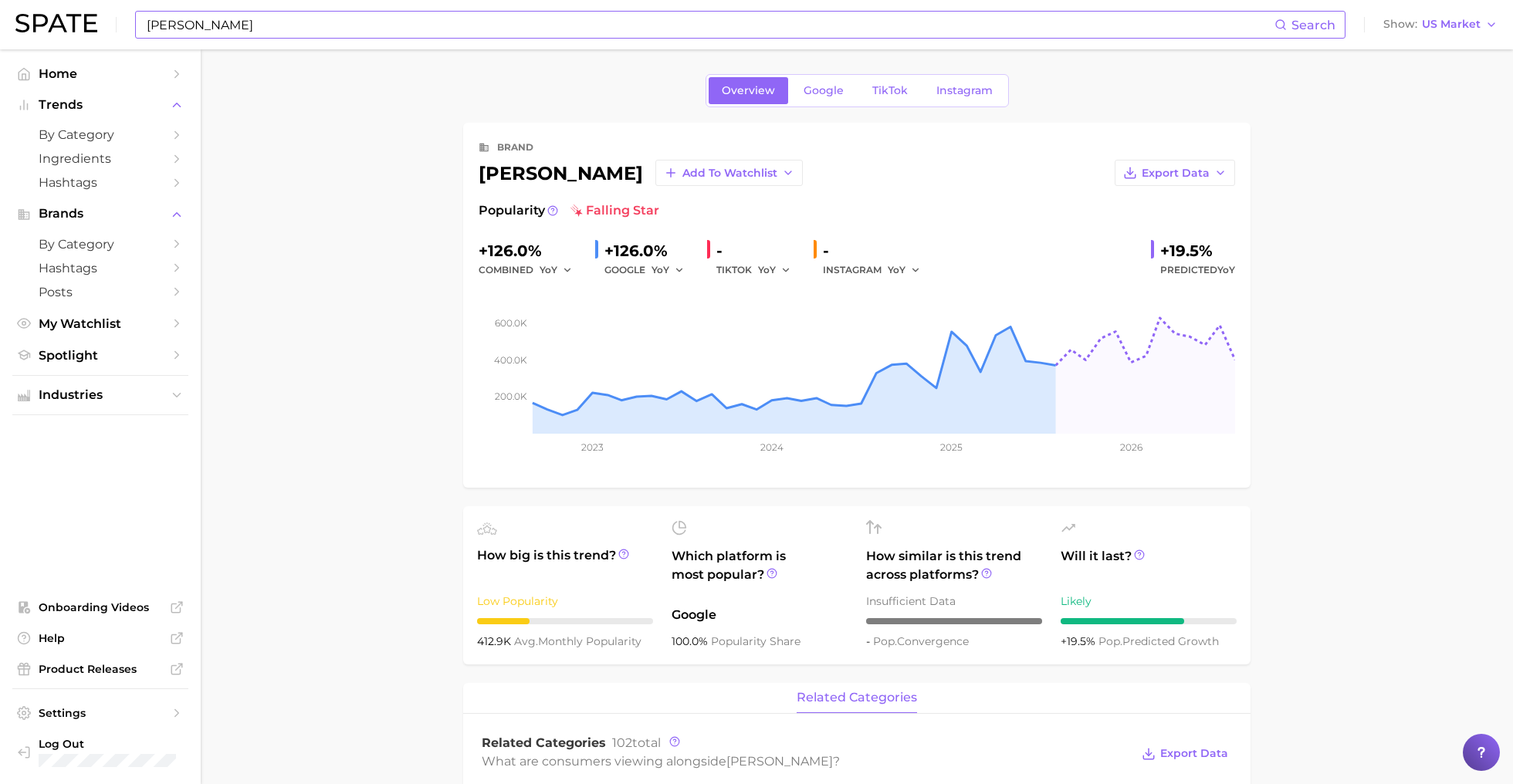
click at [193, 25] on input "arey" at bounding box center [709, 24] width 1129 height 26
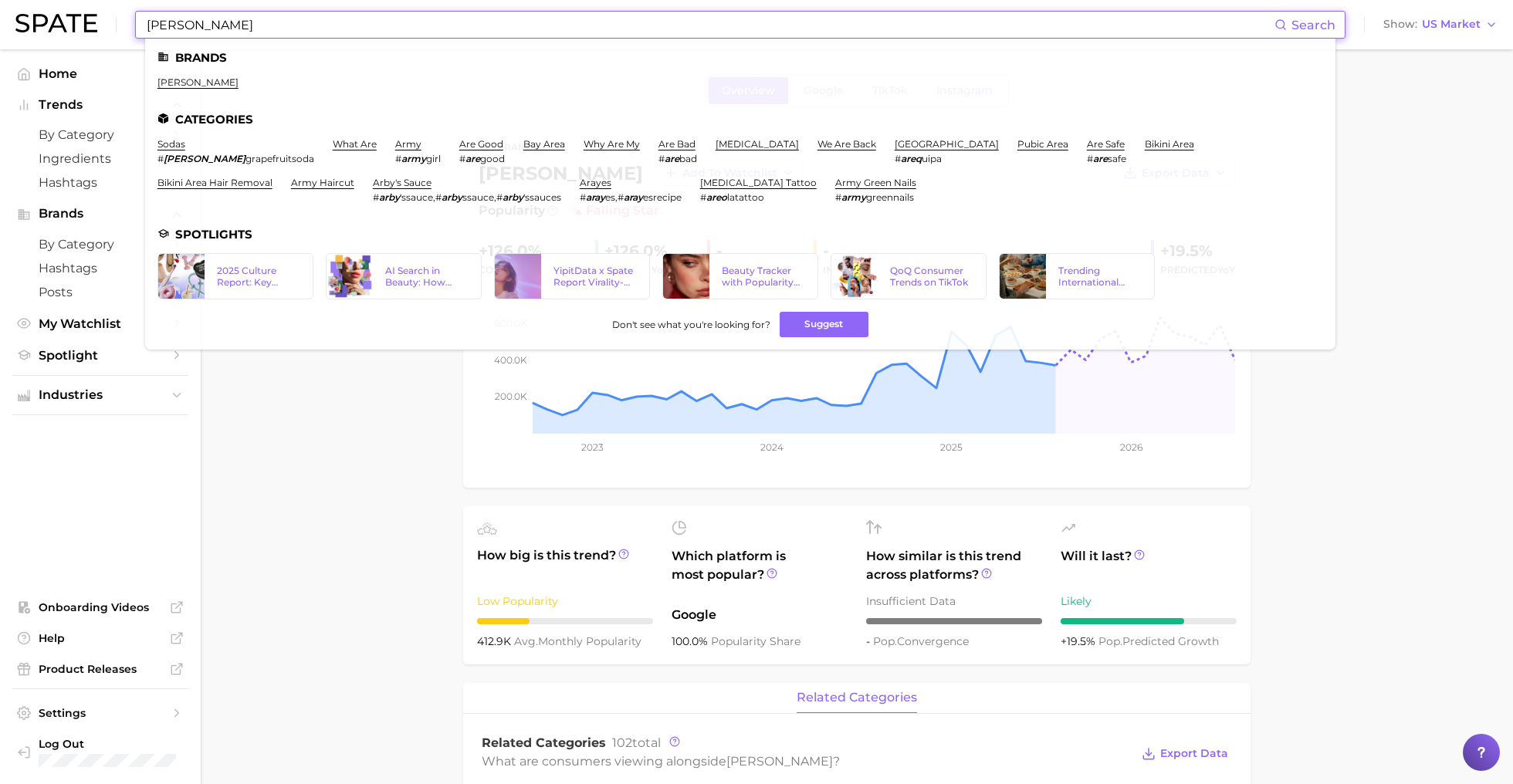
click at [193, 25] on input "[PERSON_NAME]" at bounding box center [709, 24] width 1129 height 26
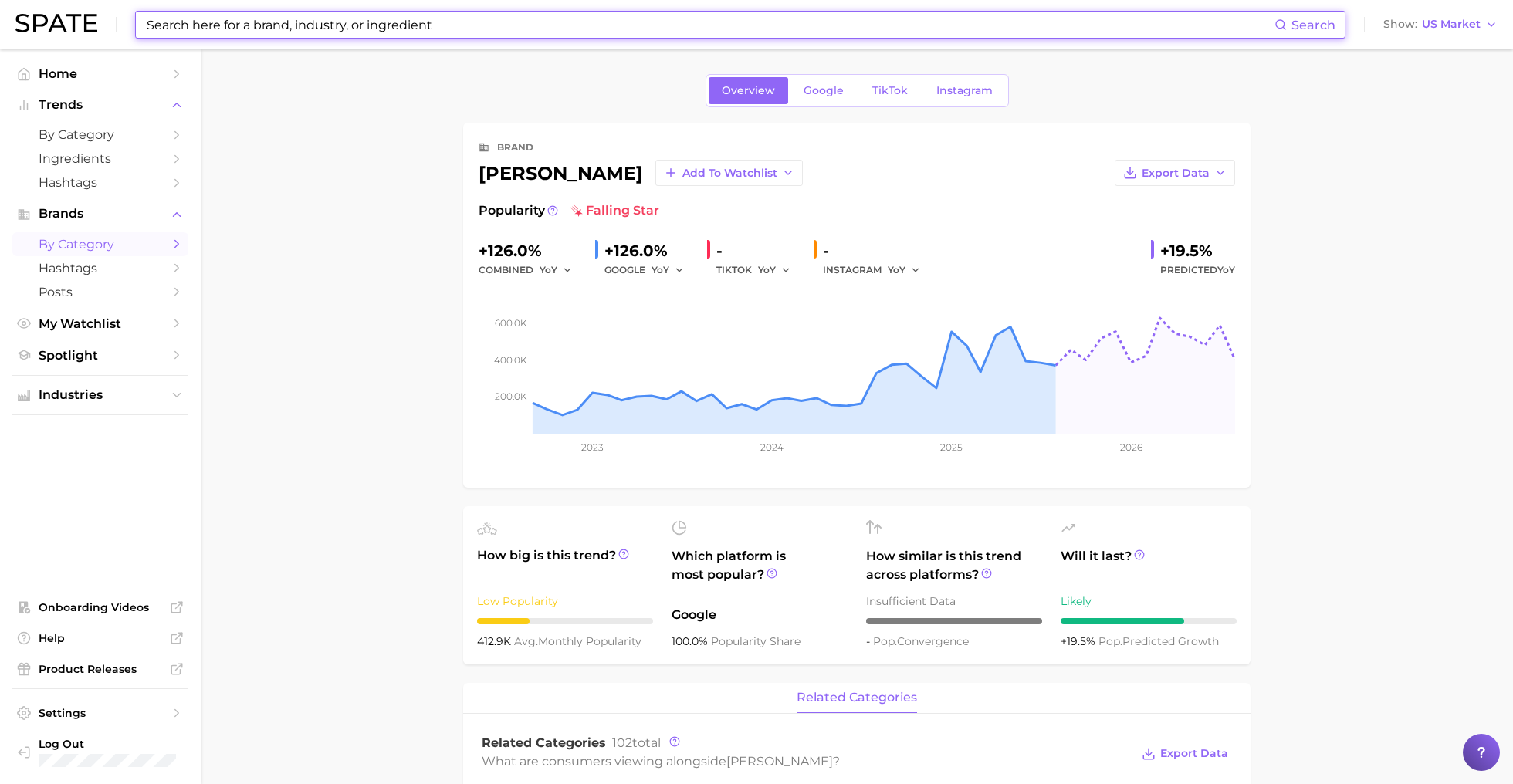
click at [112, 246] on span "by Category" at bounding box center [100, 243] width 124 height 14
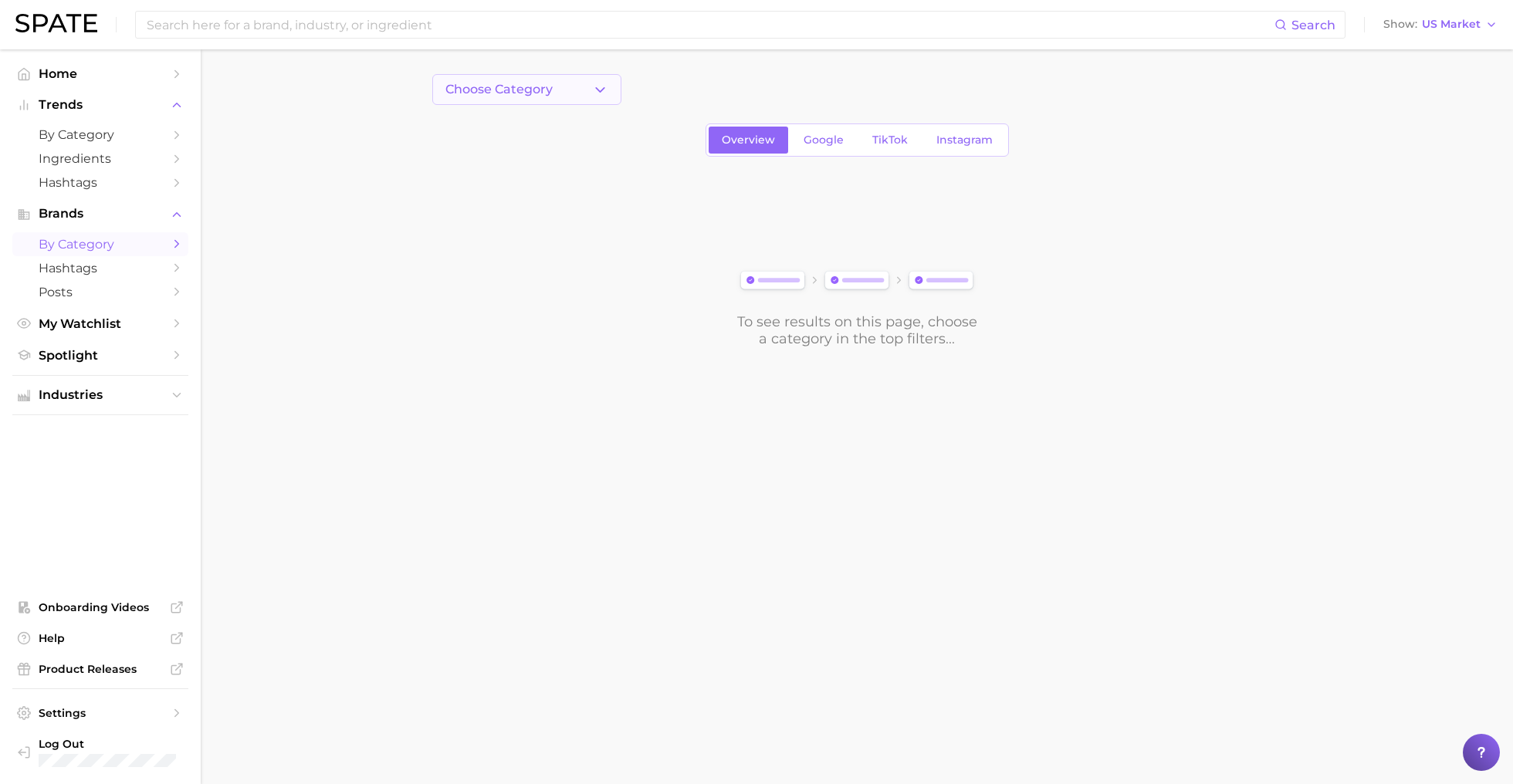
click at [515, 91] on span "Choose Category" at bounding box center [499, 89] width 107 height 13
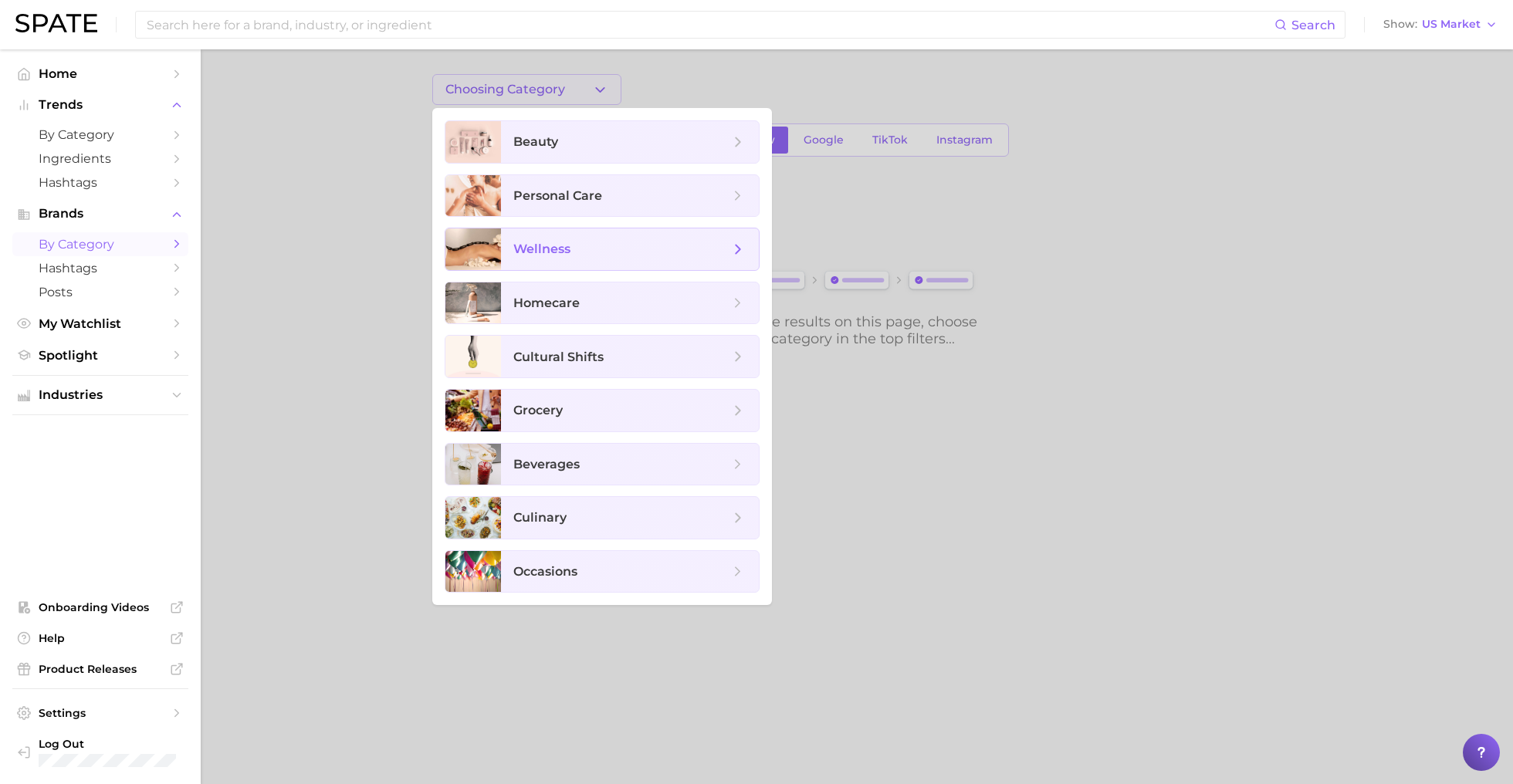
click at [582, 262] on span "wellness" at bounding box center [630, 248] width 258 height 41
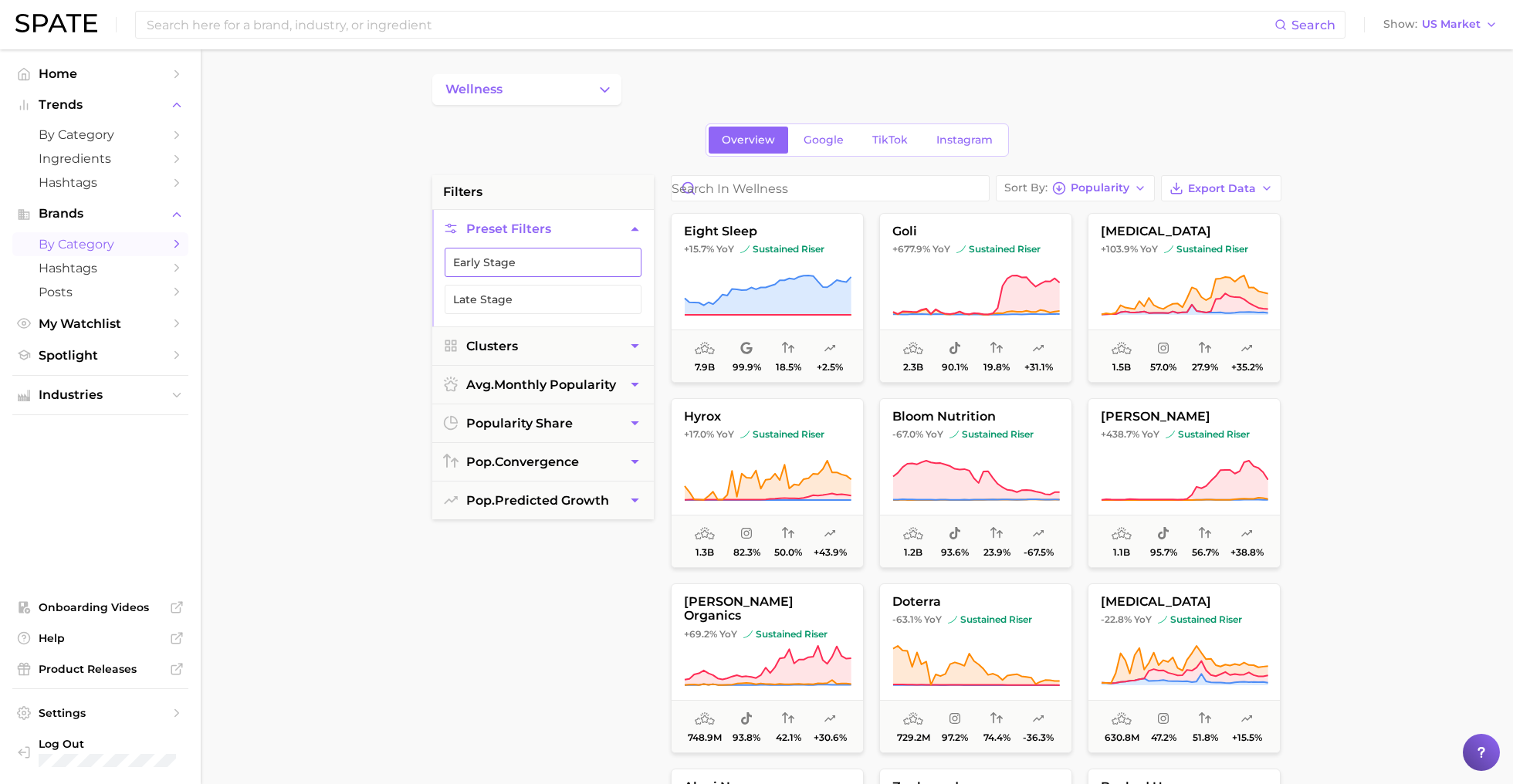
click at [543, 264] on button "Early Stage" at bounding box center [543, 262] width 197 height 29
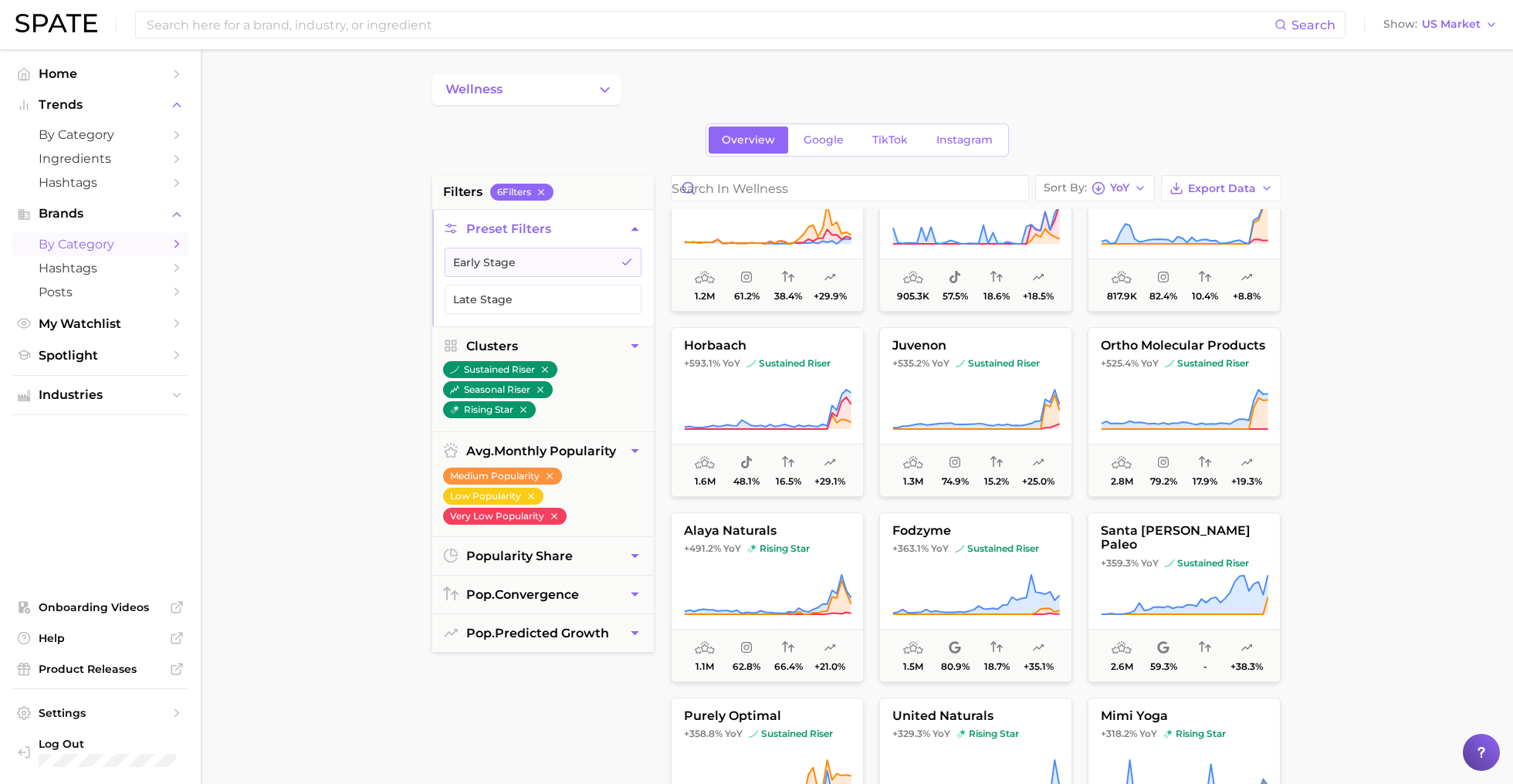
scroll to position [632, 0]
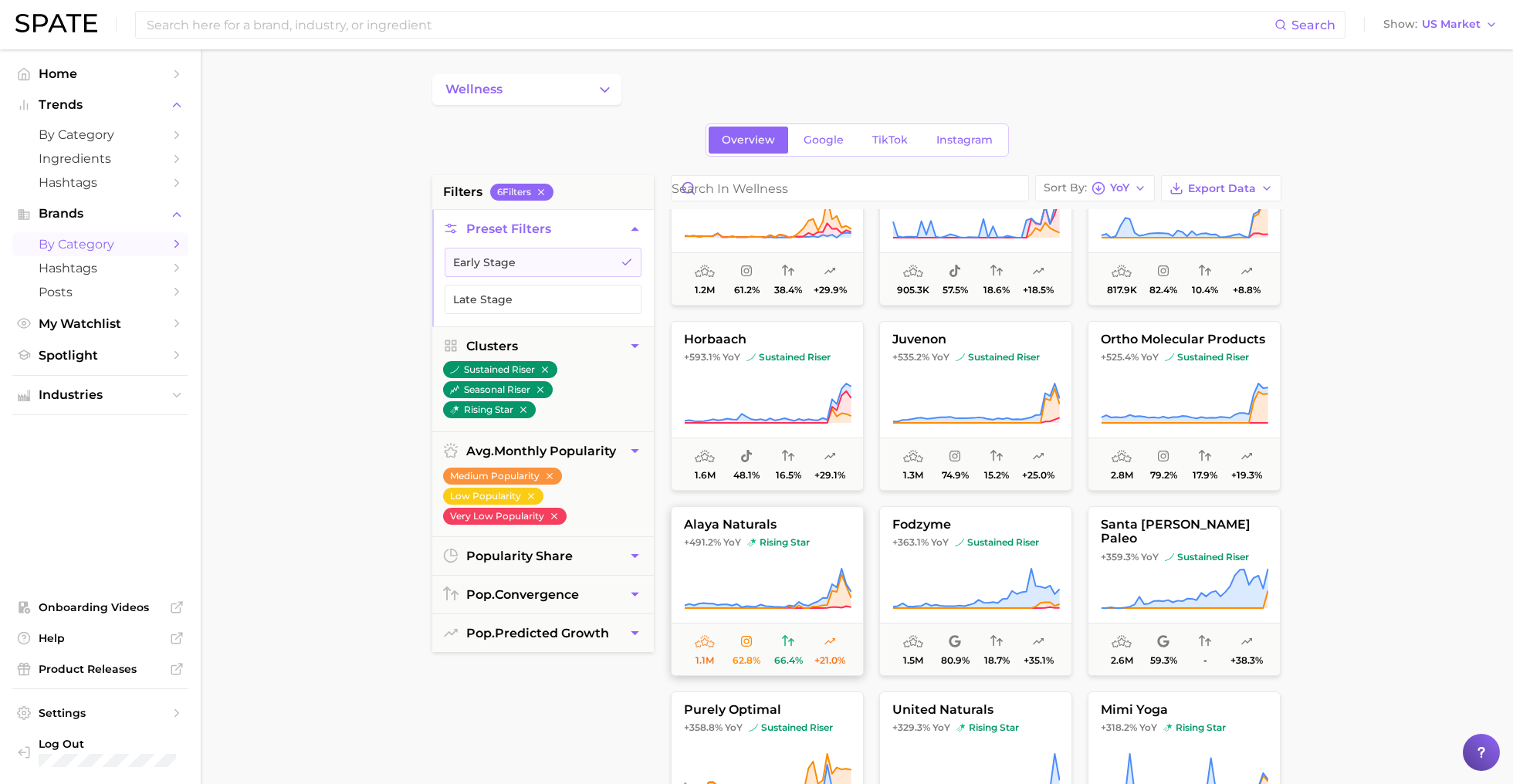
click at [762, 557] on button "alaya naturals +491.2% YoY rising star 1.1m 62.8% 66.4% +21.0%" at bounding box center [767, 591] width 193 height 170
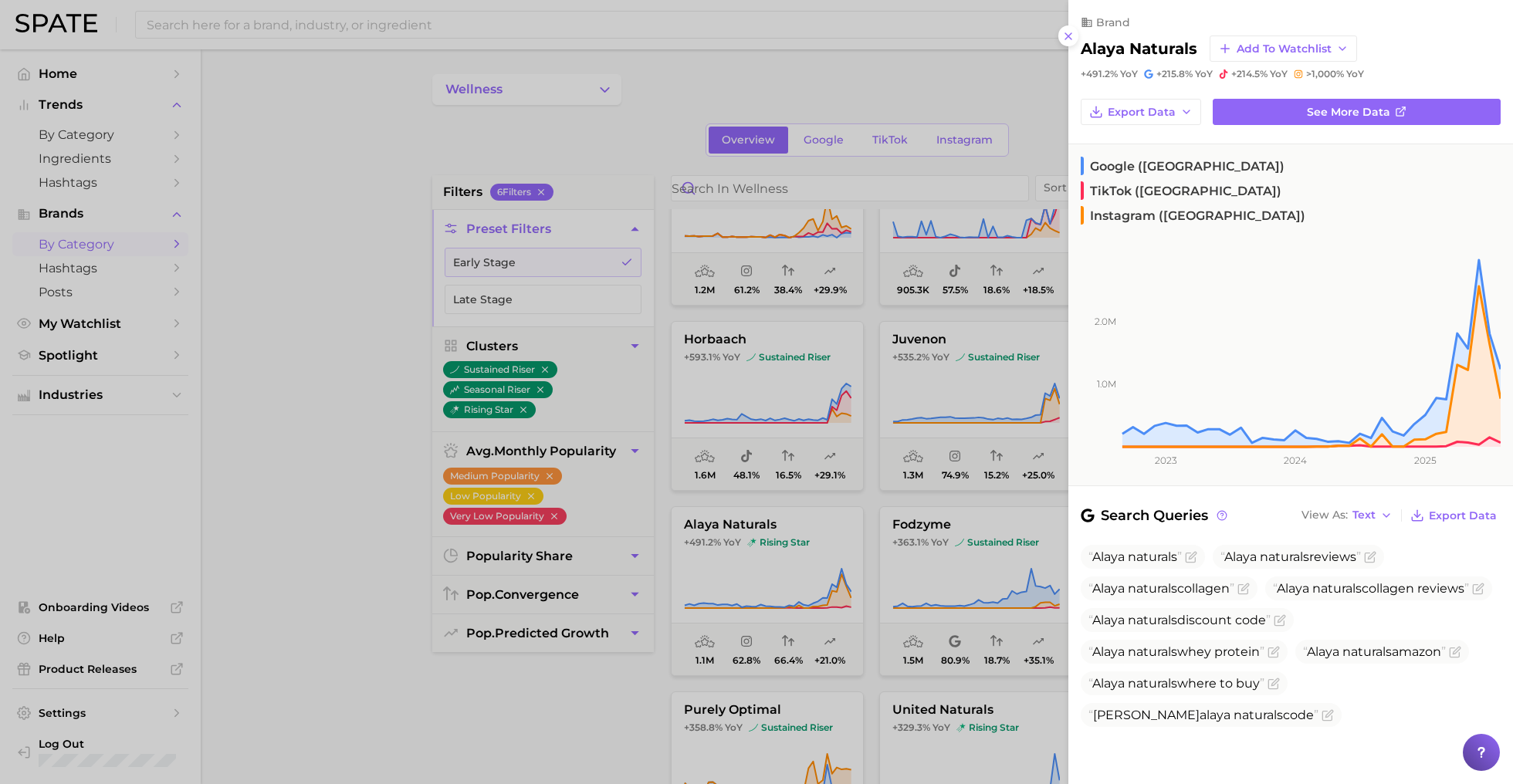
click at [805, 520] on div at bounding box center [756, 392] width 1513 height 784
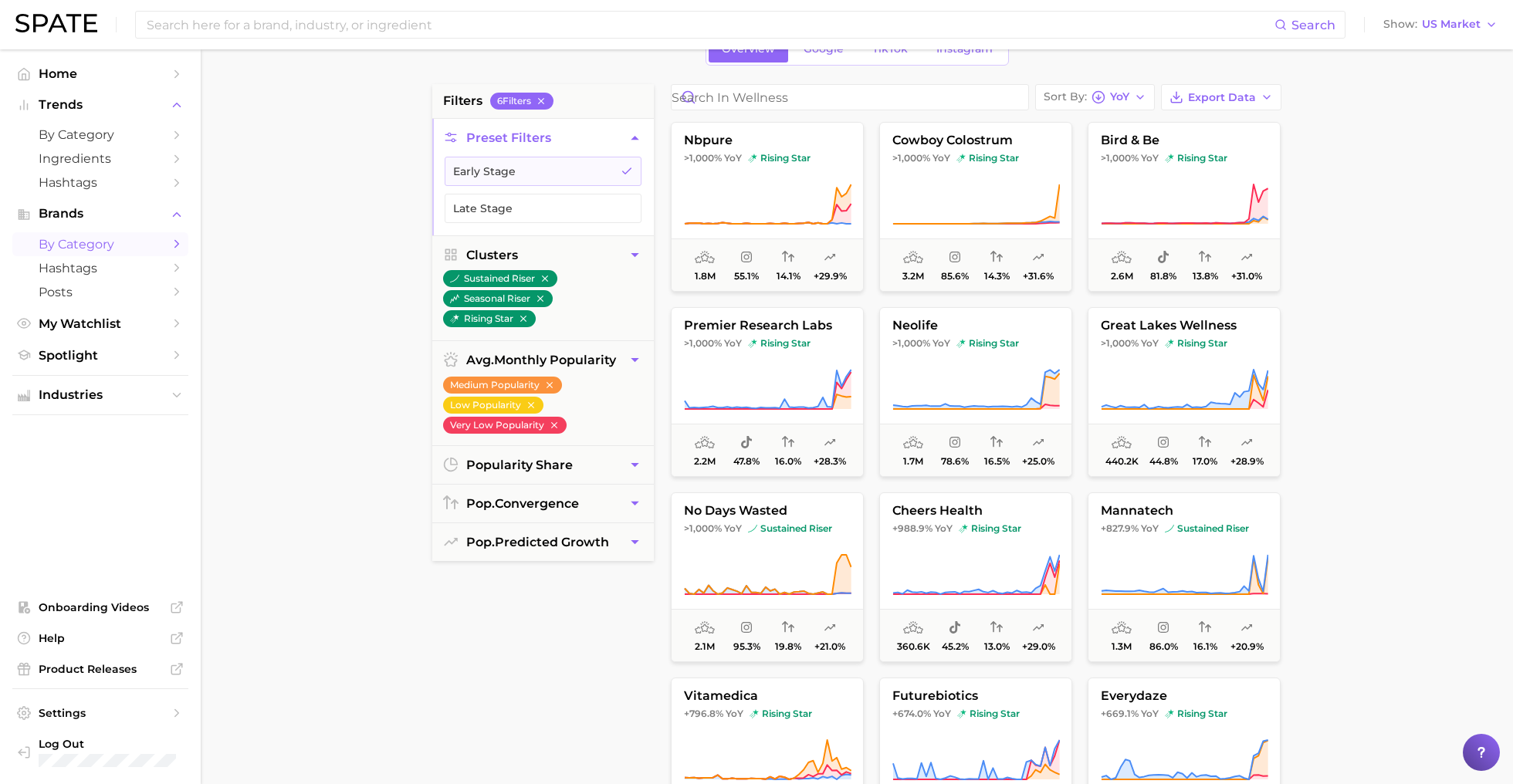
scroll to position [0, 0]
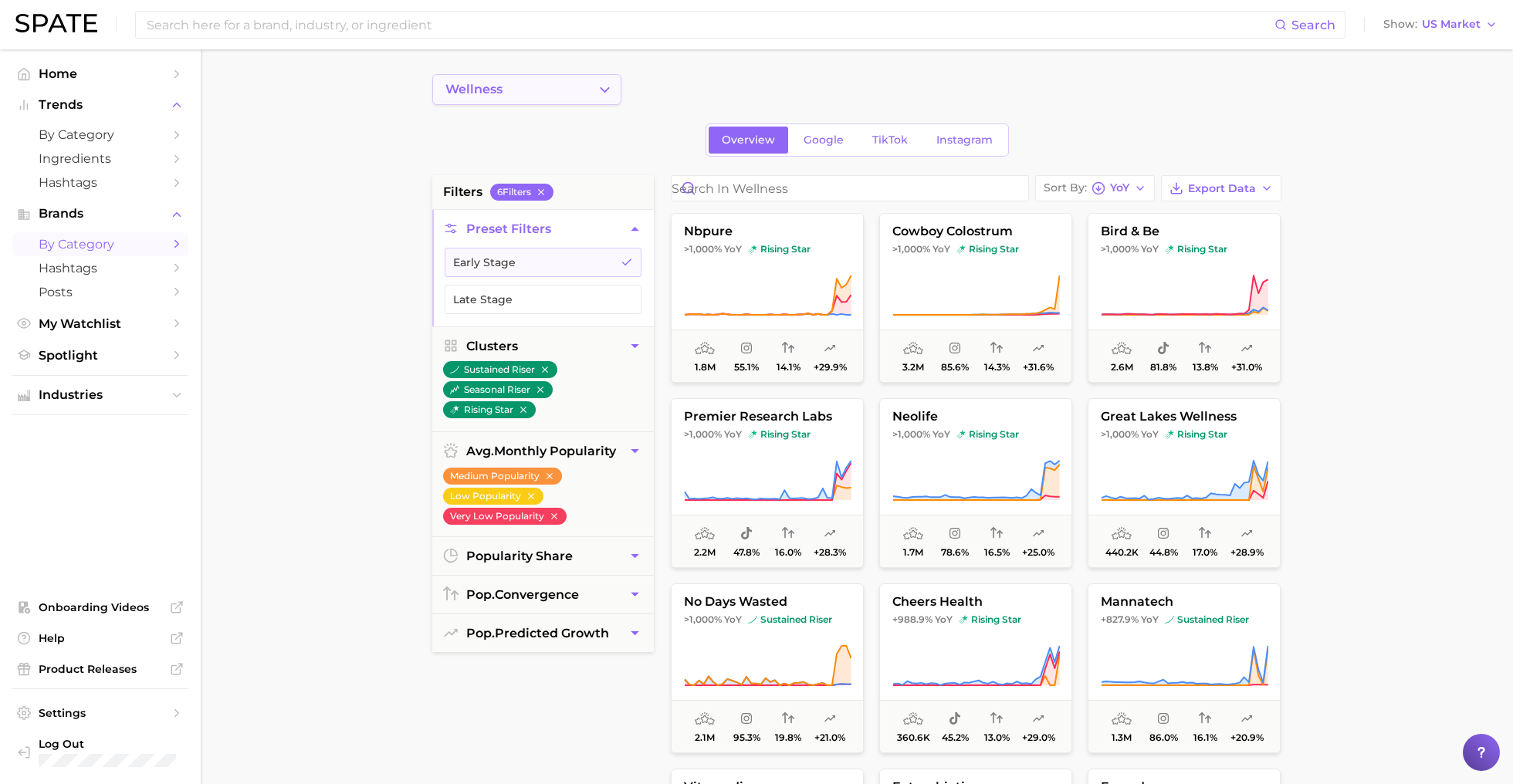
click at [566, 81] on button "wellness" at bounding box center [527, 89] width 189 height 31
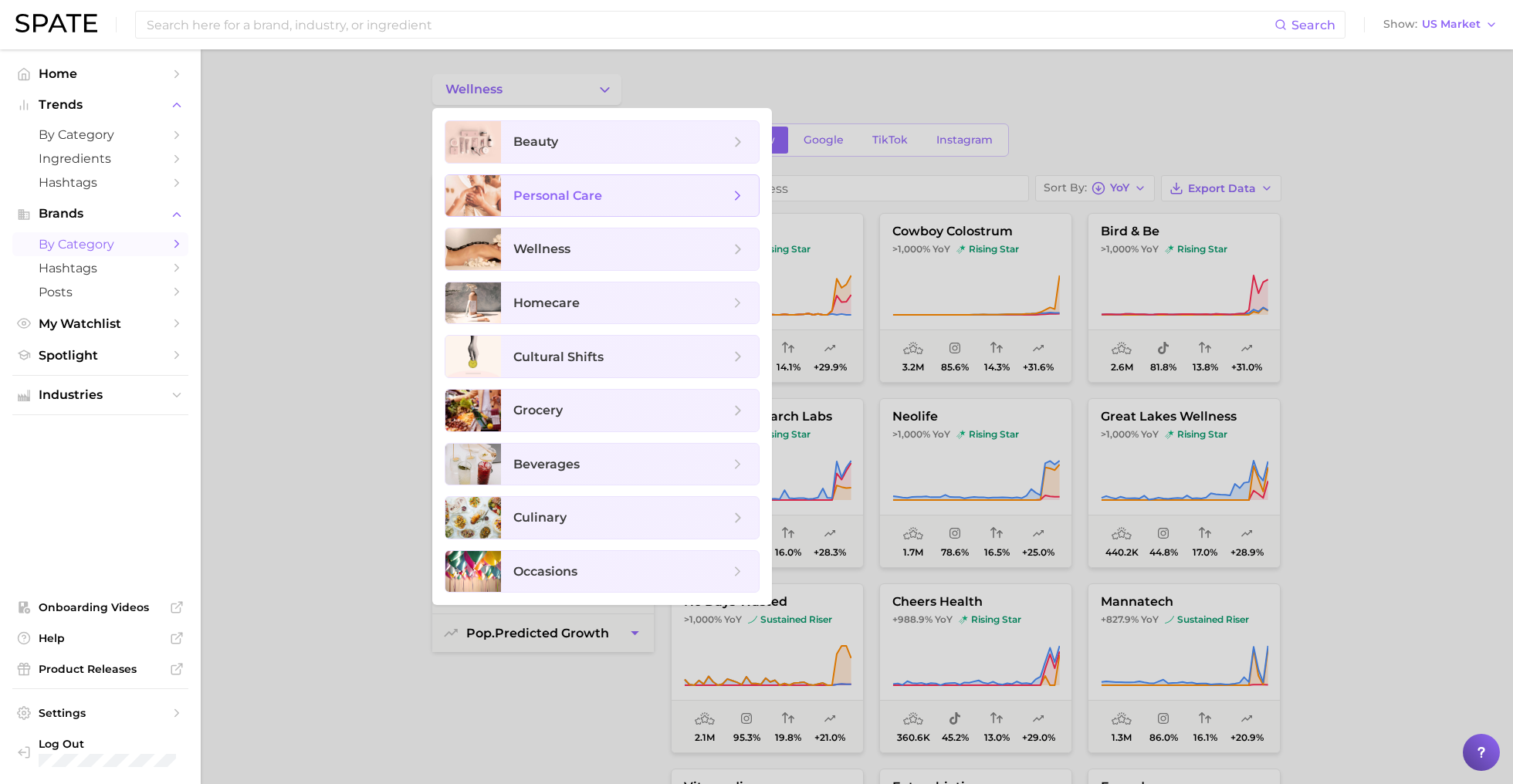
click at [605, 203] on span "personal care" at bounding box center [630, 195] width 258 height 41
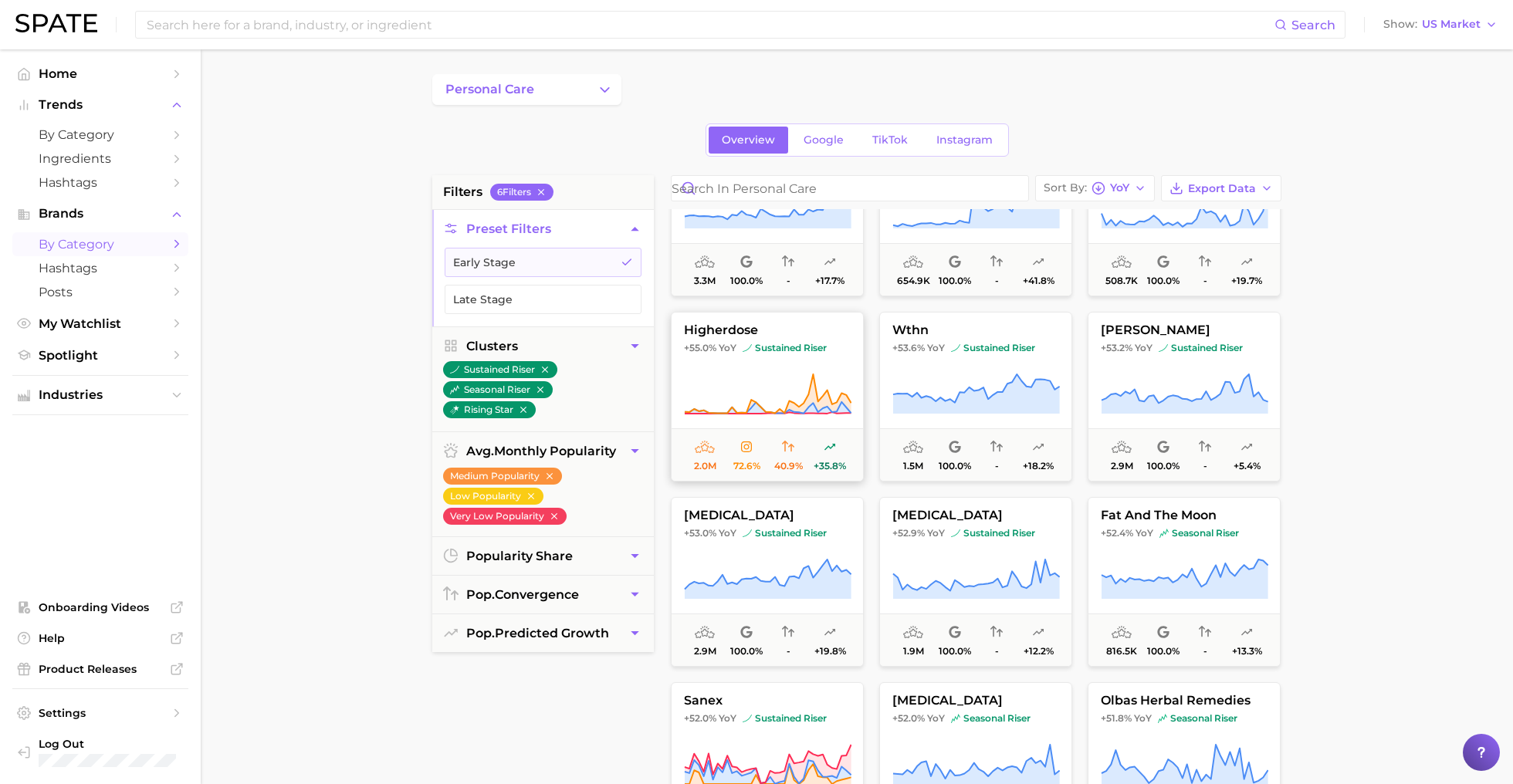
scroll to position [4902, 0]
click at [787, 353] on button "higherdose +55.0% YoY sustained riser 2.0m 72.6% 40.9% +35.8%" at bounding box center [767, 396] width 193 height 170
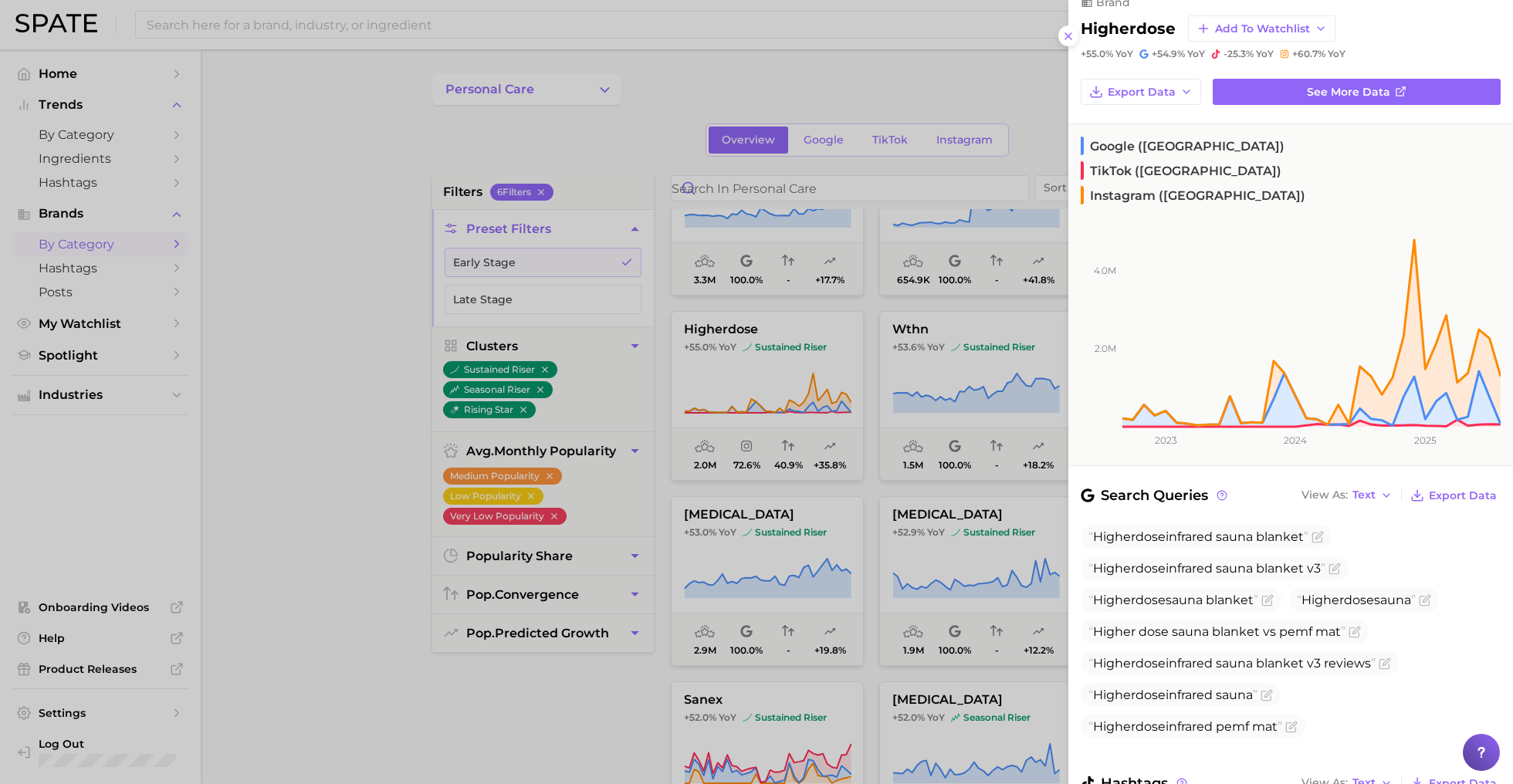
scroll to position [177, 0]
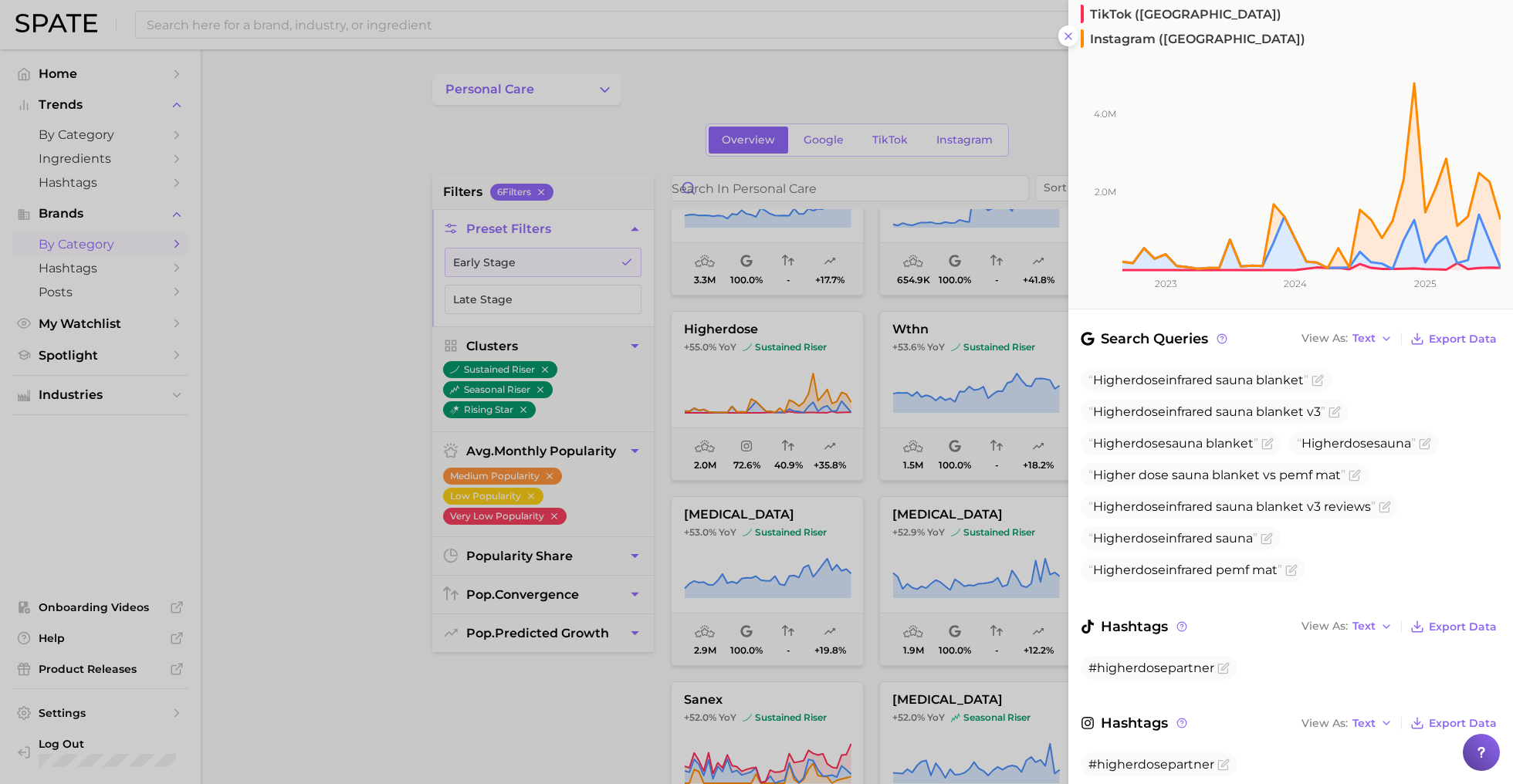
click at [843, 517] on div at bounding box center [756, 392] width 1513 height 784
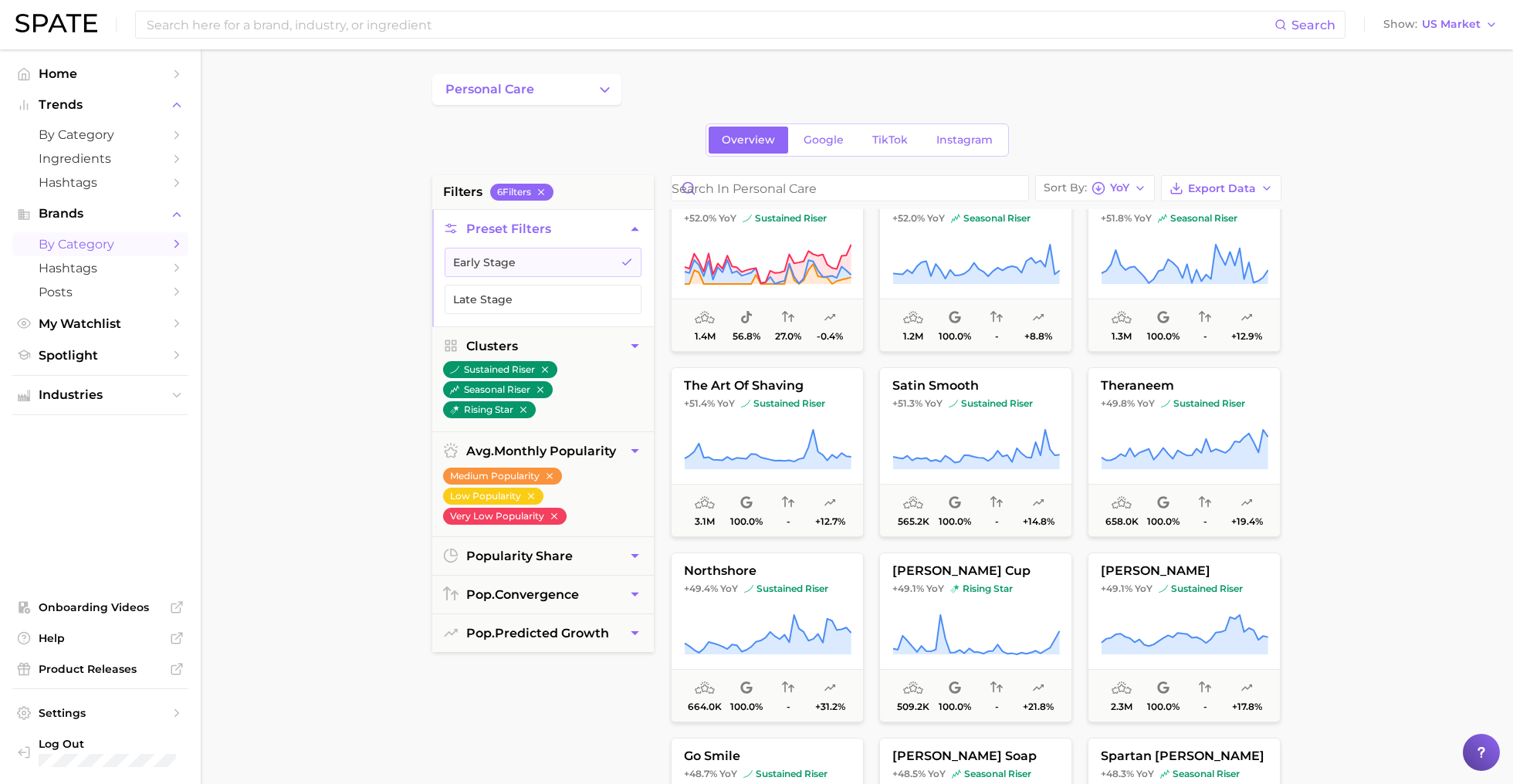
scroll to position [5398, 0]
click at [1000, 610] on button "lena cup +49.1% YoY rising star 509.2k 100.0% - +21.8%" at bounding box center [976, 641] width 193 height 170
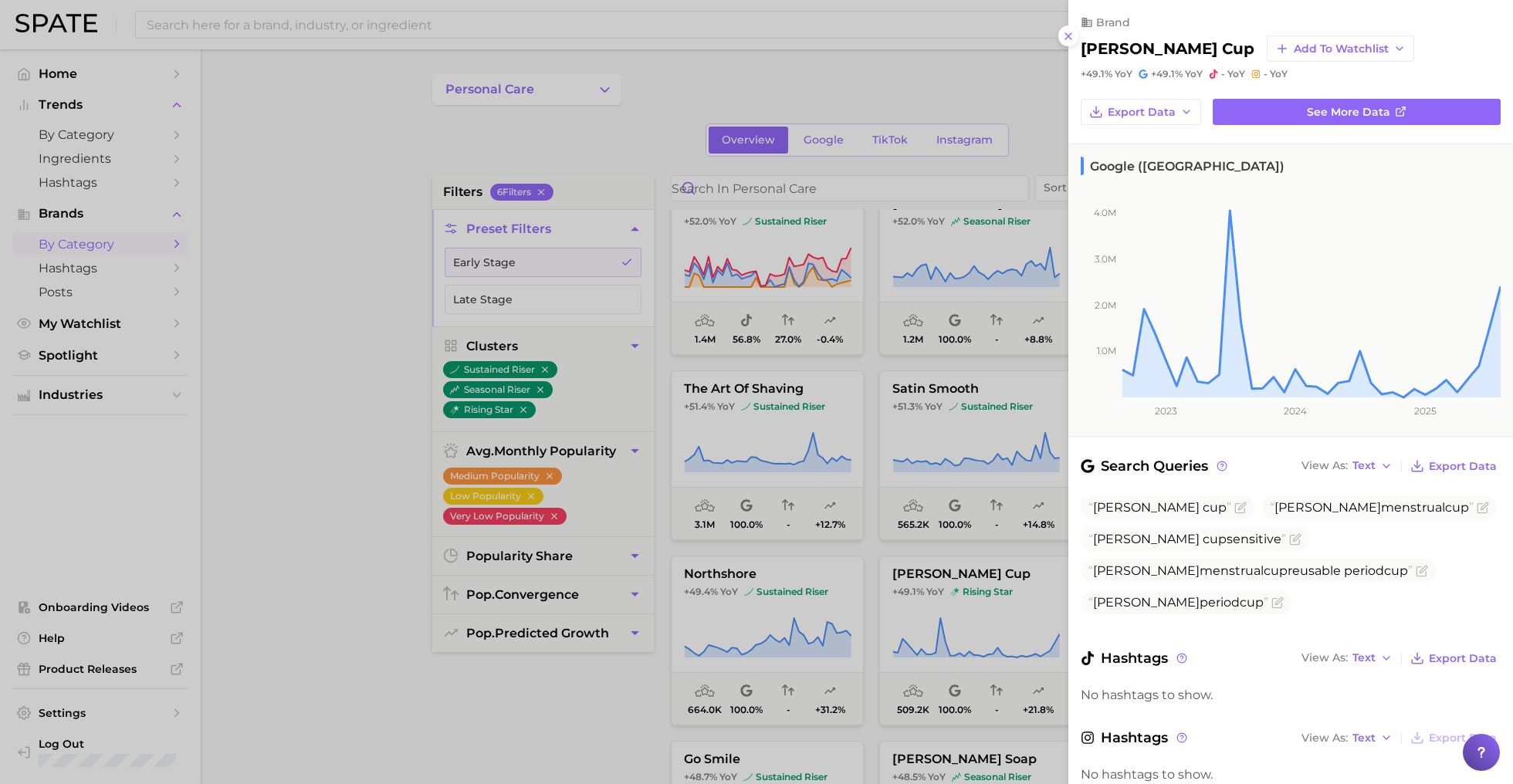
click at [951, 595] on div at bounding box center [756, 392] width 1513 height 784
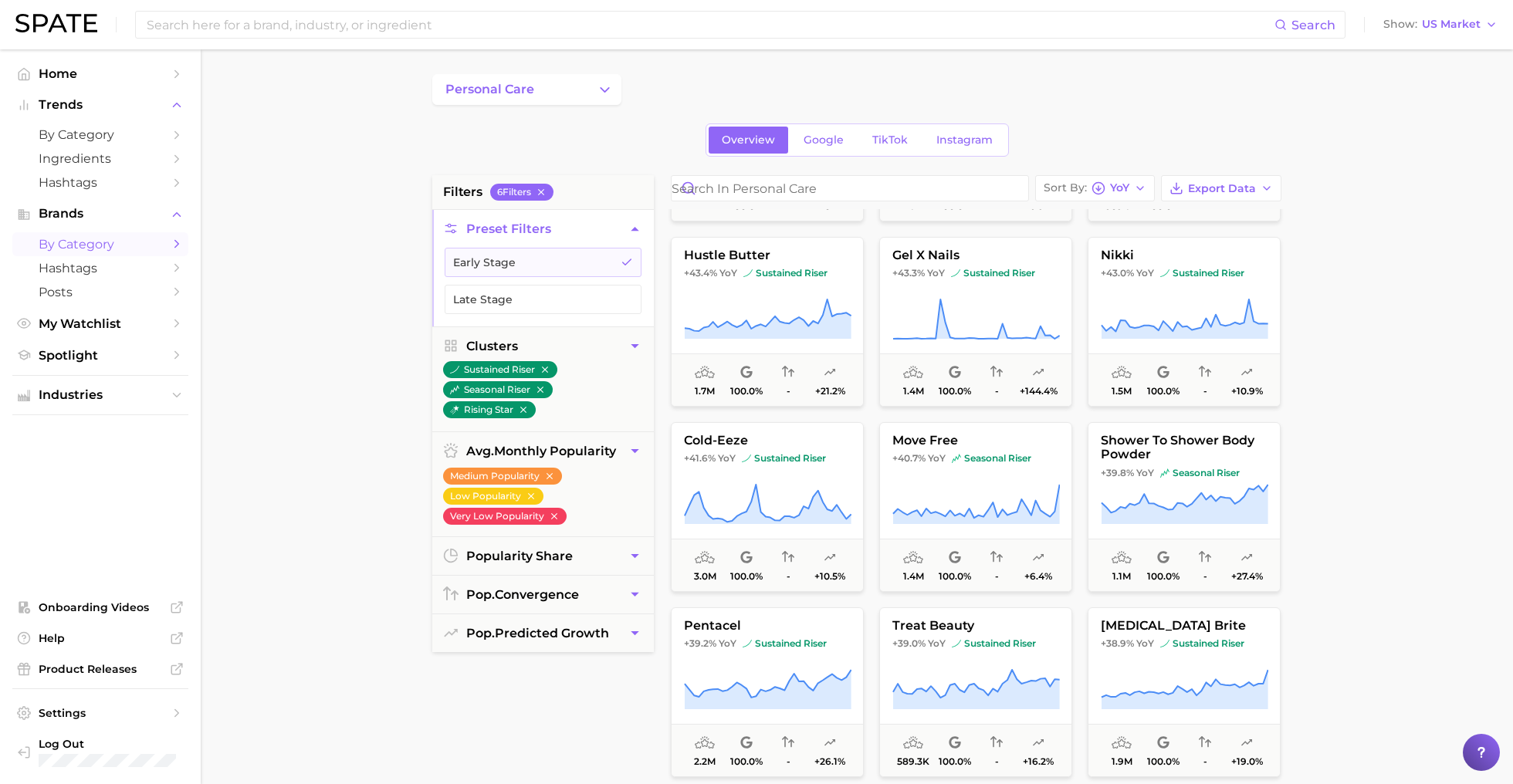
scroll to position [6646, 0]
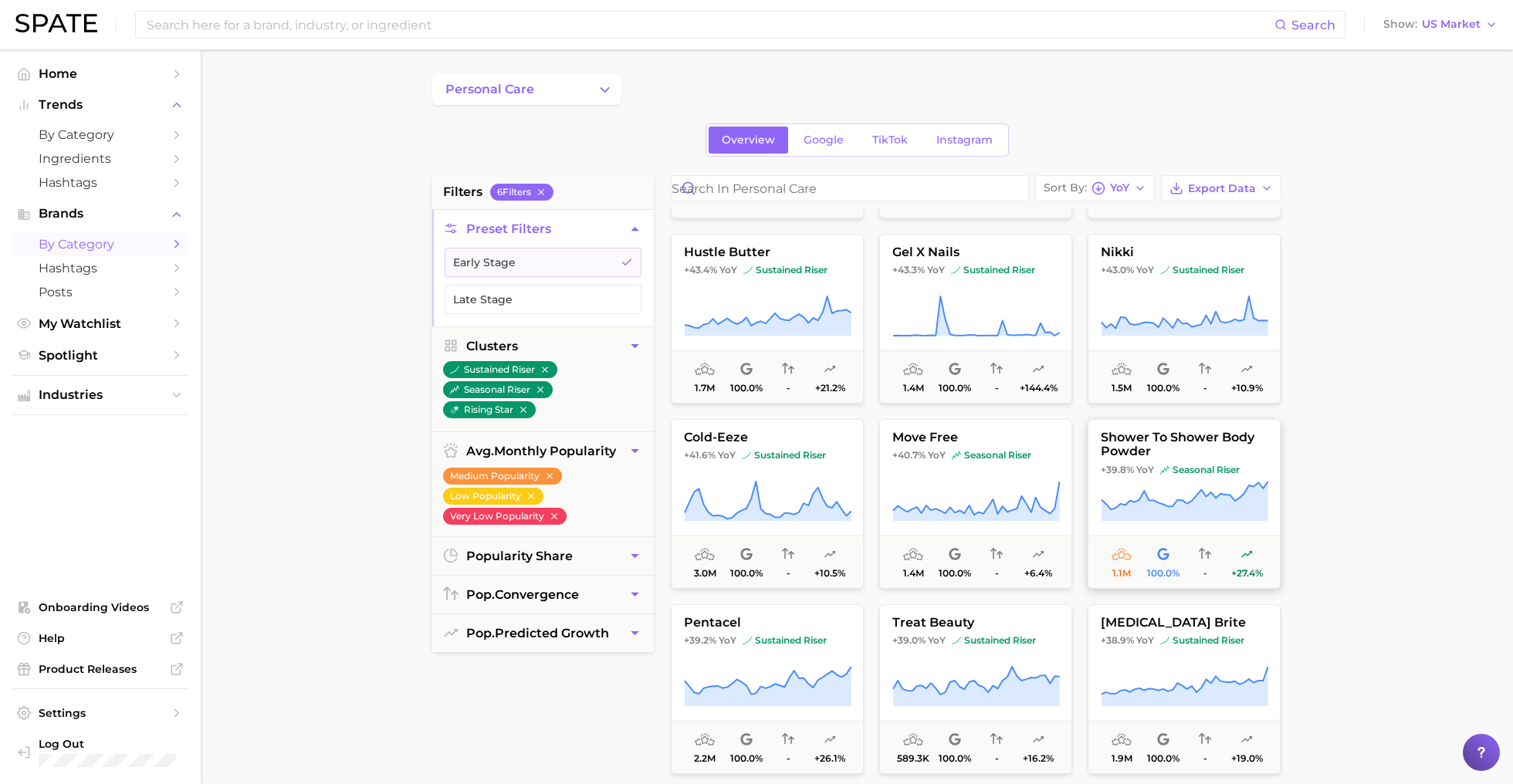
click at [1192, 481] on icon at bounding box center [1184, 501] width 168 height 43
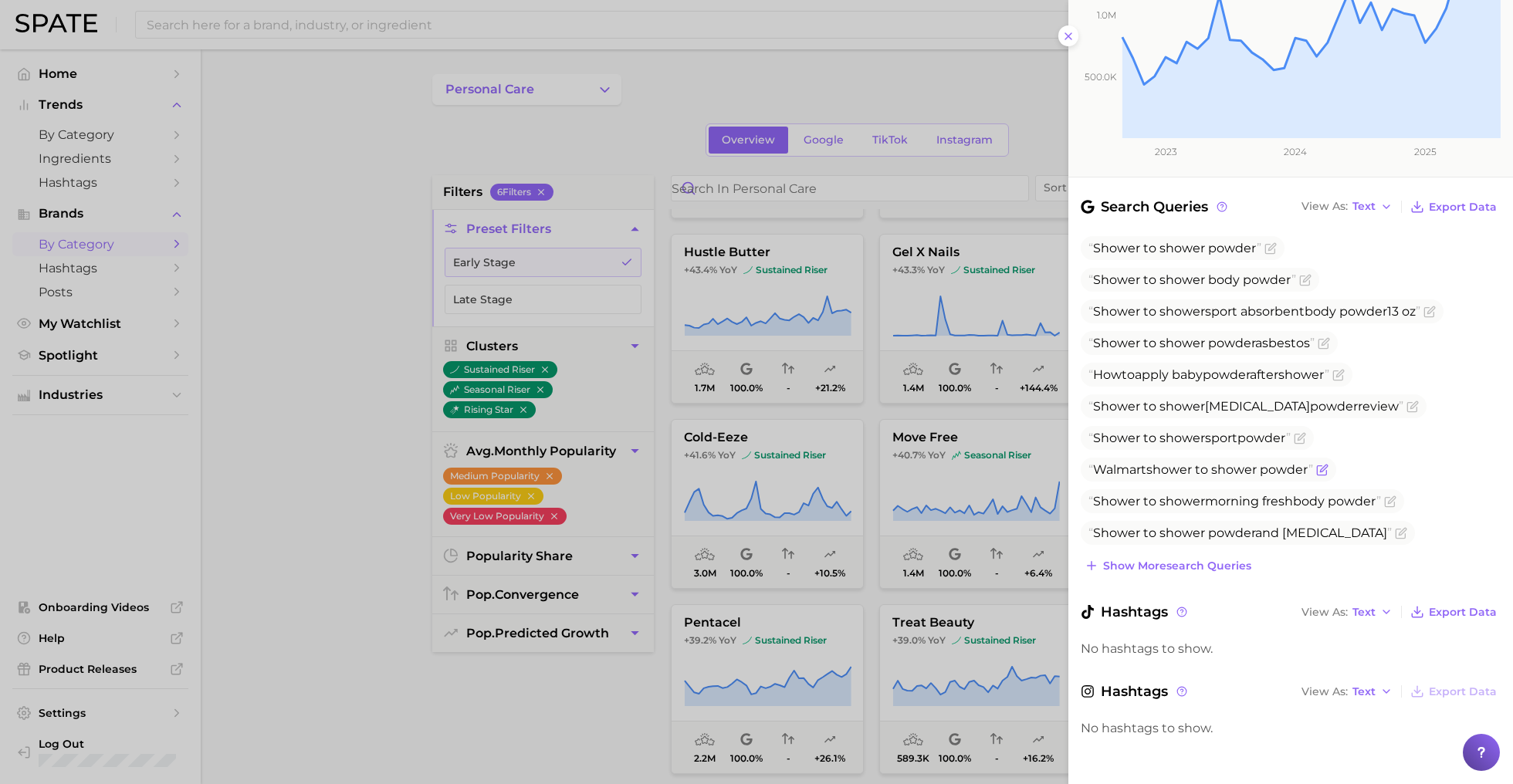
scroll to position [272, 0]
click at [989, 484] on div at bounding box center [756, 392] width 1513 height 784
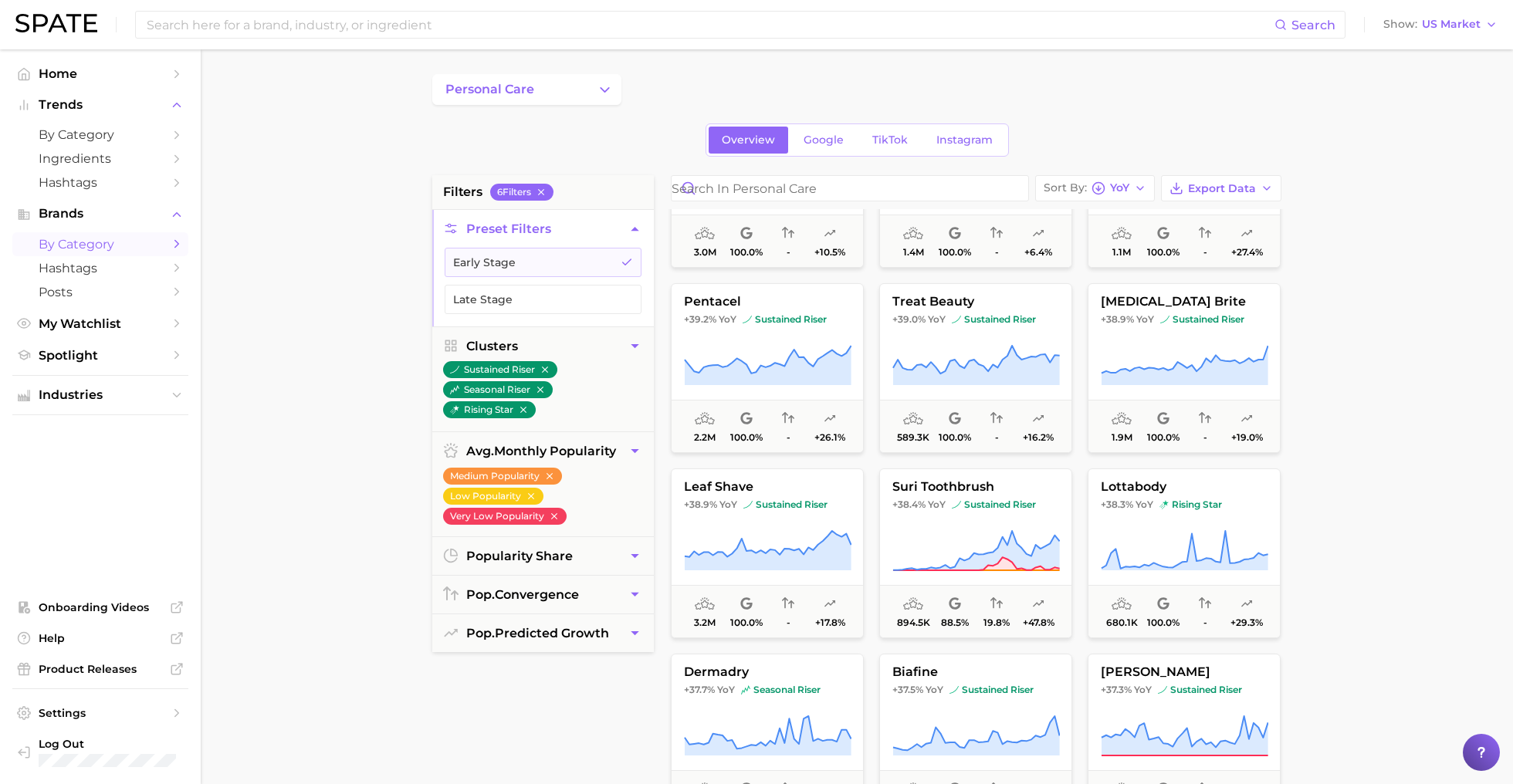
scroll to position [6966, 0]
click at [971, 352] on icon at bounding box center [976, 366] width 168 height 43
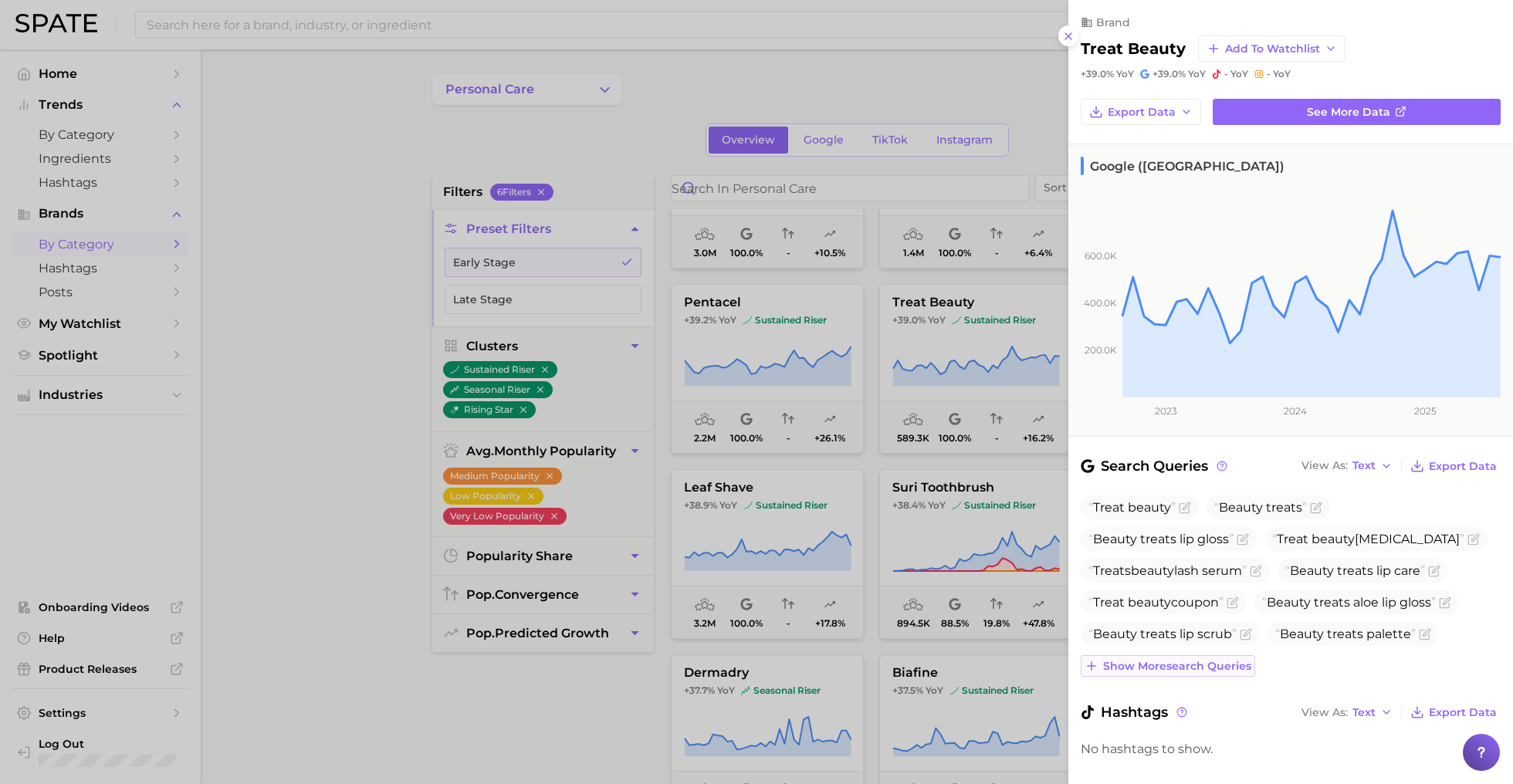
click at [1194, 655] on button "Show more search queries" at bounding box center [1168, 666] width 174 height 22
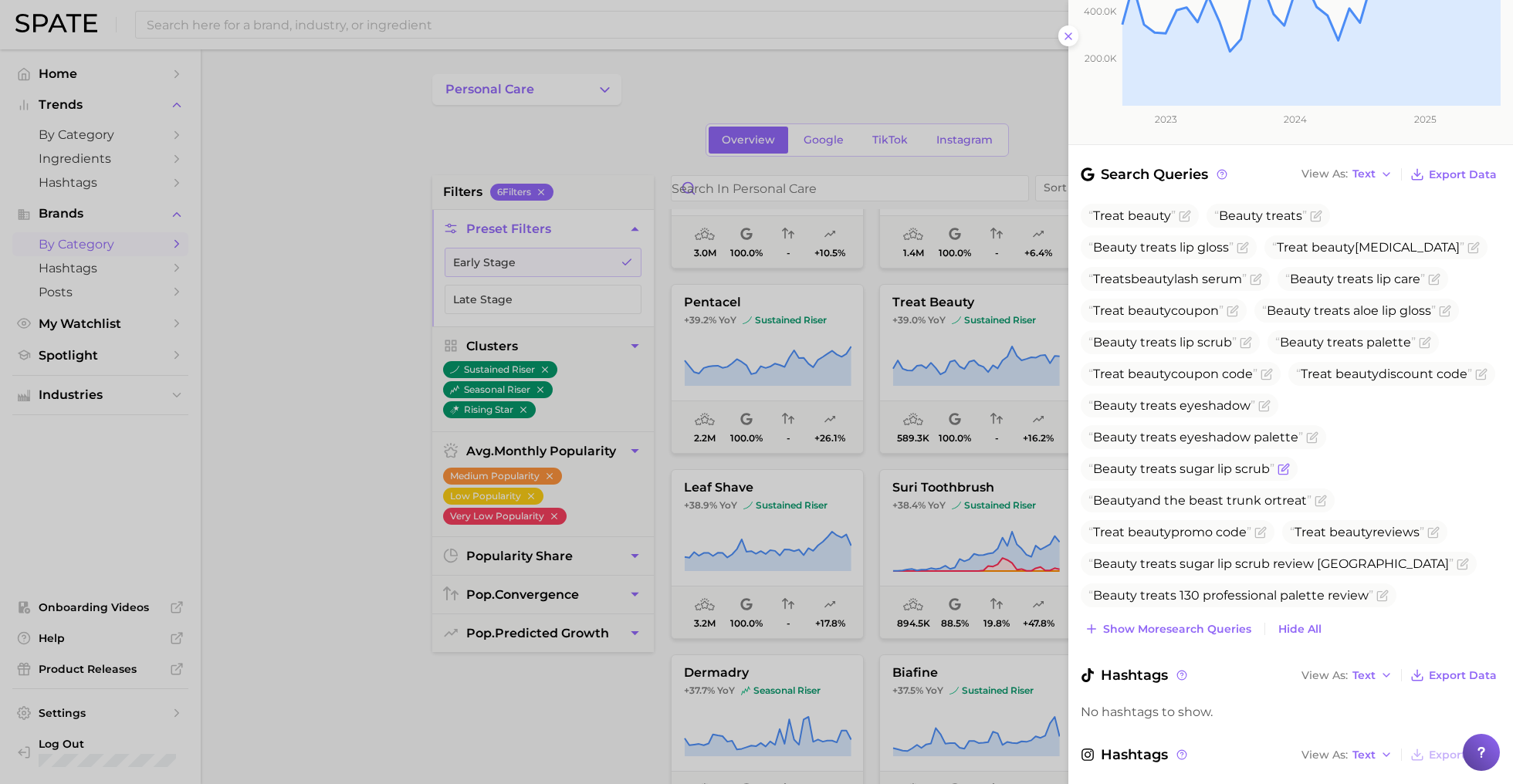
scroll to position [288, 0]
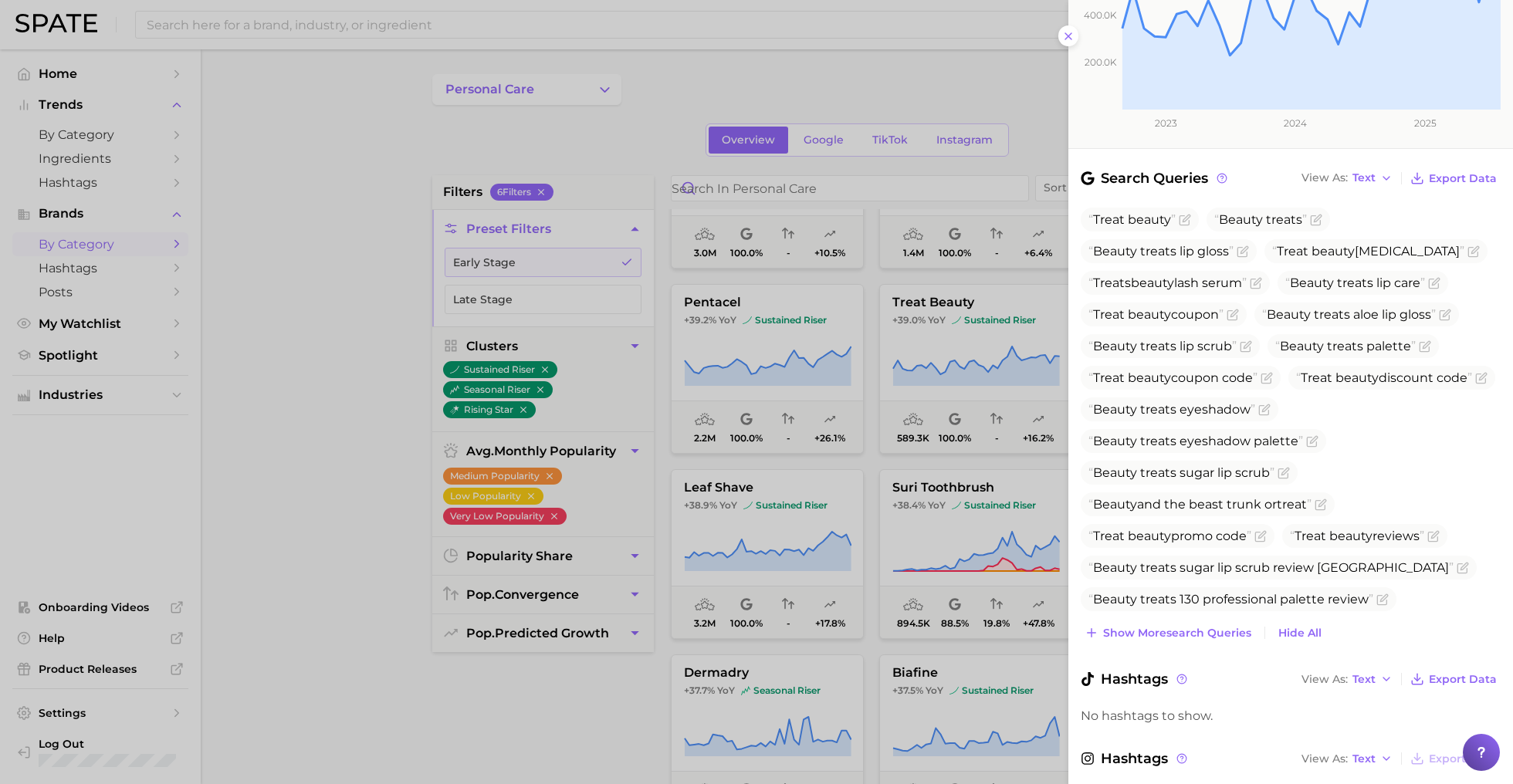
click at [973, 594] on div at bounding box center [756, 392] width 1513 height 784
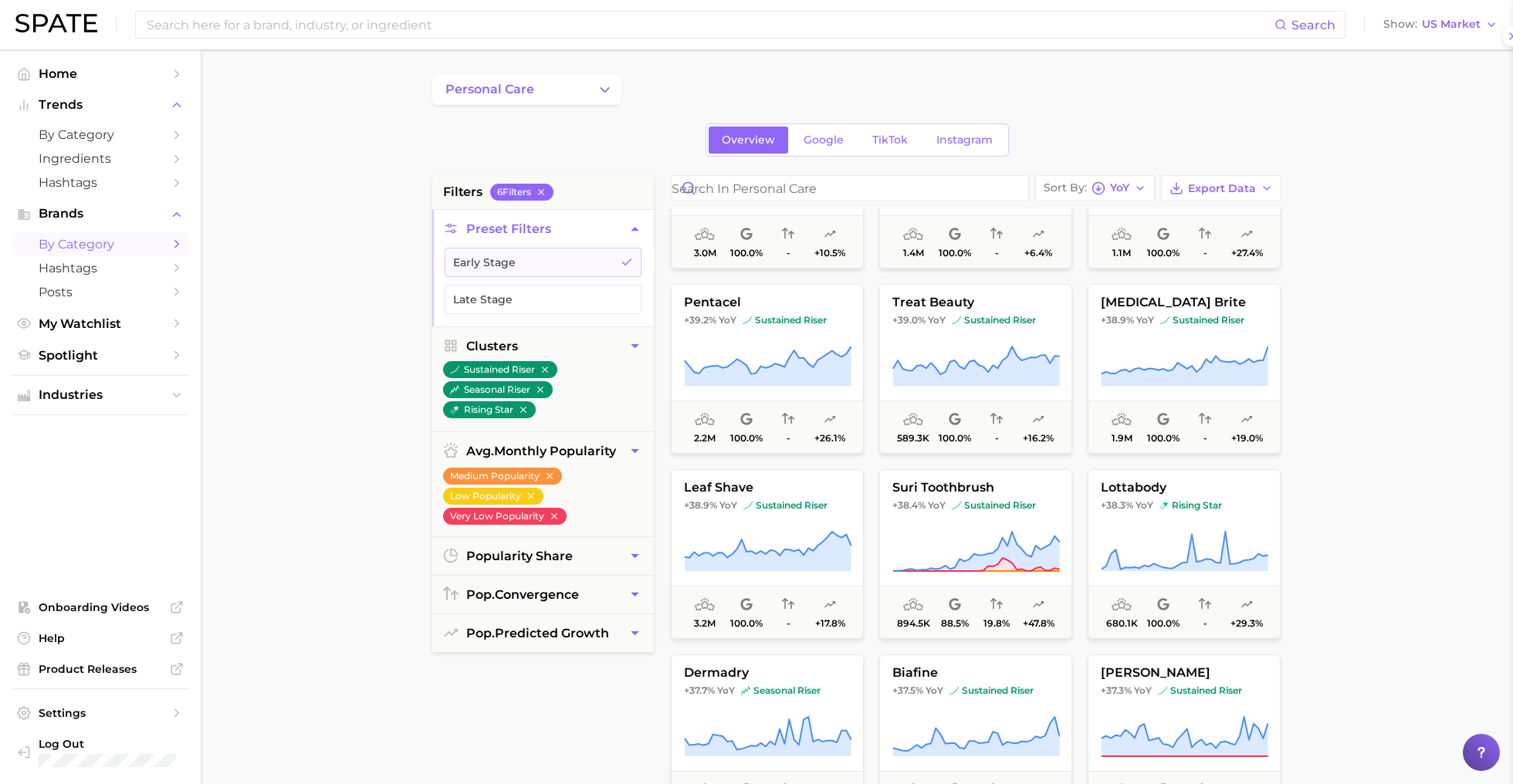
scroll to position [0, 0]
